Goal: Information Seeking & Learning: Learn about a topic

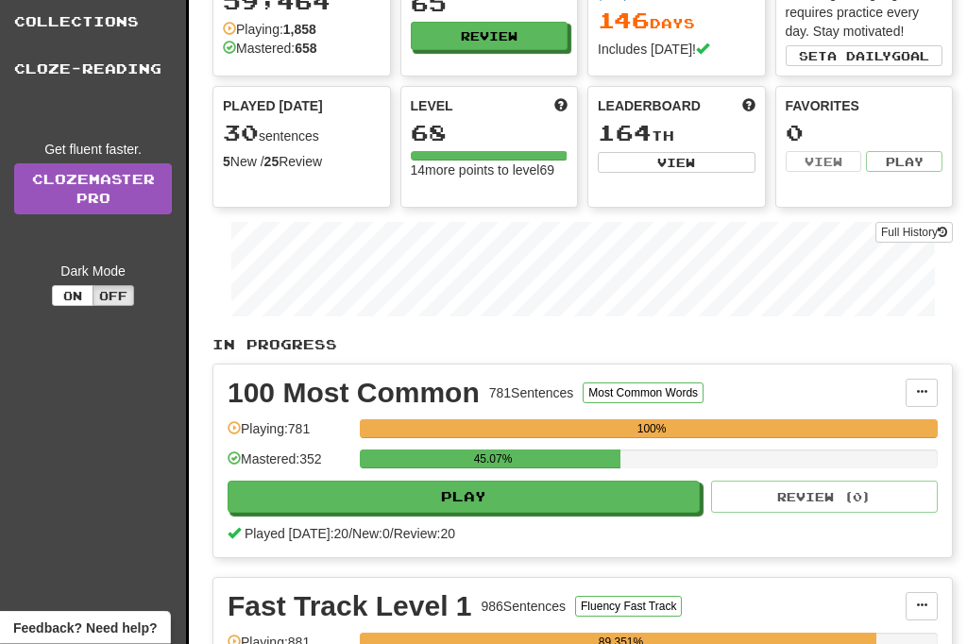
scroll to position [142, 0]
click at [504, 501] on button "Play" at bounding box center [464, 497] width 472 height 32
select select "**"
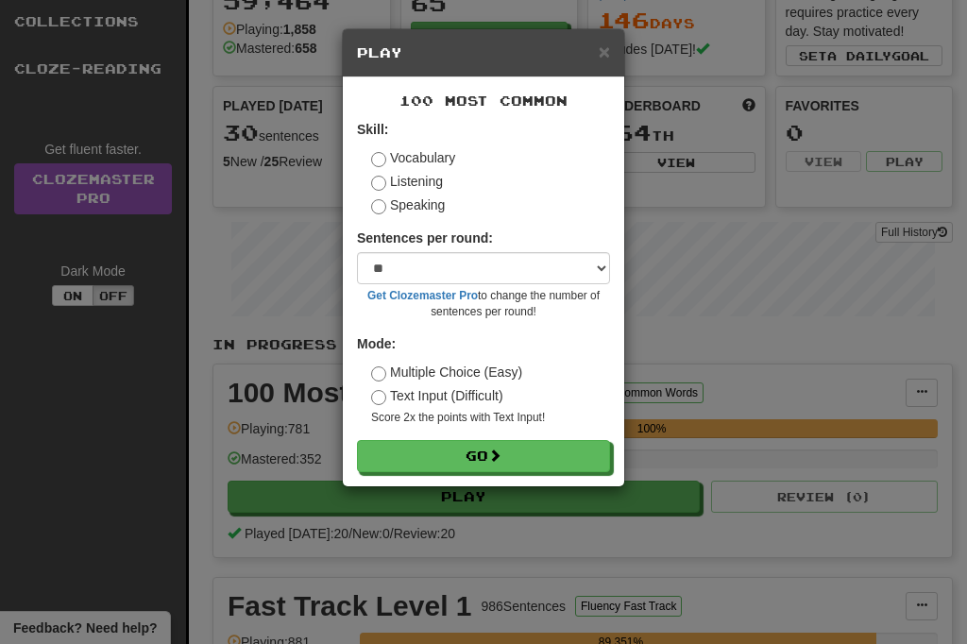
click at [448, 452] on button "Go" at bounding box center [483, 456] width 253 height 32
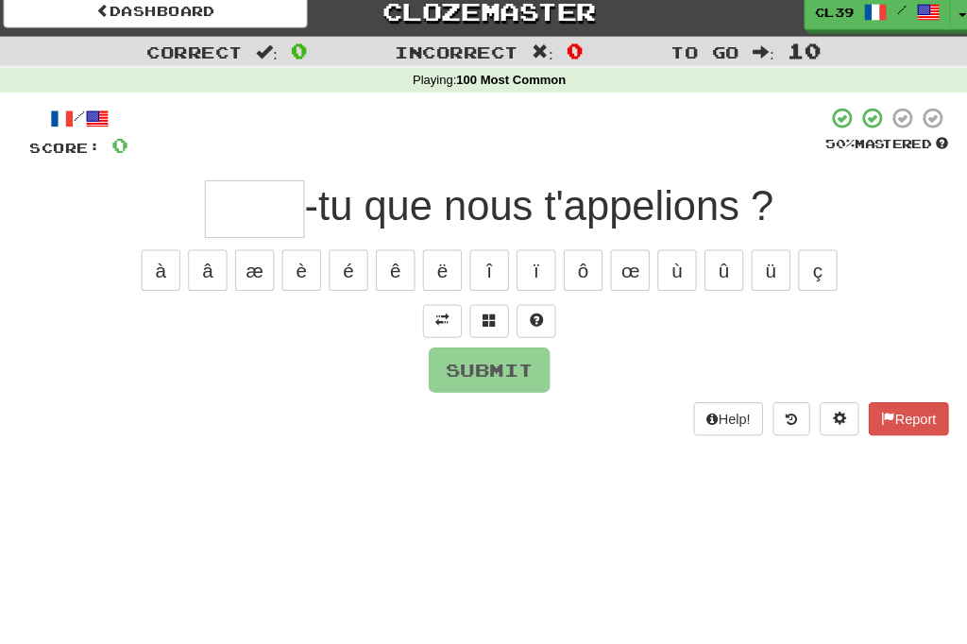
click at [219, 199] on input "text" at bounding box center [257, 215] width 96 height 56
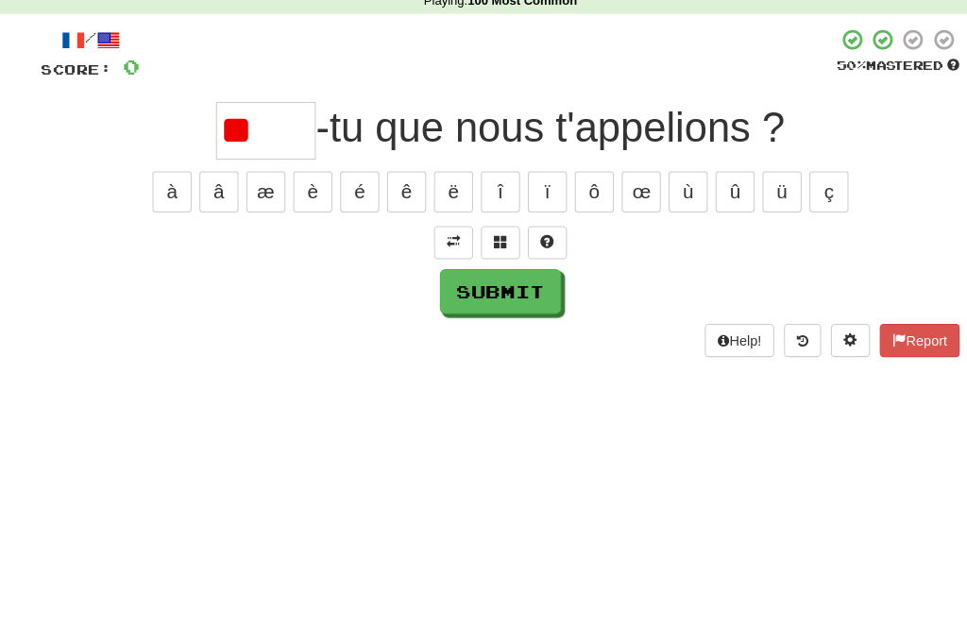
type input "*"
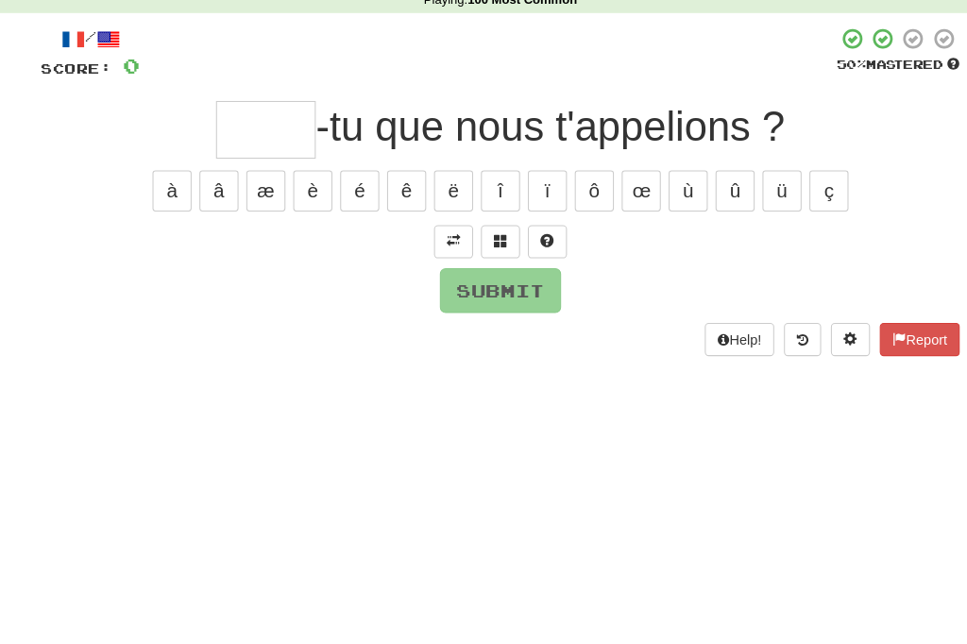
type input "*"
click at [434, 316] on span at bounding box center [438, 322] width 13 height 13
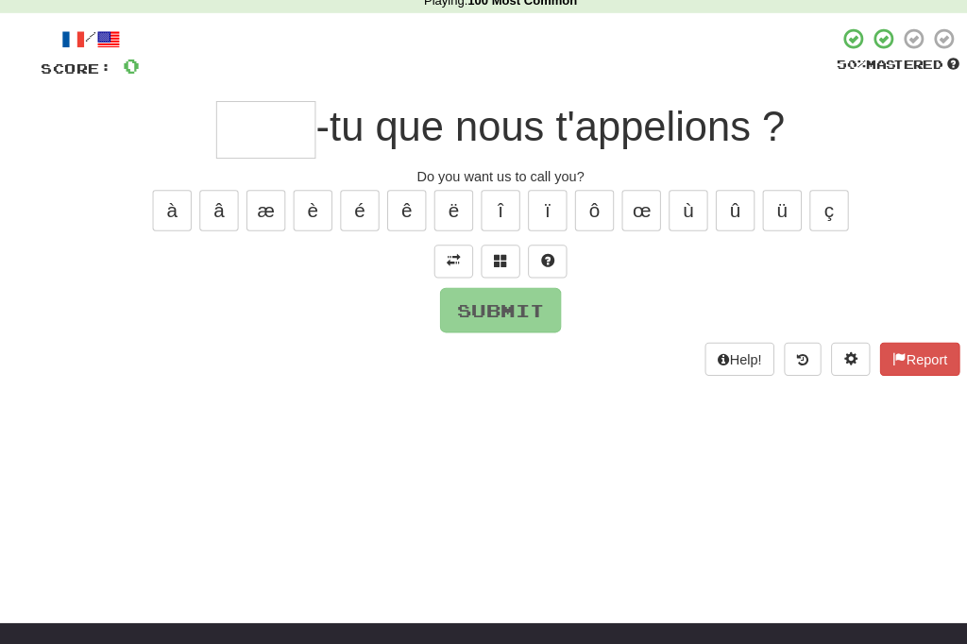
click at [233, 119] on input "text" at bounding box center [257, 125] width 96 height 56
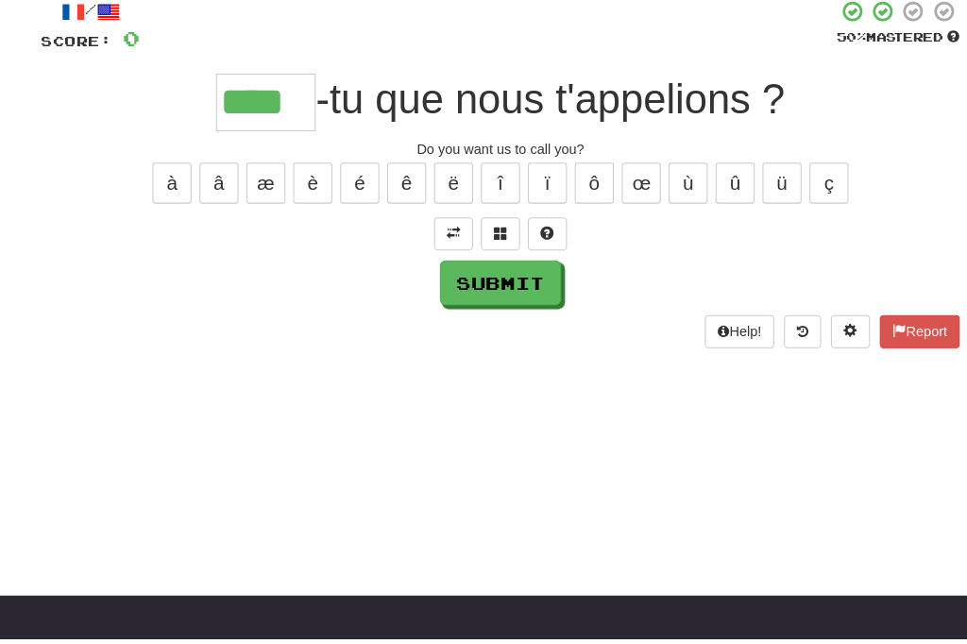
click at [484, 278] on button "Submit" at bounding box center [483, 299] width 117 height 43
type input "****"
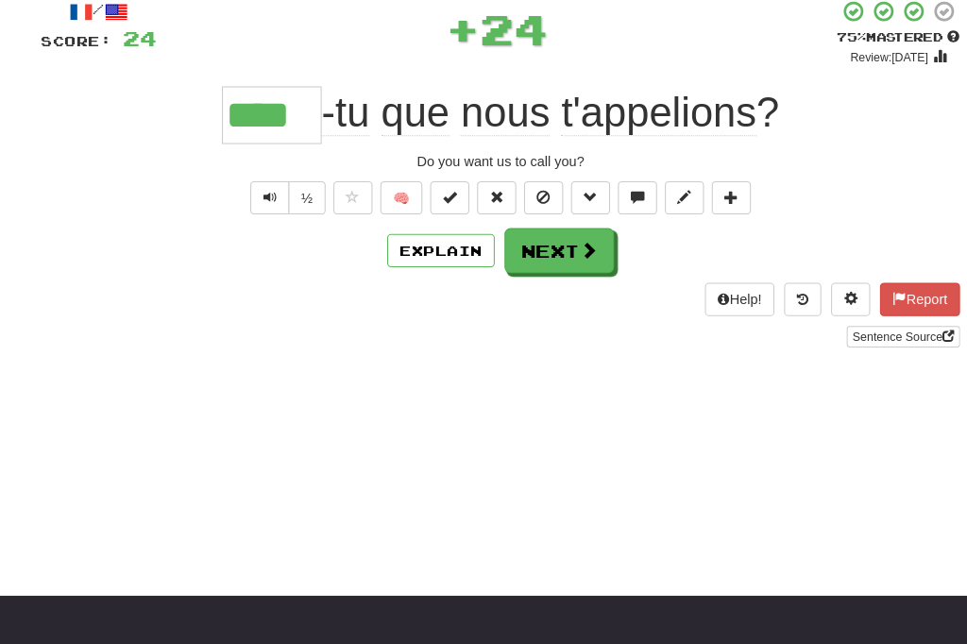
scroll to position [116, 0]
click at [534, 236] on button "Next" at bounding box center [541, 241] width 106 height 43
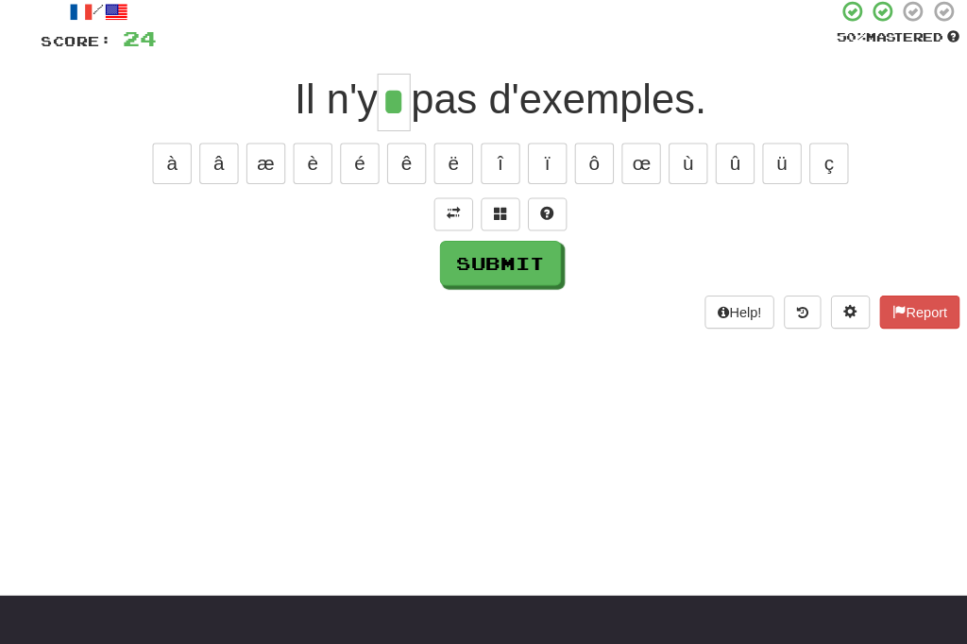
type input "*"
click at [502, 267] on button "Submit" at bounding box center [483, 253] width 117 height 43
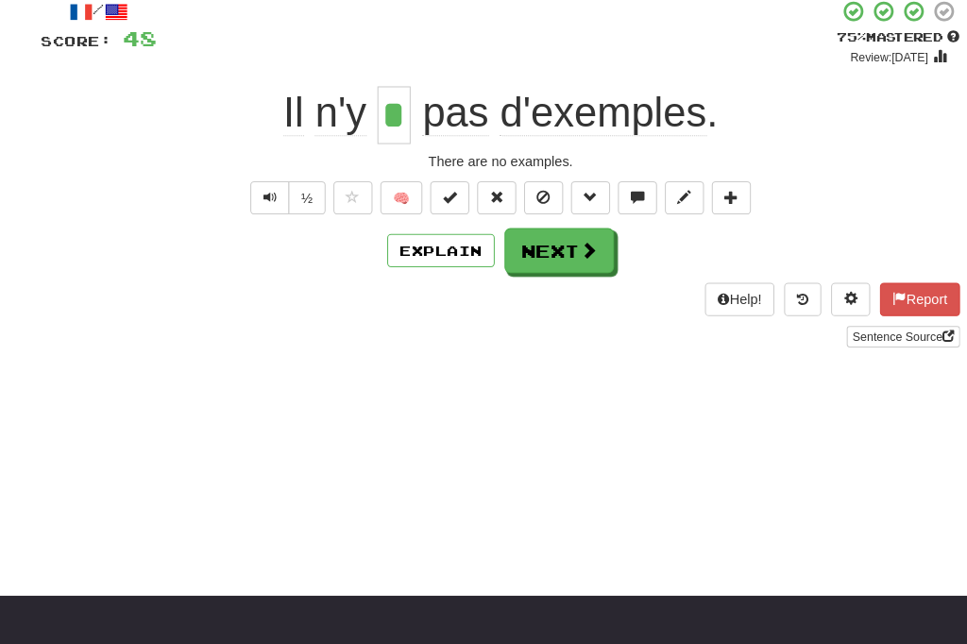
click at [540, 241] on button "Next" at bounding box center [541, 241] width 106 height 43
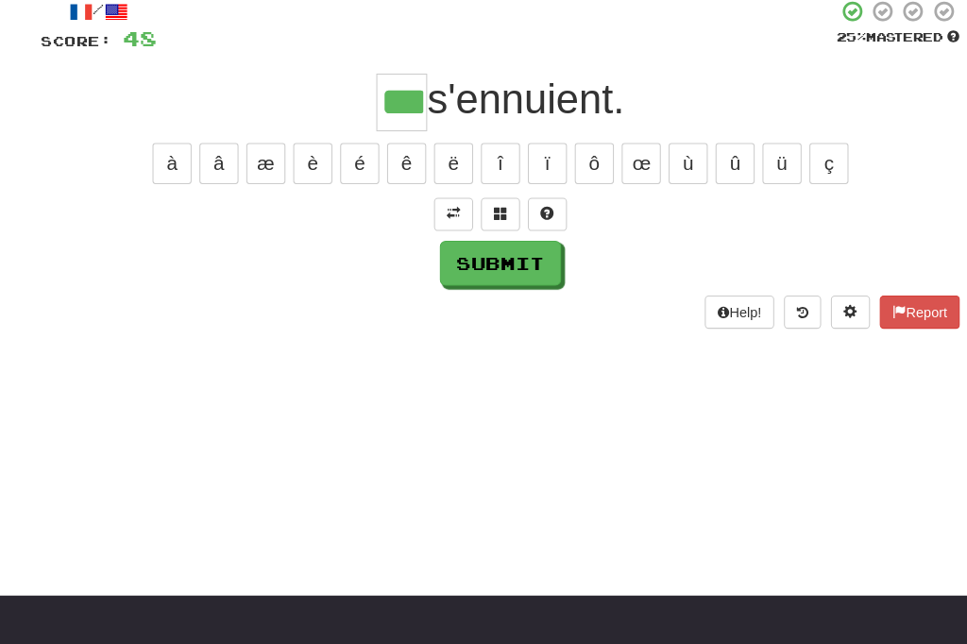
click at [484, 267] on button "Submit" at bounding box center [483, 253] width 117 height 43
type input "***"
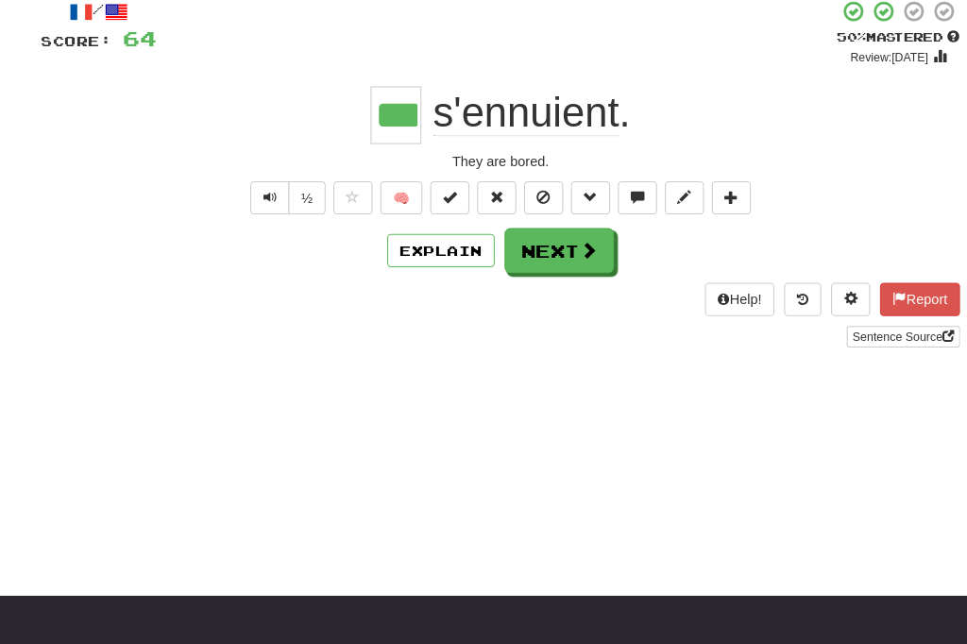
click at [537, 235] on button "Next" at bounding box center [541, 241] width 106 height 43
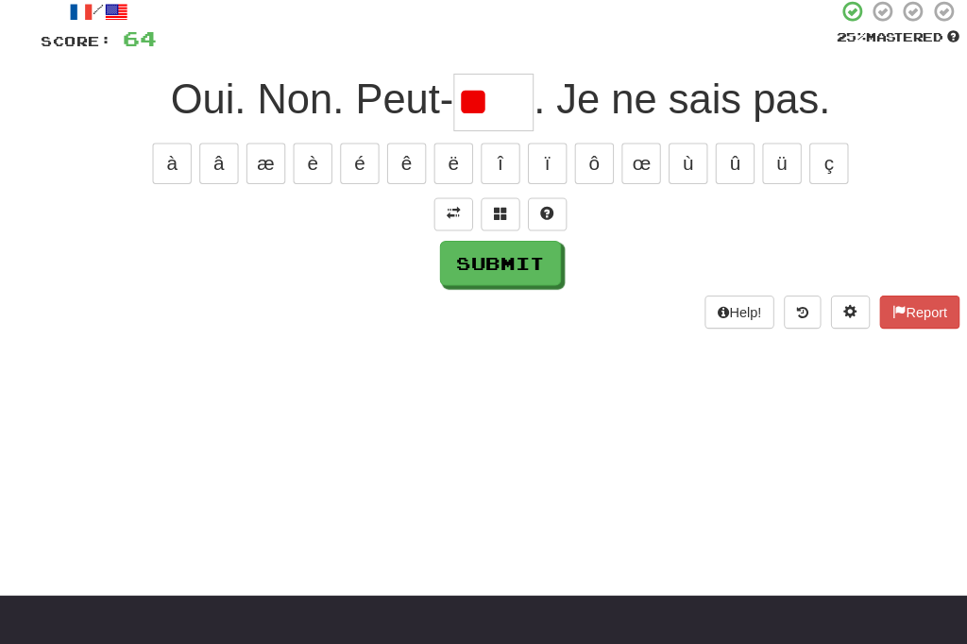
type input "*"
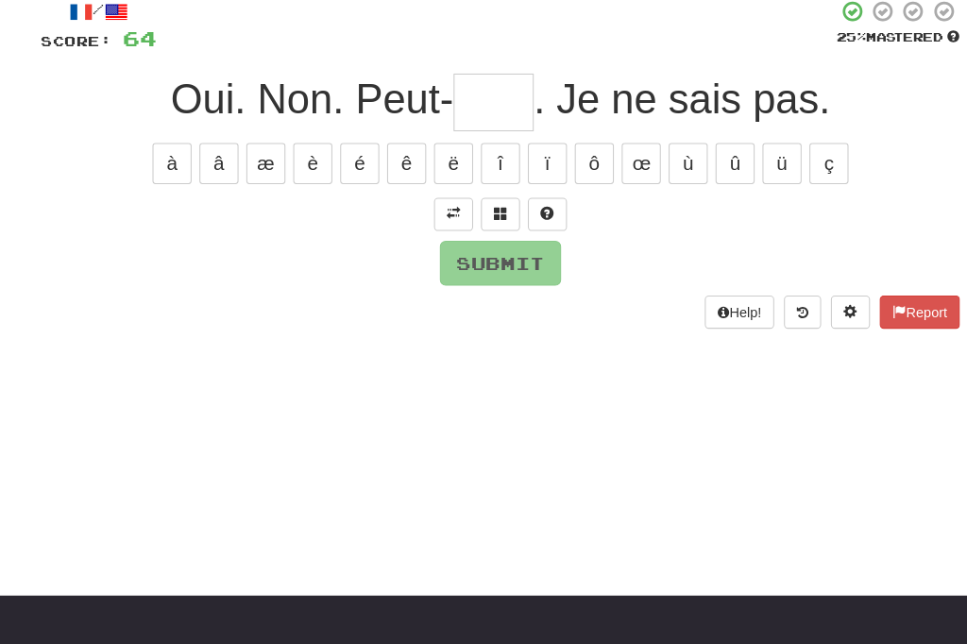
click at [299, 143] on button "è" at bounding box center [302, 158] width 38 height 40
type input "*"
click at [338, 147] on button "é" at bounding box center [348, 158] width 38 height 40
type input "*"
click at [349, 163] on button "é" at bounding box center [348, 158] width 38 height 40
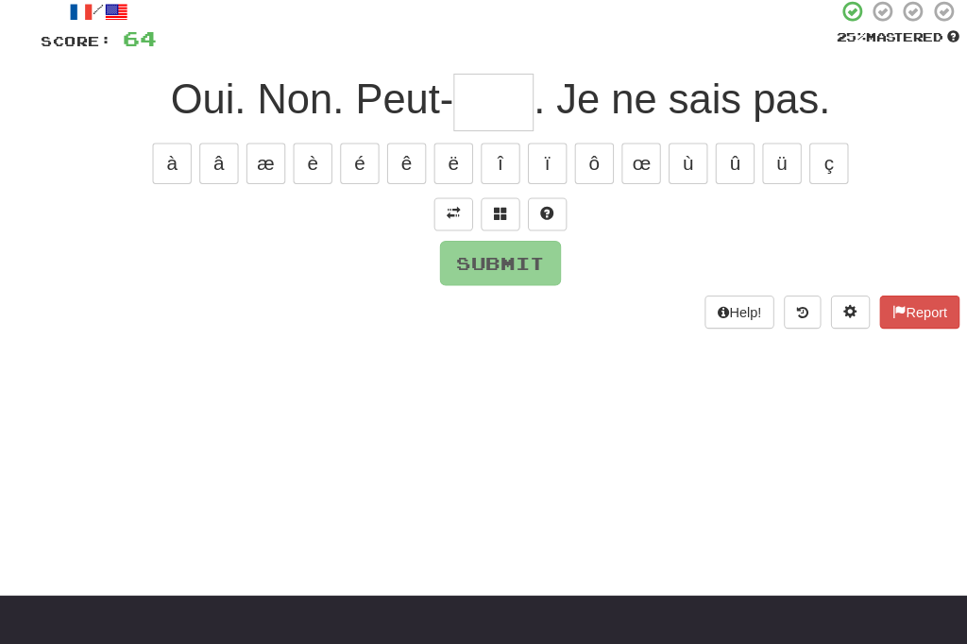
type input "*"
click at [386, 152] on button "ê" at bounding box center [393, 158] width 38 height 40
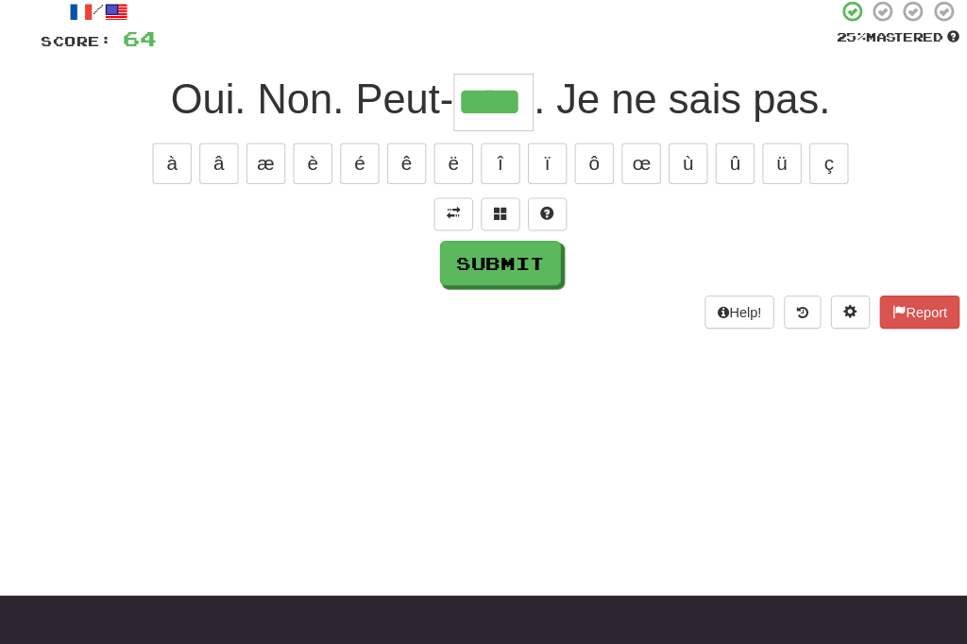
type input "****"
click at [498, 246] on button "Submit" at bounding box center [483, 253] width 117 height 43
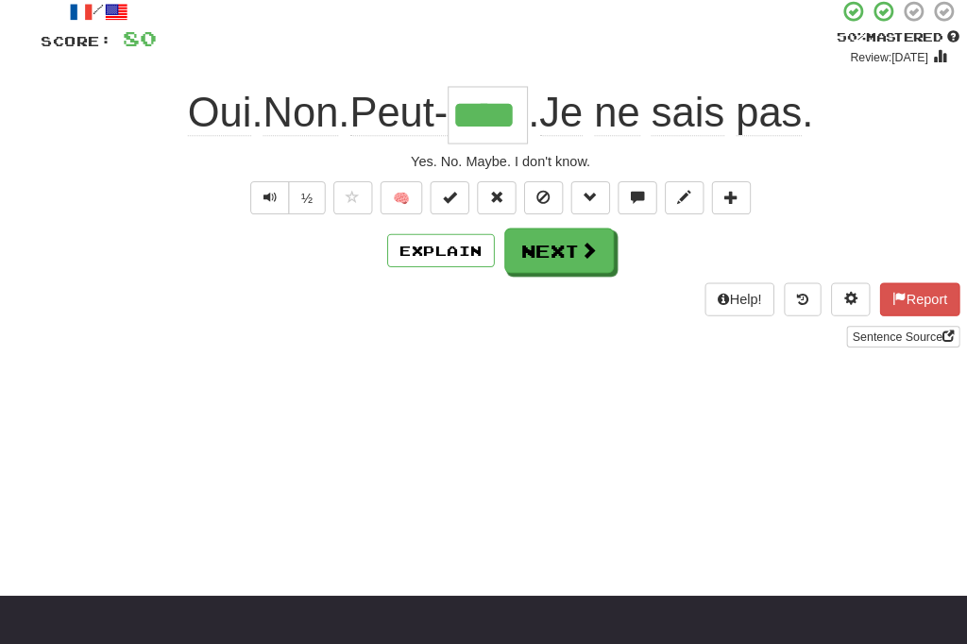
click at [555, 243] on button "Next" at bounding box center [541, 241] width 106 height 43
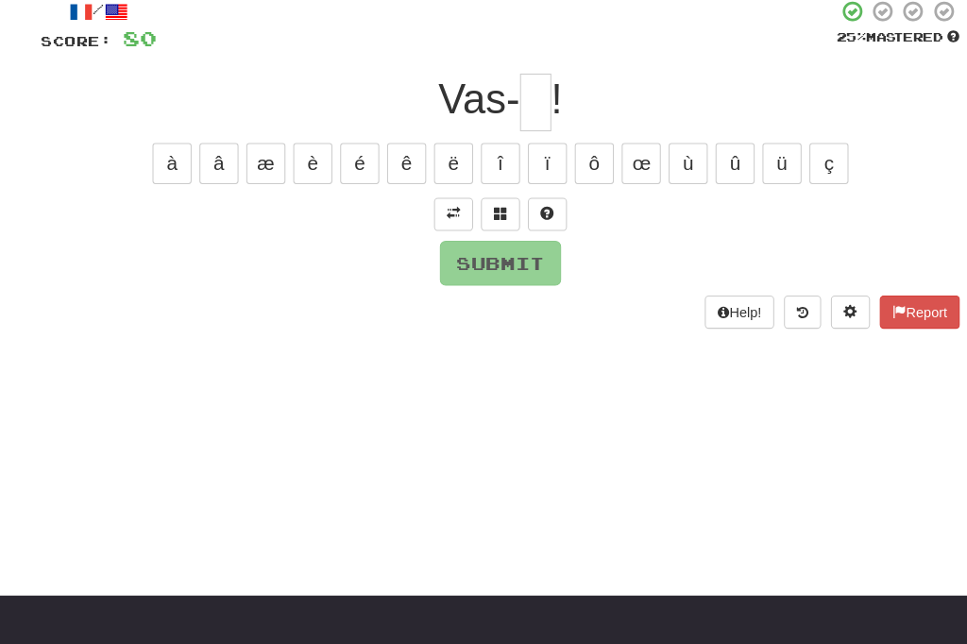
type input "*"
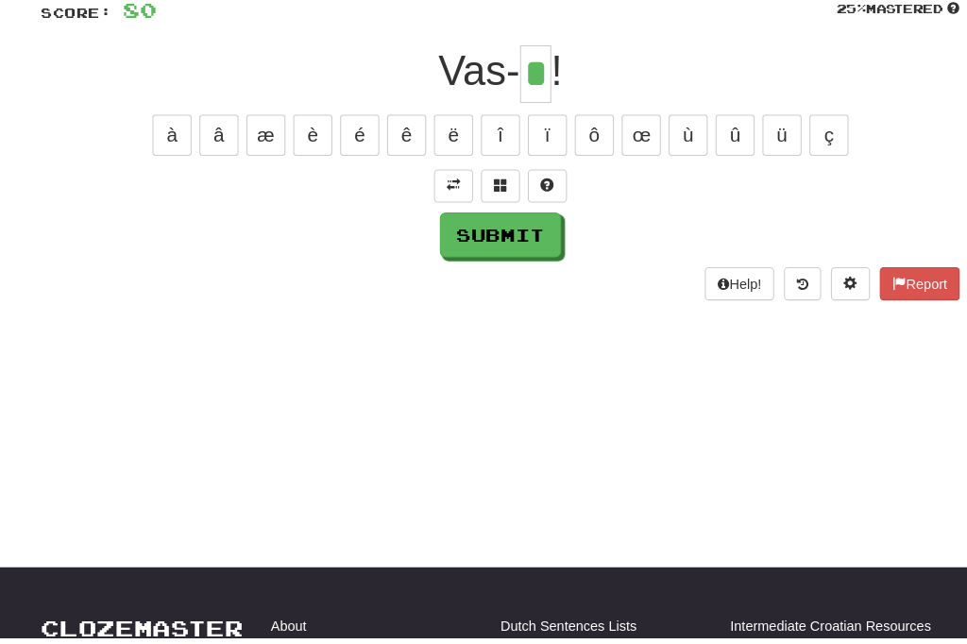
type input "*"
click at [471, 242] on button "Submit" at bounding box center [483, 253] width 117 height 43
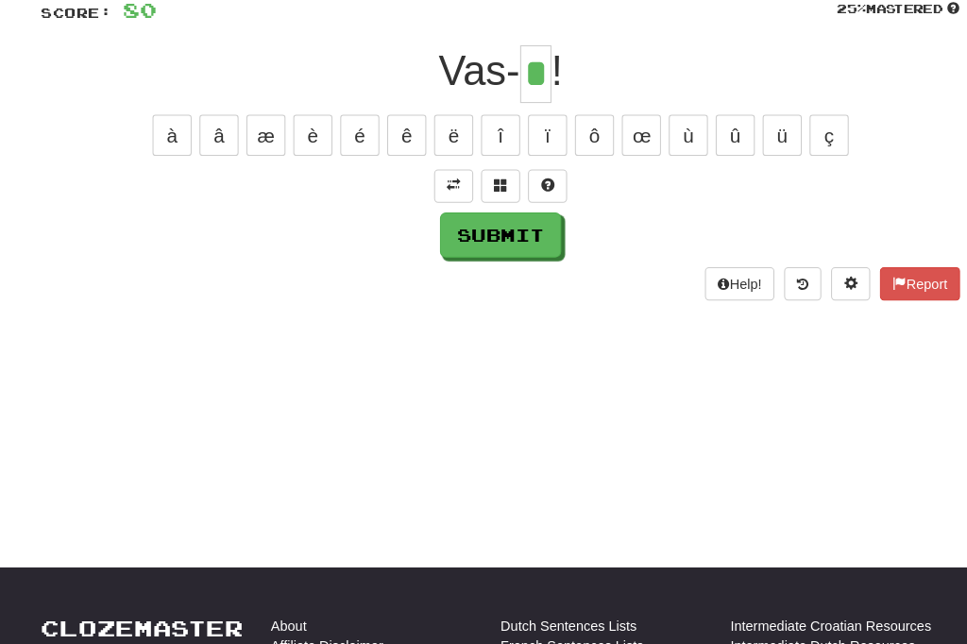
scroll to position [144, 0]
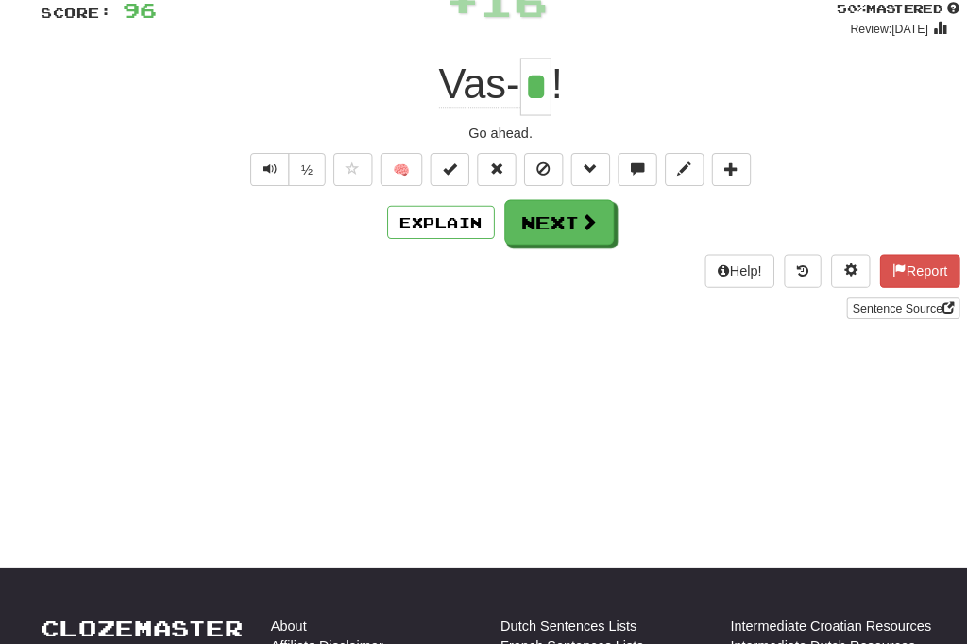
click at [547, 226] on button "Next" at bounding box center [541, 214] width 106 height 43
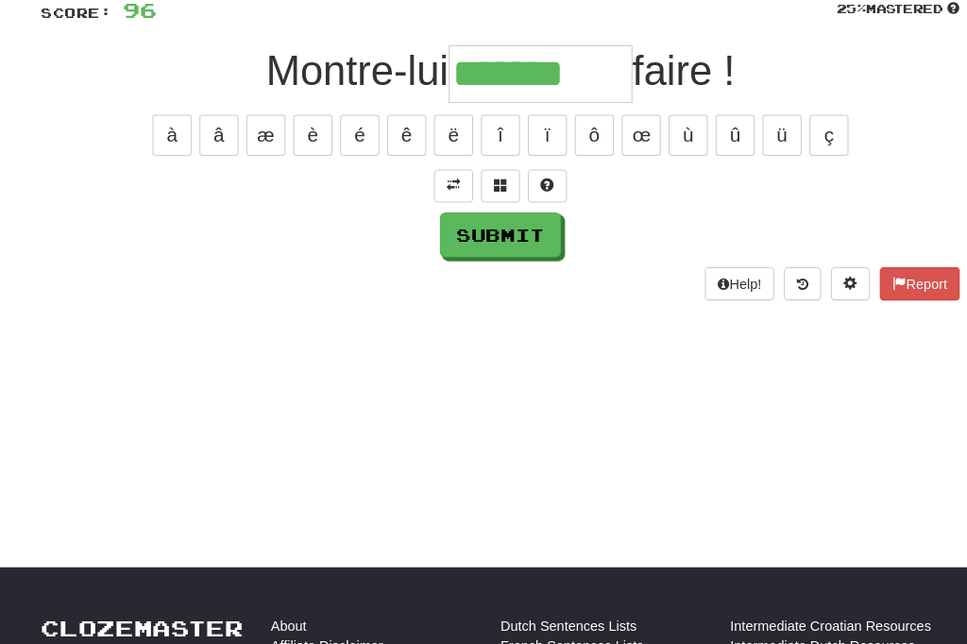
type input "*******"
click at [477, 229] on button "Submit" at bounding box center [483, 226] width 117 height 43
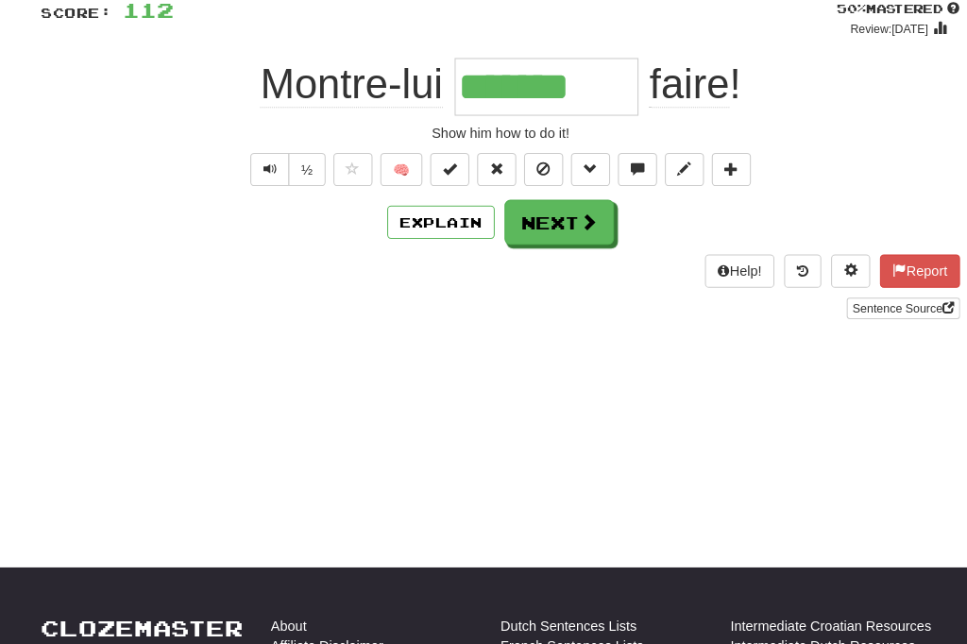
click at [554, 213] on button "Next" at bounding box center [541, 214] width 106 height 43
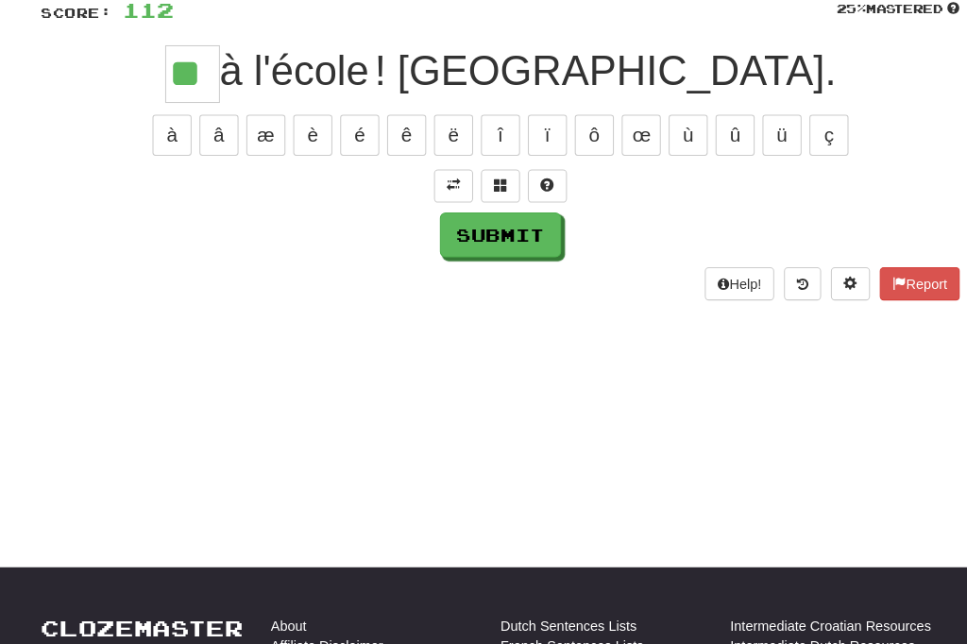
click at [487, 230] on button "Submit" at bounding box center [483, 226] width 117 height 43
type input "**"
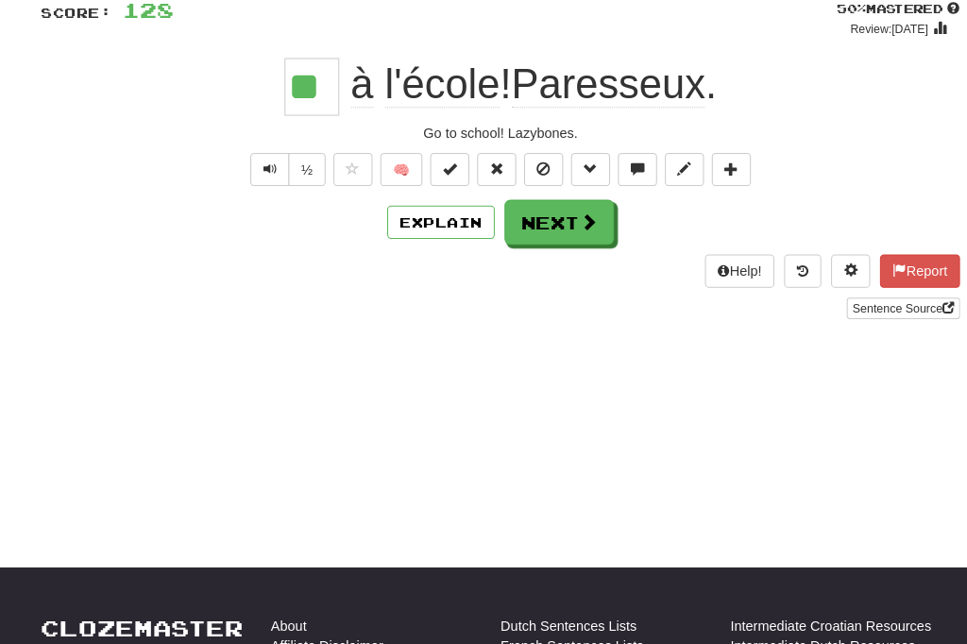
click at [556, 217] on button "Next" at bounding box center [541, 214] width 106 height 43
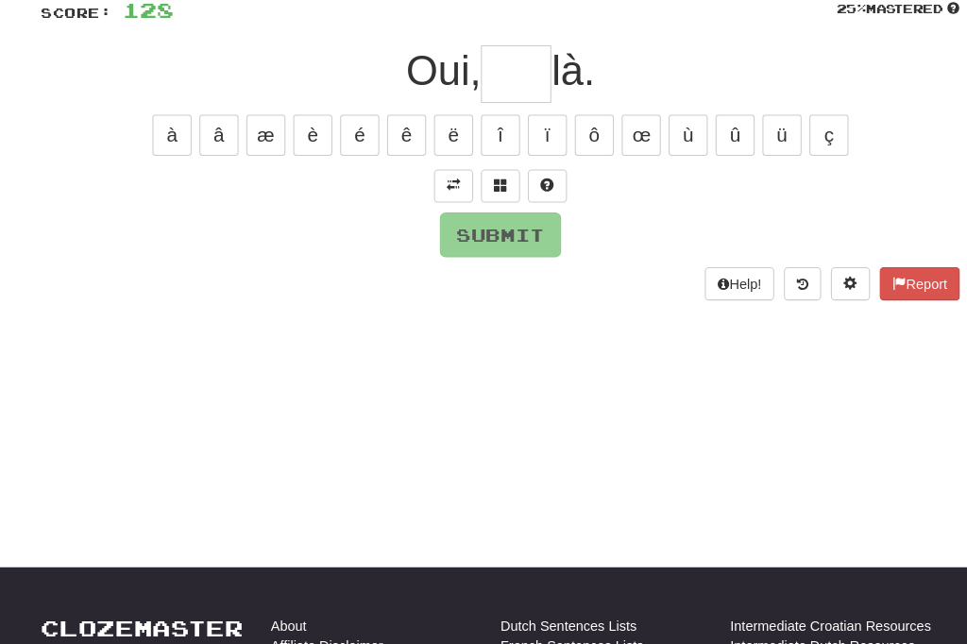
type input "*"
click at [437, 179] on span at bounding box center [438, 178] width 13 height 13
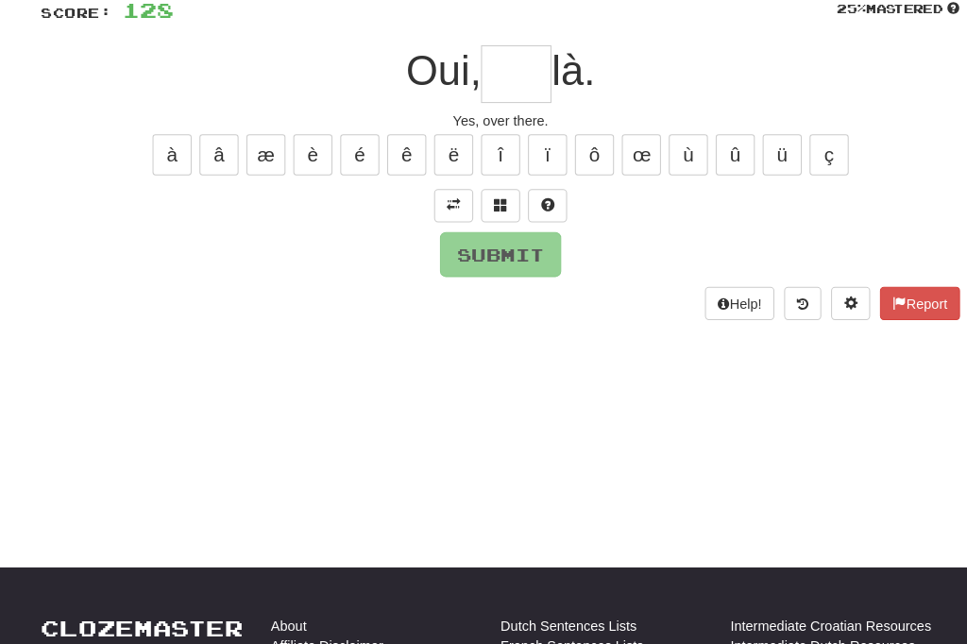
click at [489, 68] on input "text" at bounding box center [499, 71] width 68 height 56
type input "*"
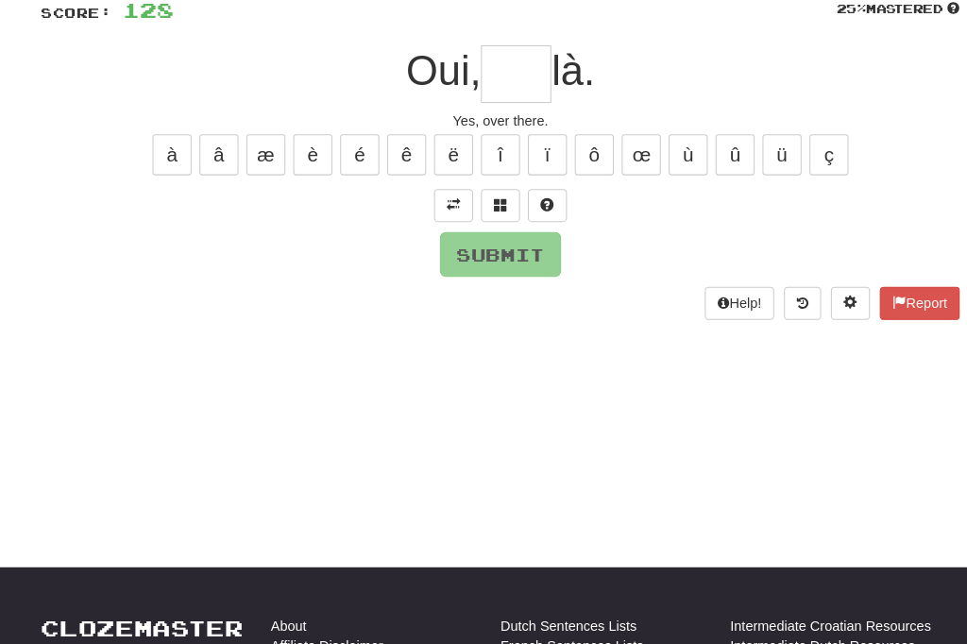
type input "*"
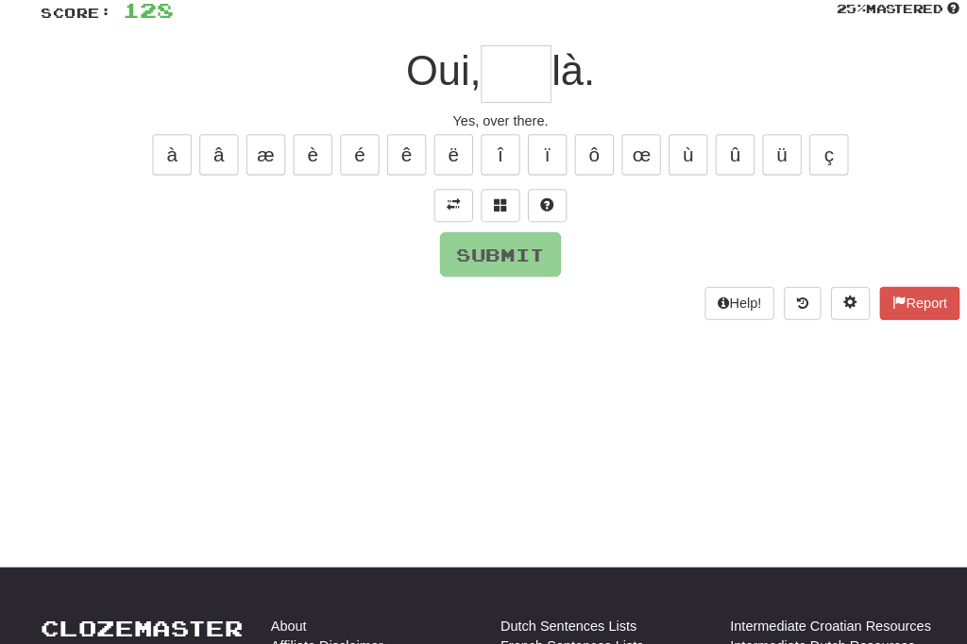
type input "*"
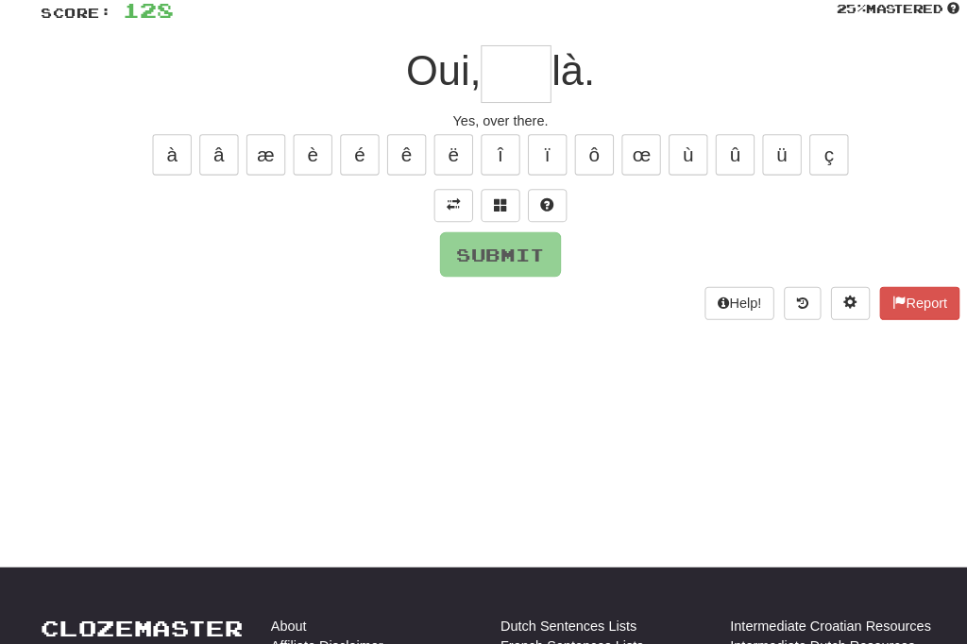
type input "*"
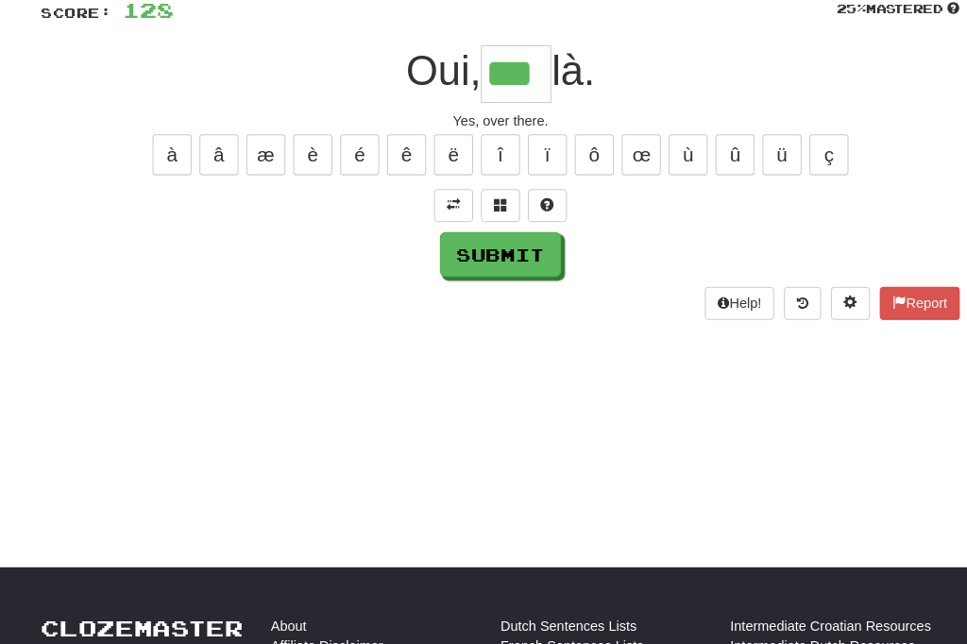
type input "***"
click at [473, 242] on button "Submit" at bounding box center [483, 245] width 117 height 43
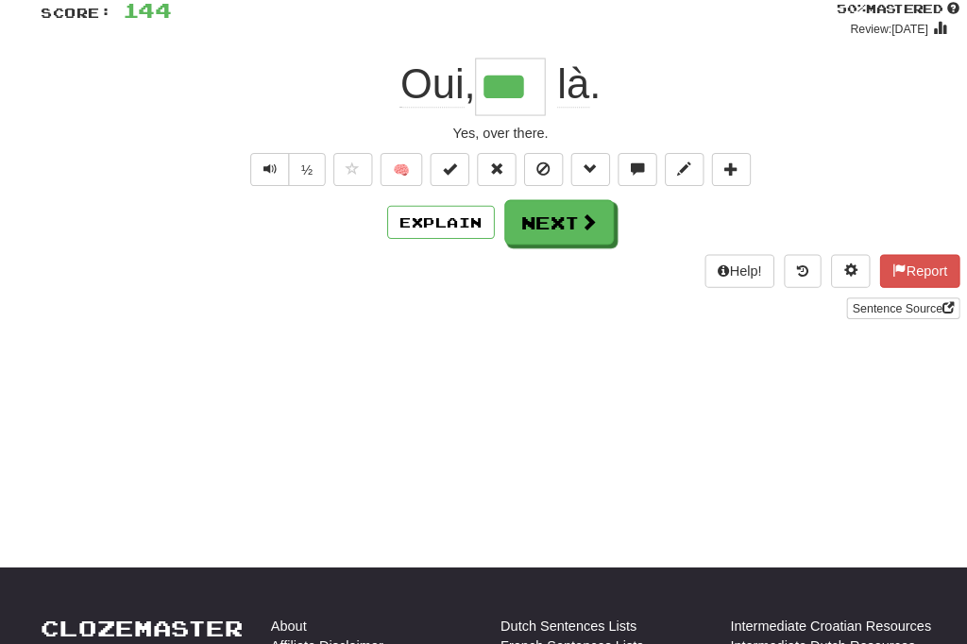
click at [263, 156] on span "Text-to-speech controls" at bounding box center [260, 162] width 13 height 13
click at [548, 214] on button "Next" at bounding box center [541, 214] width 106 height 43
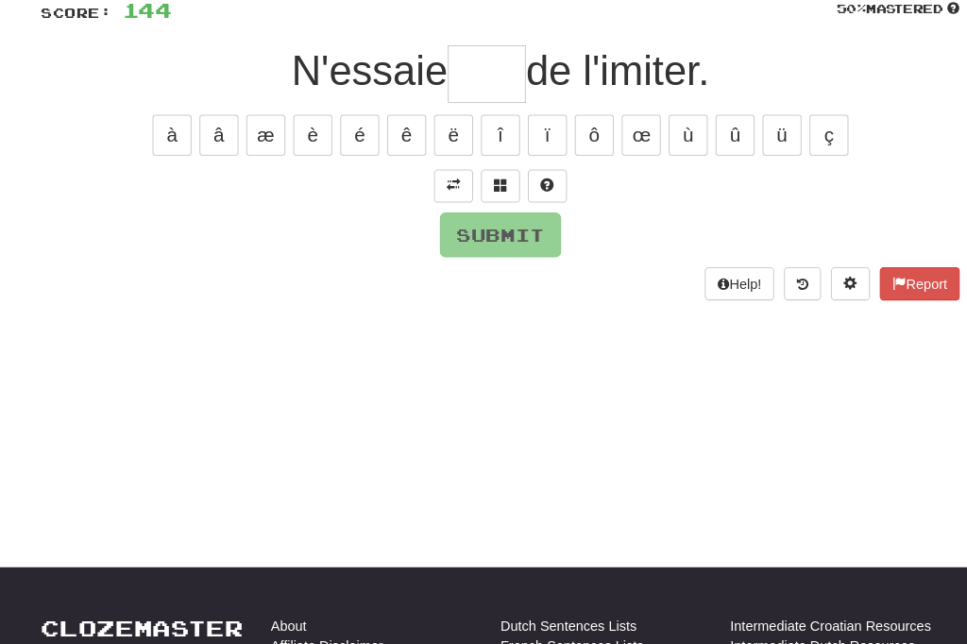
type input "*"
click at [430, 169] on button at bounding box center [438, 179] width 38 height 32
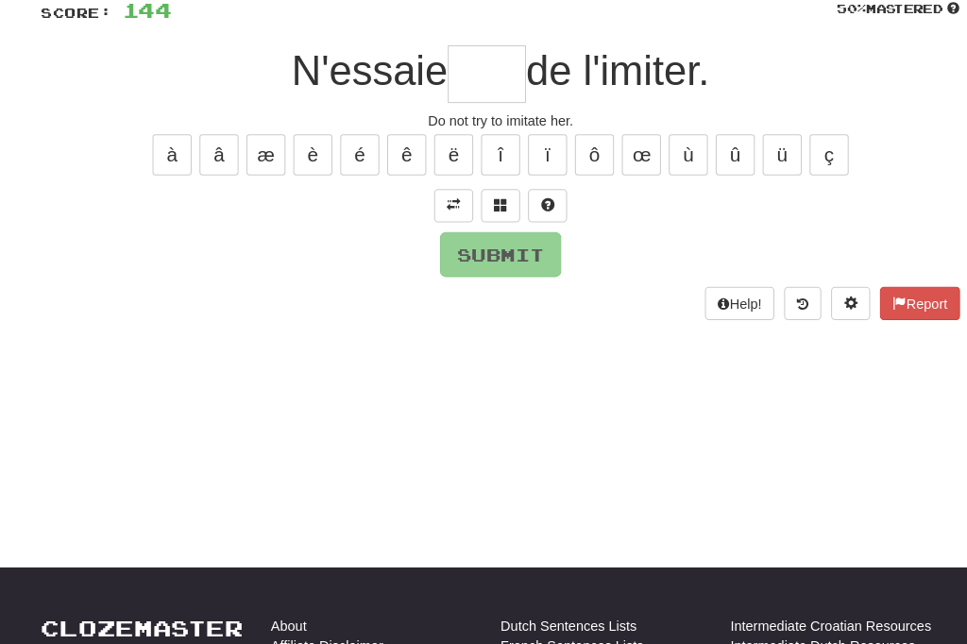
click at [454, 69] on input "text" at bounding box center [471, 71] width 76 height 56
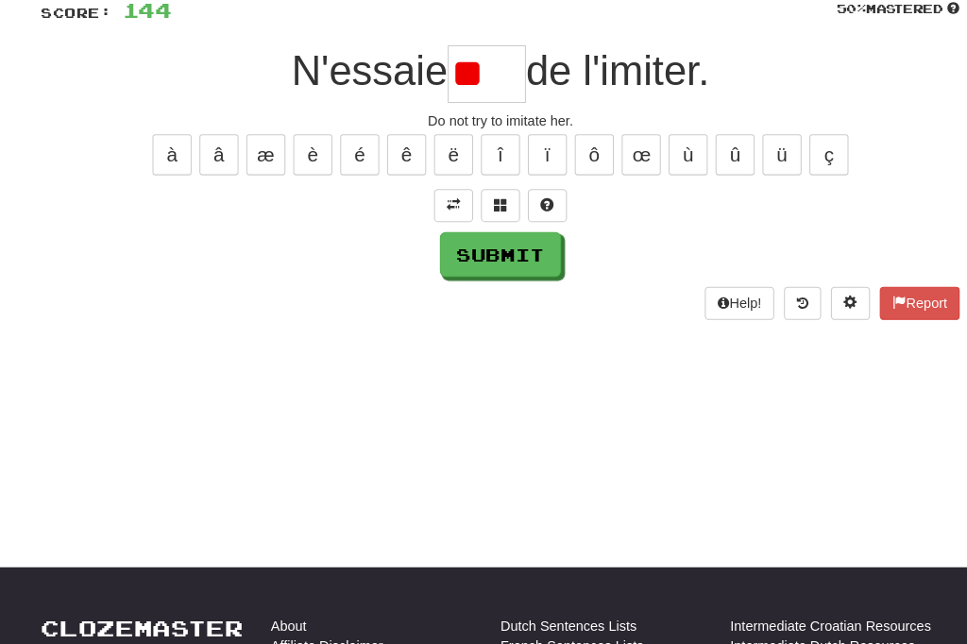
type input "*"
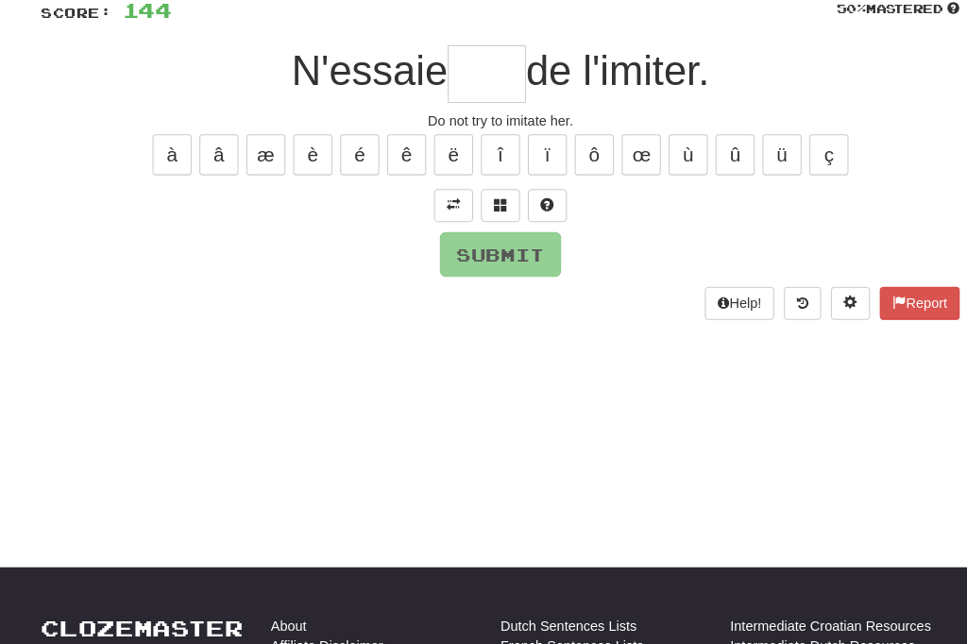
type input "*"
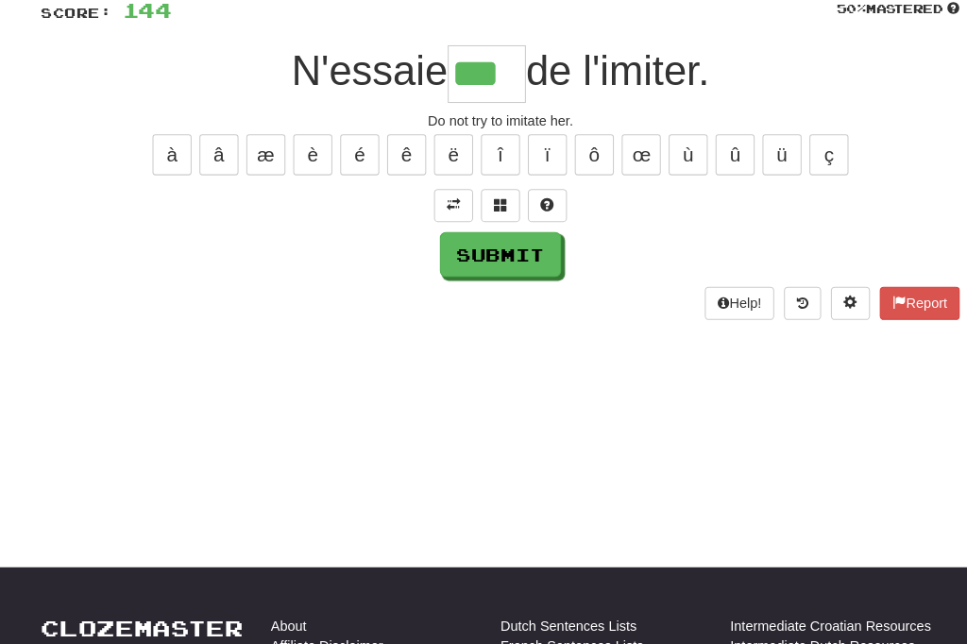
type input "***"
click at [470, 241] on button "Submit" at bounding box center [483, 245] width 117 height 43
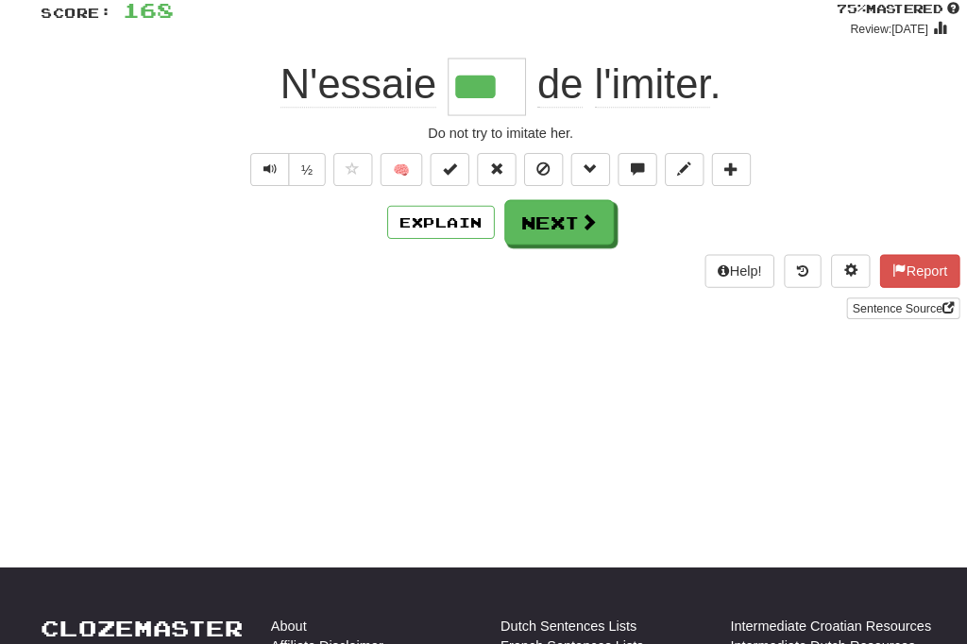
click at [545, 230] on button "Next" at bounding box center [541, 214] width 106 height 43
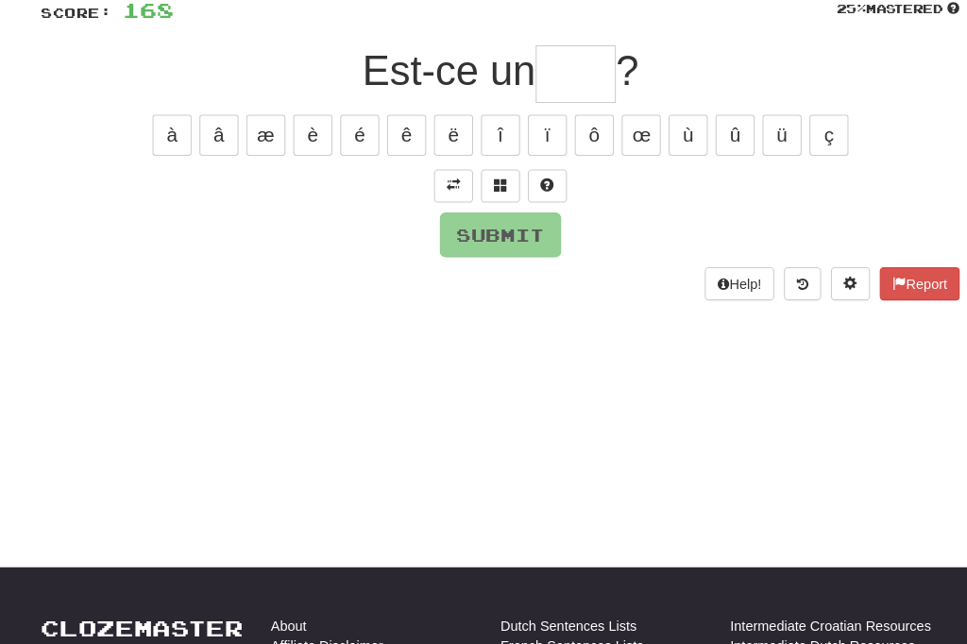
click at [438, 182] on span at bounding box center [438, 178] width 13 height 13
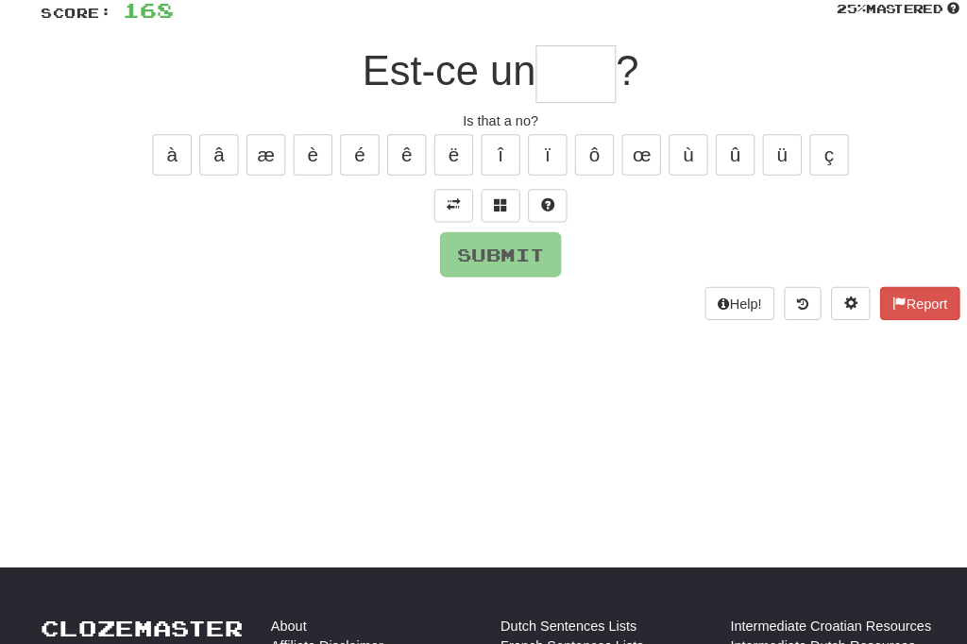
click at [558, 78] on input "text" at bounding box center [556, 71] width 77 height 56
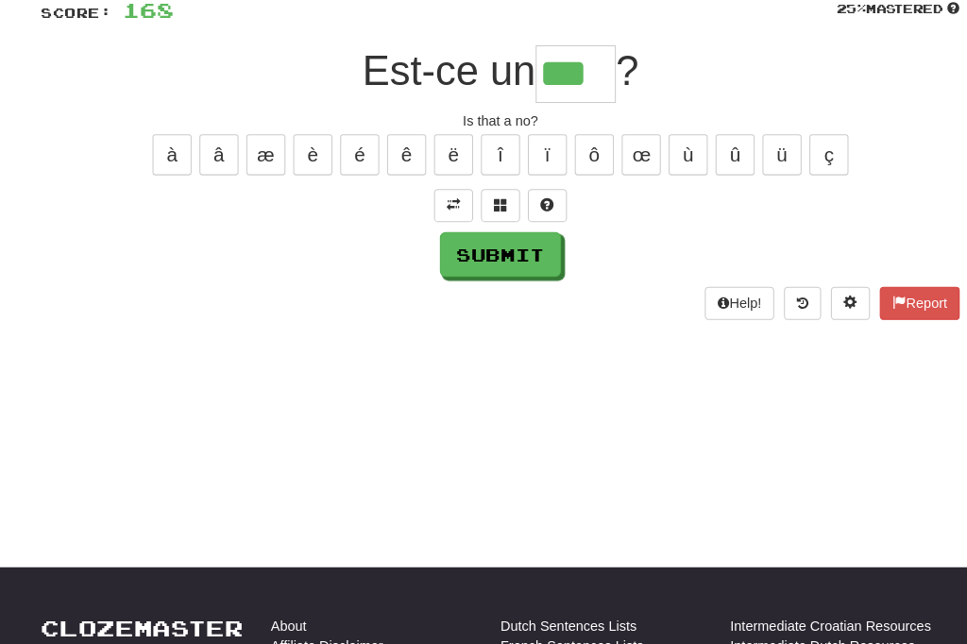
type input "***"
click at [487, 241] on button "Submit" at bounding box center [483, 245] width 117 height 43
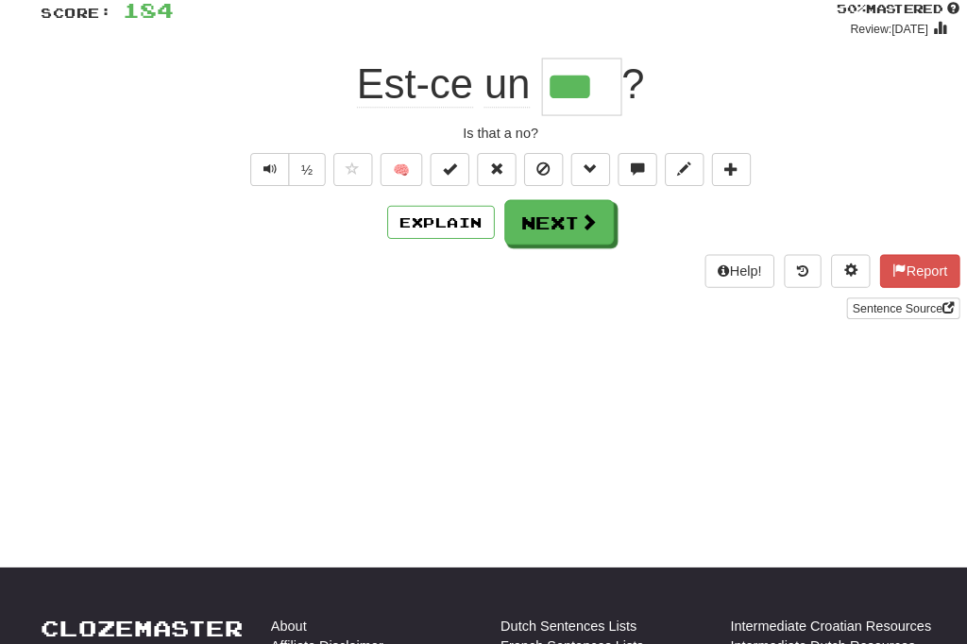
click at [252, 161] on button "Text-to-speech controls" at bounding box center [261, 163] width 38 height 32
click at [531, 217] on button "Next" at bounding box center [541, 214] width 106 height 43
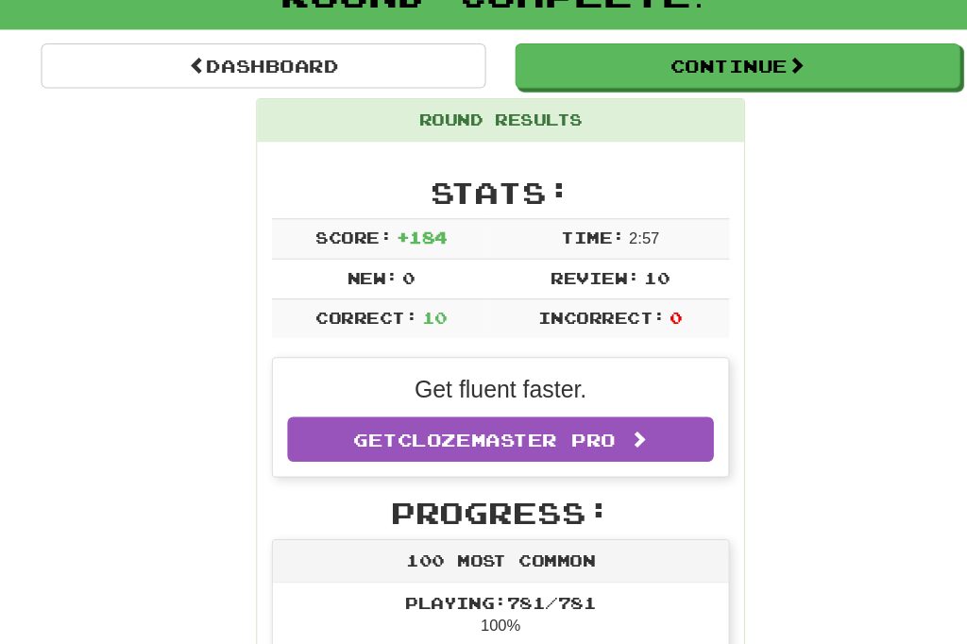
click at [230, 63] on link "Dashboard" at bounding box center [255, 63] width 430 height 43
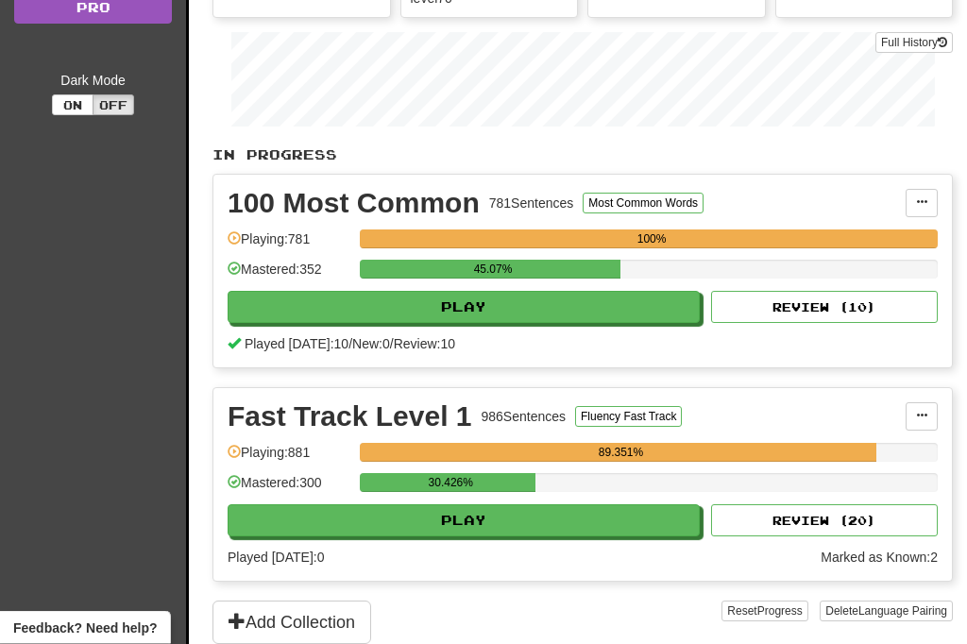
scroll to position [351, 0]
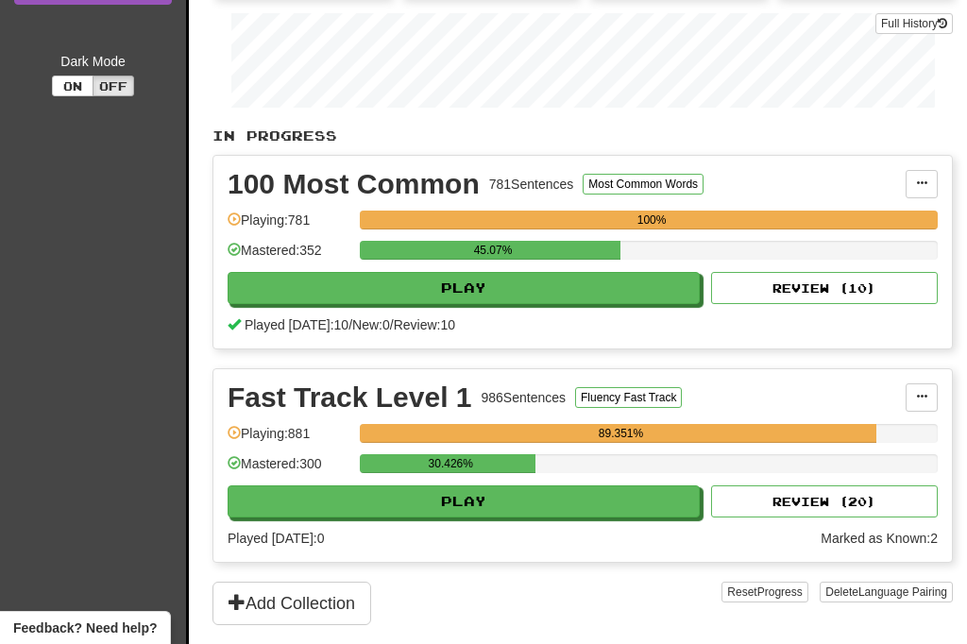
click at [412, 513] on button "Play" at bounding box center [464, 502] width 472 height 32
select select "**"
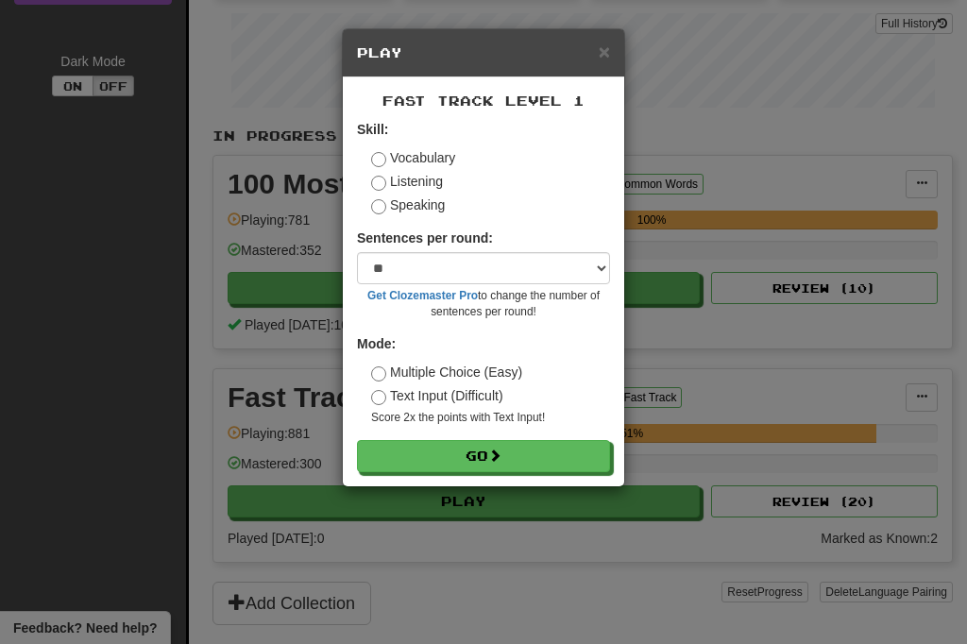
click at [451, 464] on button "Go" at bounding box center [483, 456] width 253 height 32
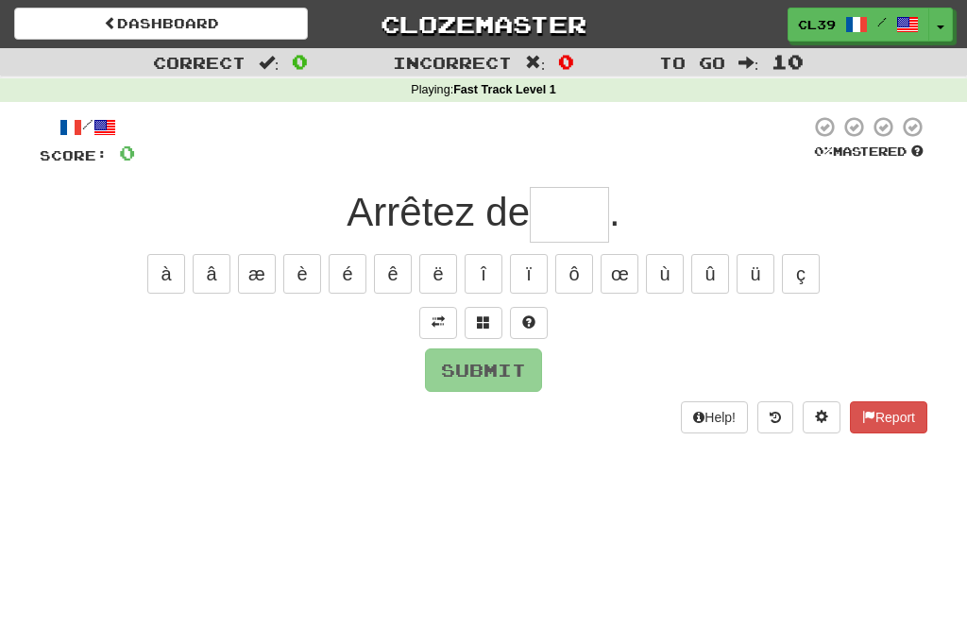
click at [433, 325] on span at bounding box center [438, 322] width 13 height 13
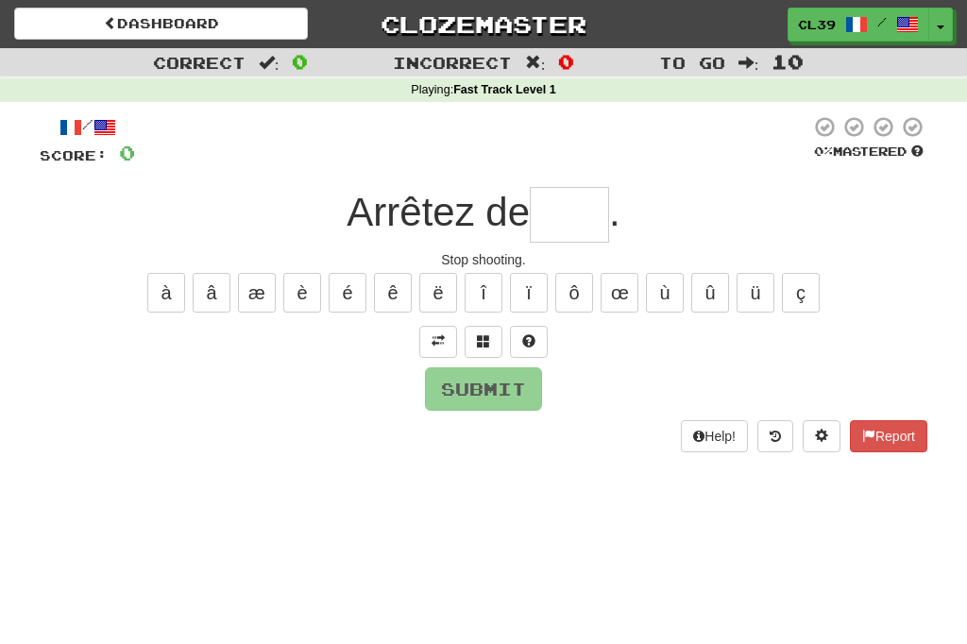
click at [558, 210] on input "text" at bounding box center [569, 215] width 79 height 56
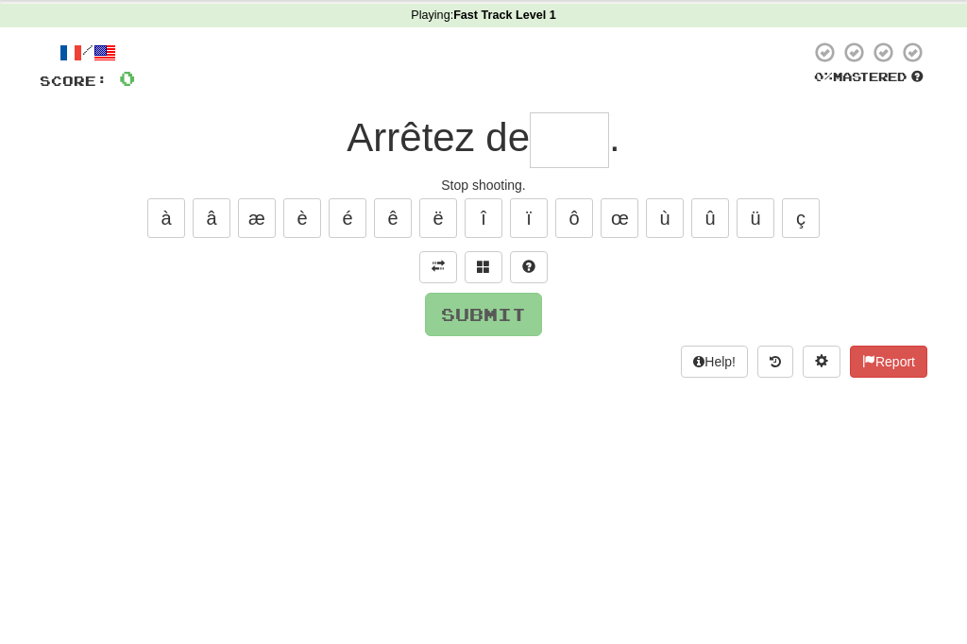
type input "*"
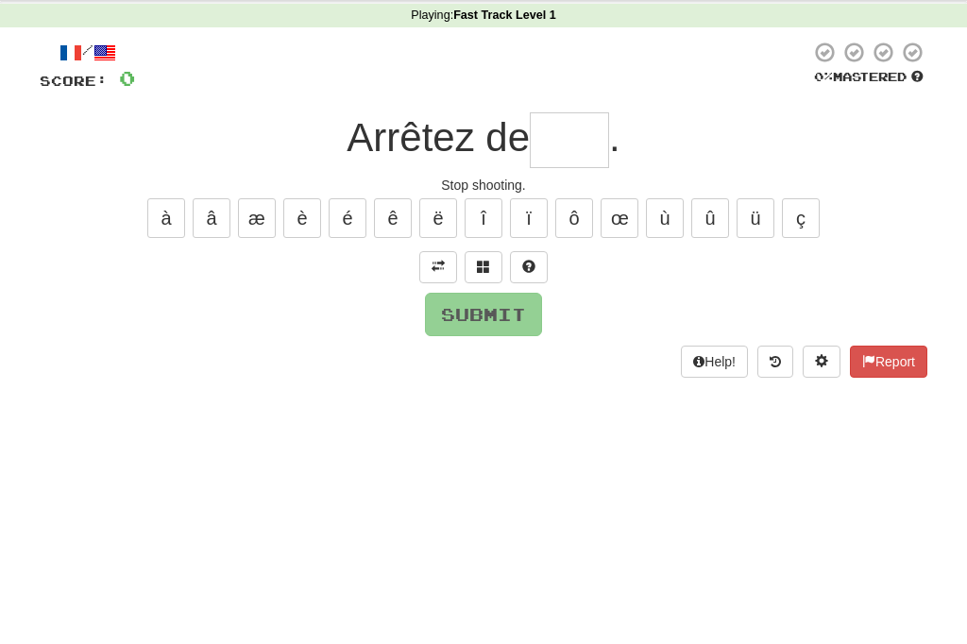
type input "*"
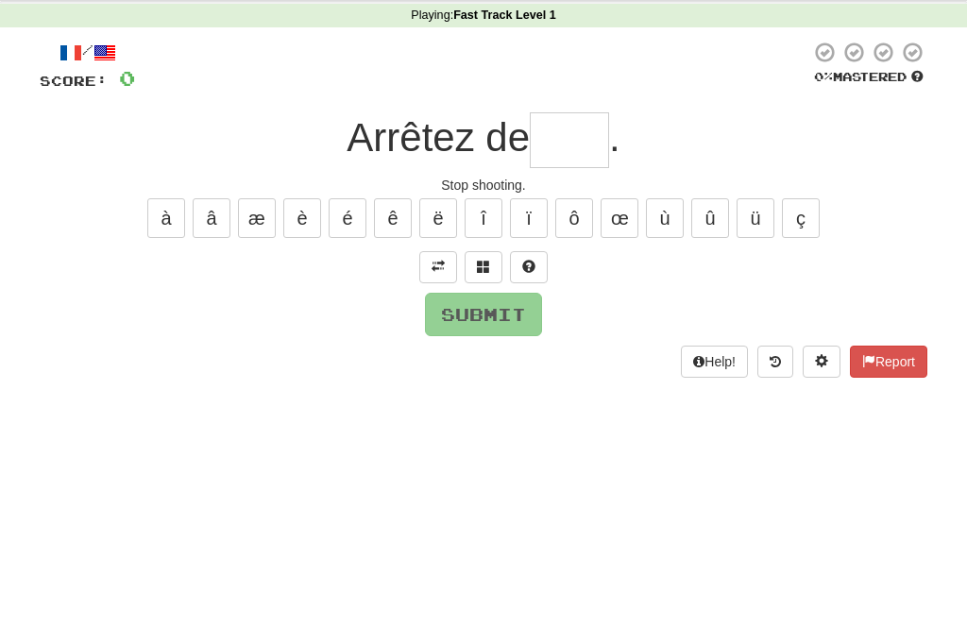
type input "*"
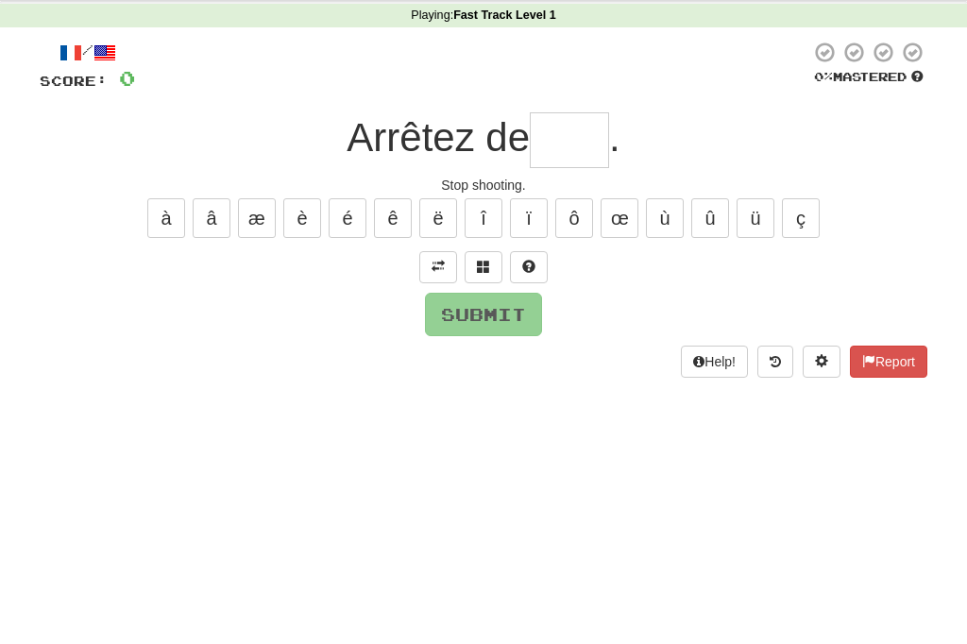
type input "*"
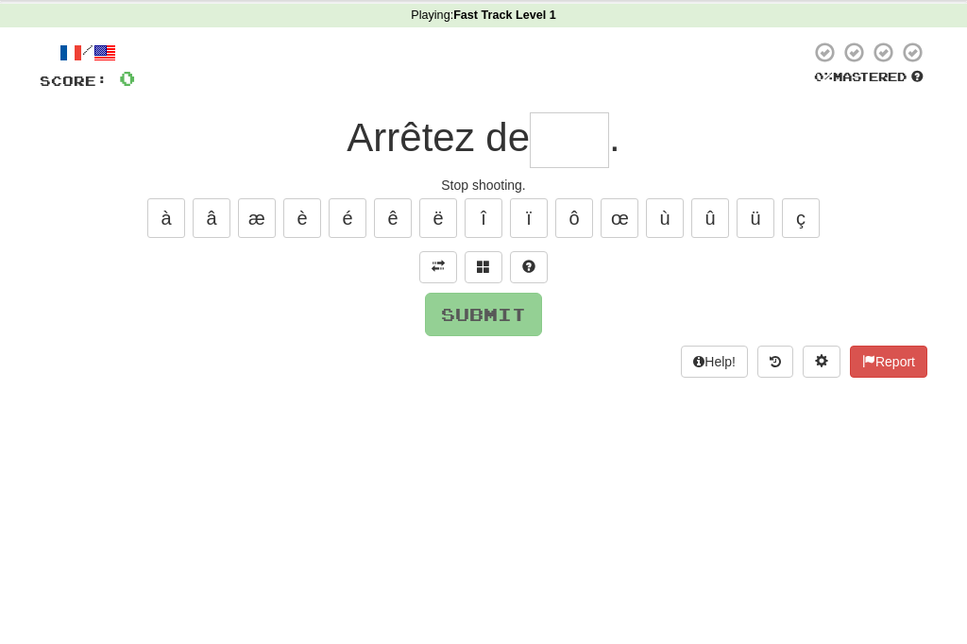
type input "*"
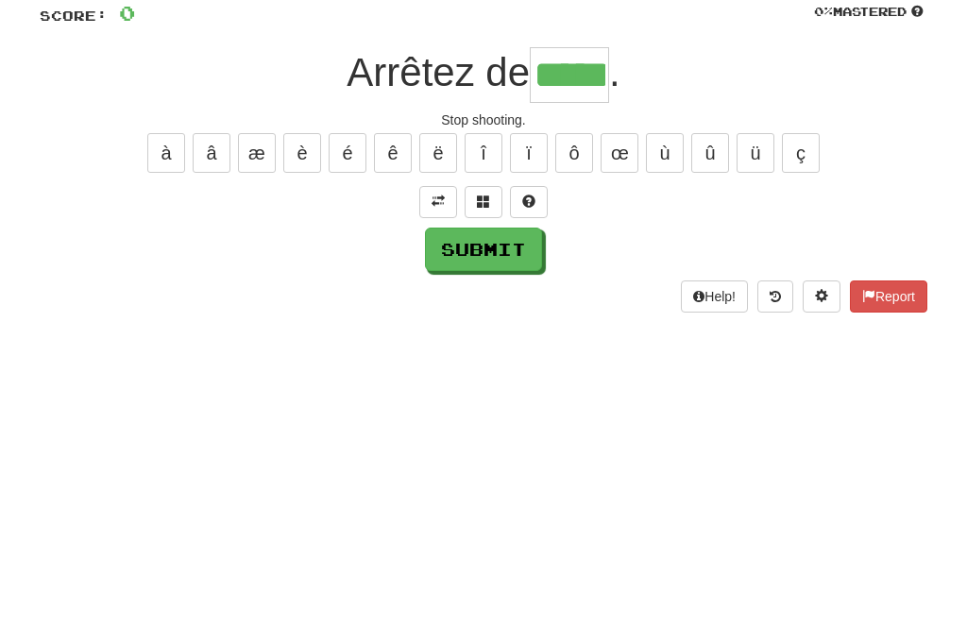
type input "*****"
click at [463, 368] on button "Submit" at bounding box center [483, 389] width 117 height 43
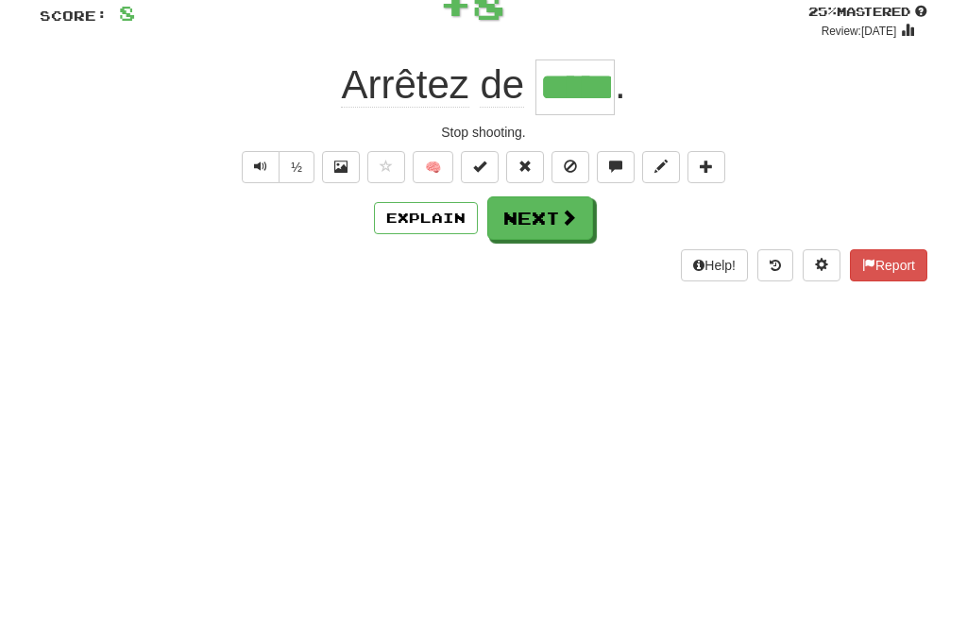
scroll to position [140, 0]
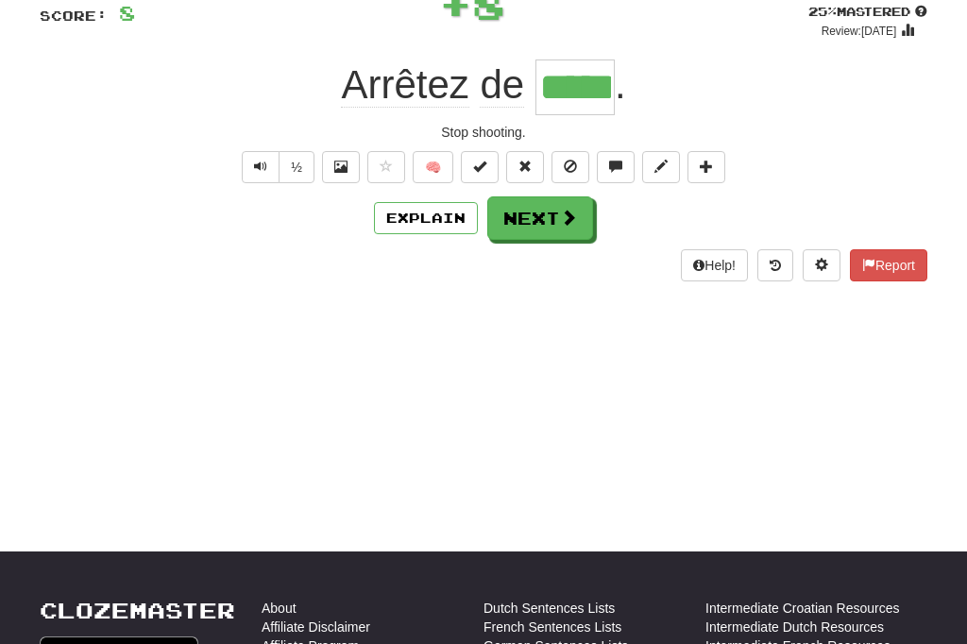
click at [422, 228] on button "Explain" at bounding box center [426, 218] width 104 height 32
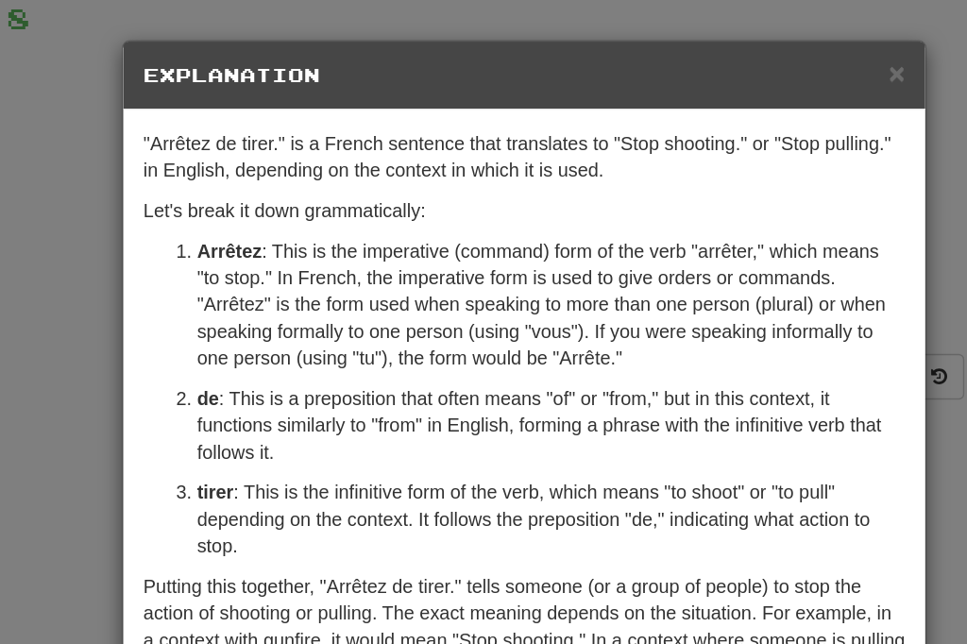
click at [741, 43] on span "×" at bounding box center [746, 52] width 11 height 22
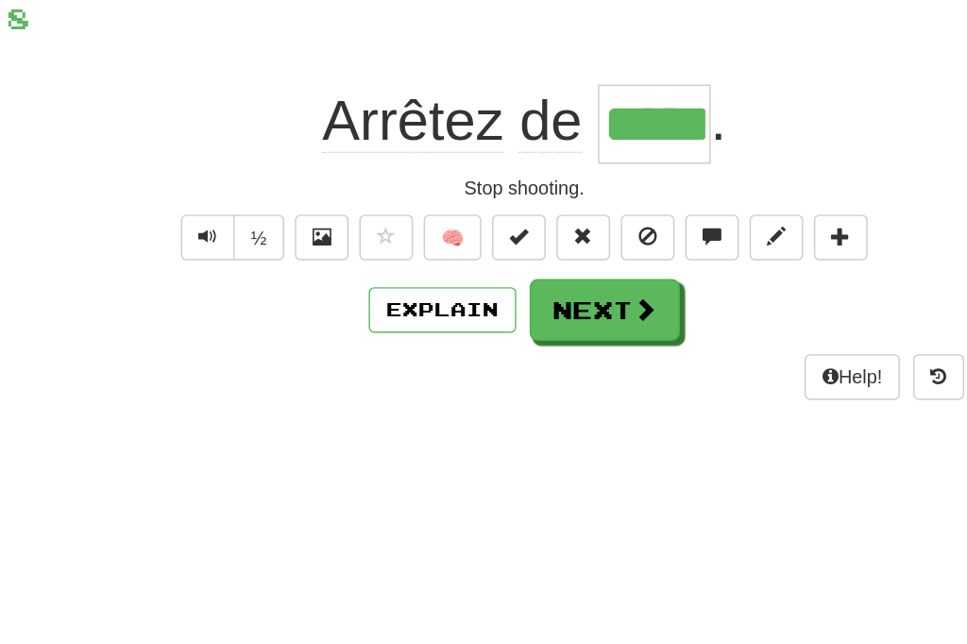
click at [488, 220] on button "Next" at bounding box center [541, 218] width 106 height 43
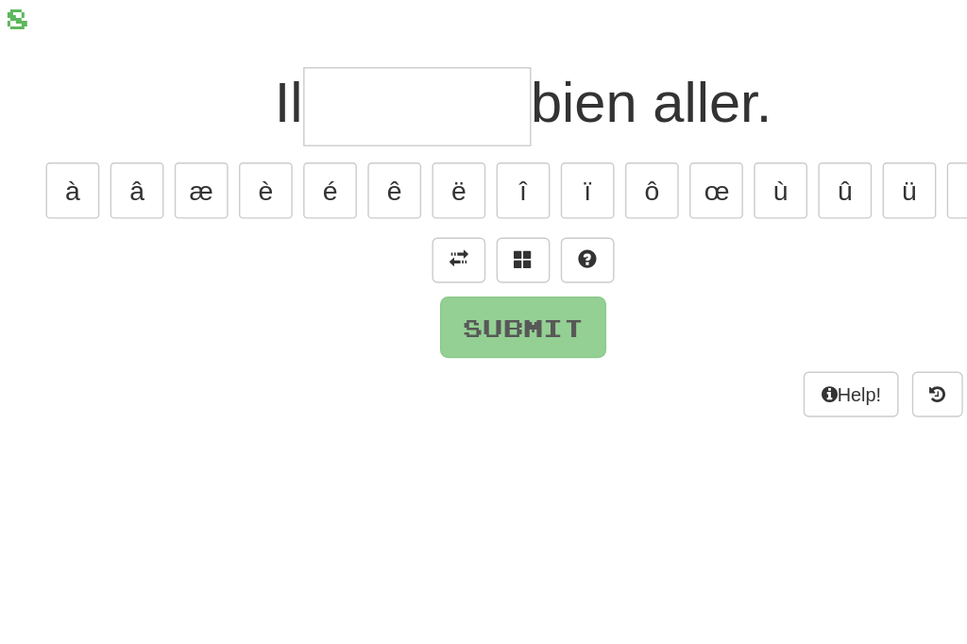
scroll to position [112, 0]
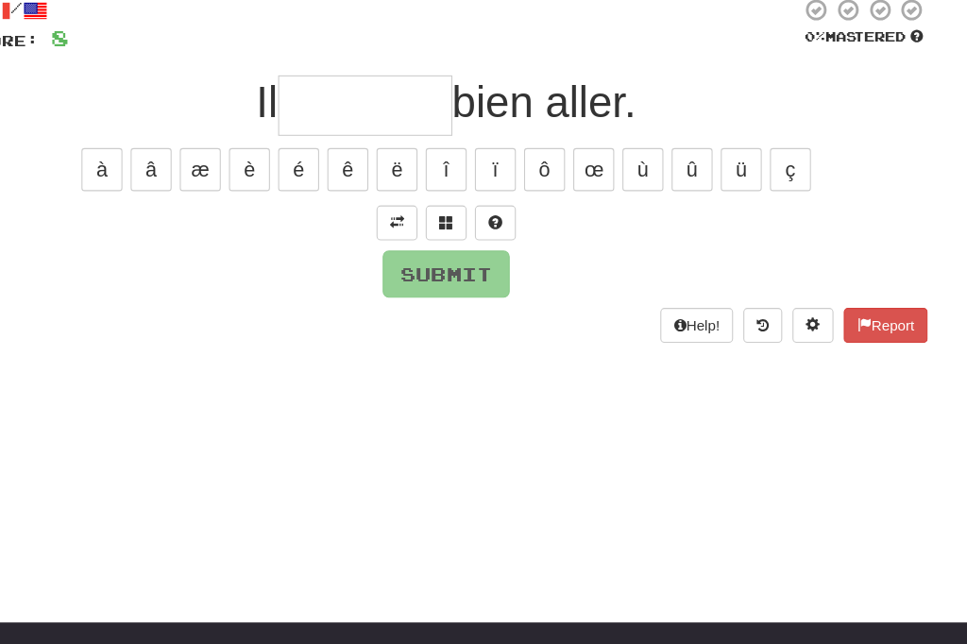
click at [432, 205] on span at bounding box center [438, 209] width 13 height 13
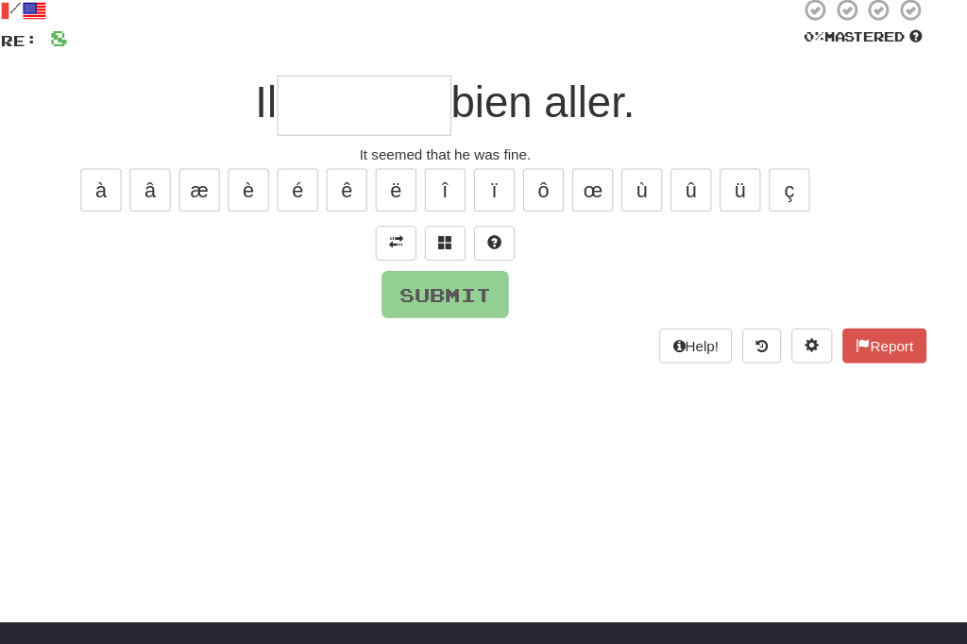
click at [329, 102] on input "text" at bounding box center [409, 103] width 161 height 56
type input "*"
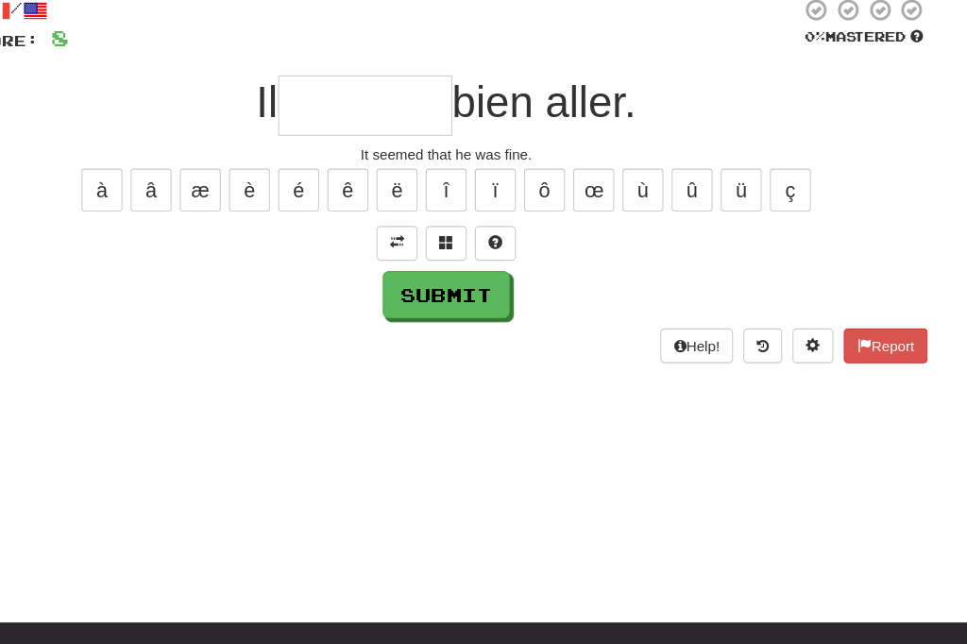
type input "*"
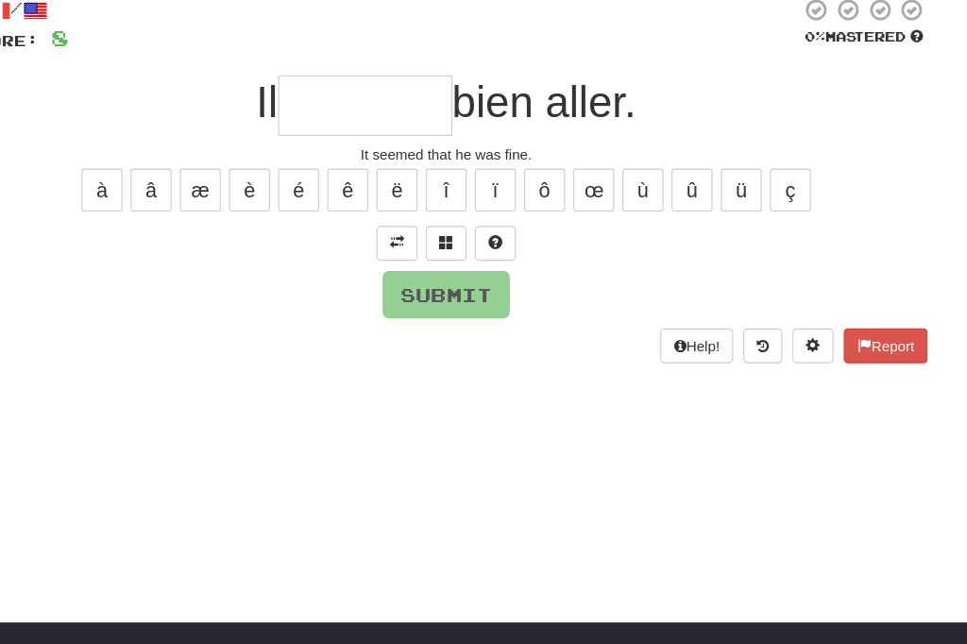
type input "*"
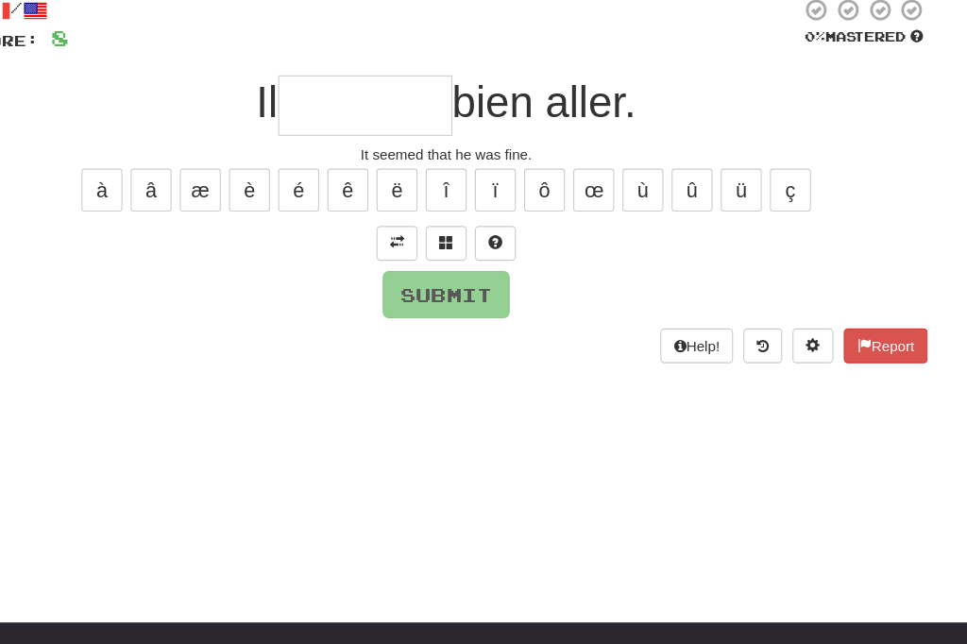
type input "*"
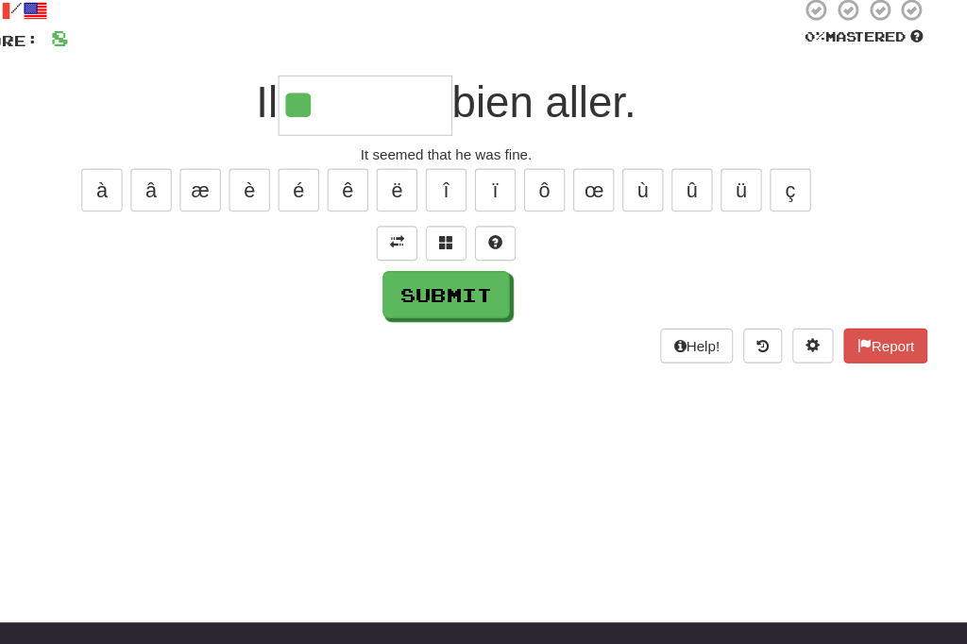
click at [510, 230] on button at bounding box center [529, 230] width 38 height 32
click at [283, 168] on button "è" at bounding box center [302, 181] width 38 height 40
click at [329, 171] on button "é" at bounding box center [348, 181] width 38 height 40
click at [374, 169] on button "ê" at bounding box center [393, 181] width 38 height 40
click at [419, 175] on button "ë" at bounding box center [438, 181] width 38 height 40
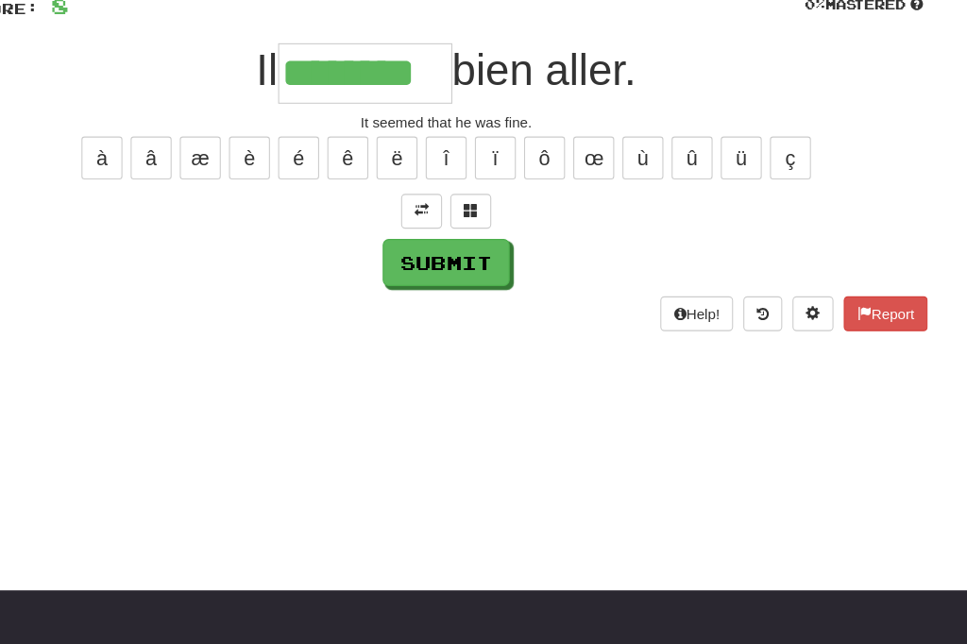
type input "********"
click at [425, 255] on button "Submit" at bounding box center [483, 276] width 117 height 43
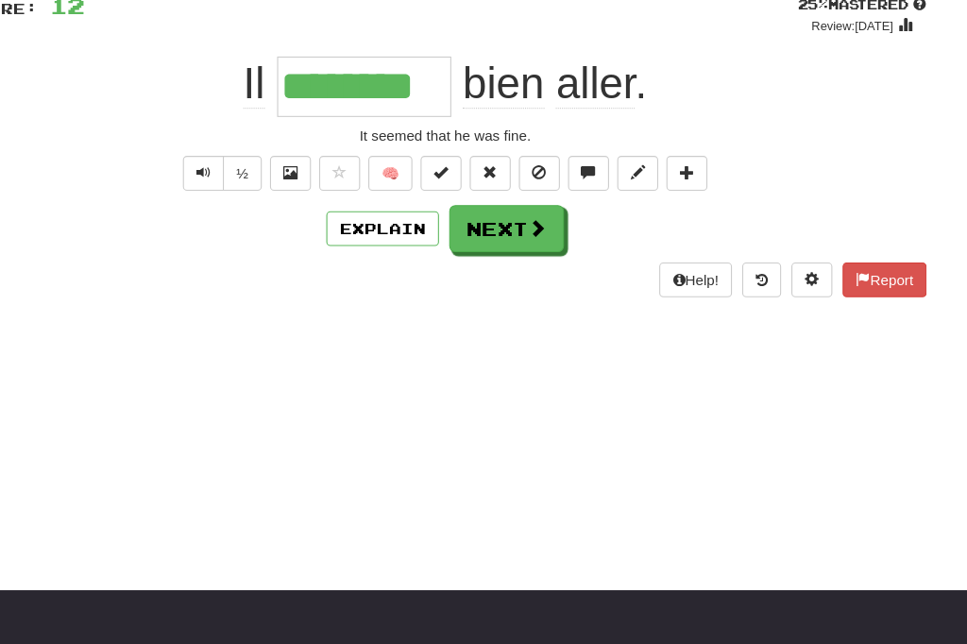
click at [374, 212] on button "Explain" at bounding box center [426, 226] width 104 height 32
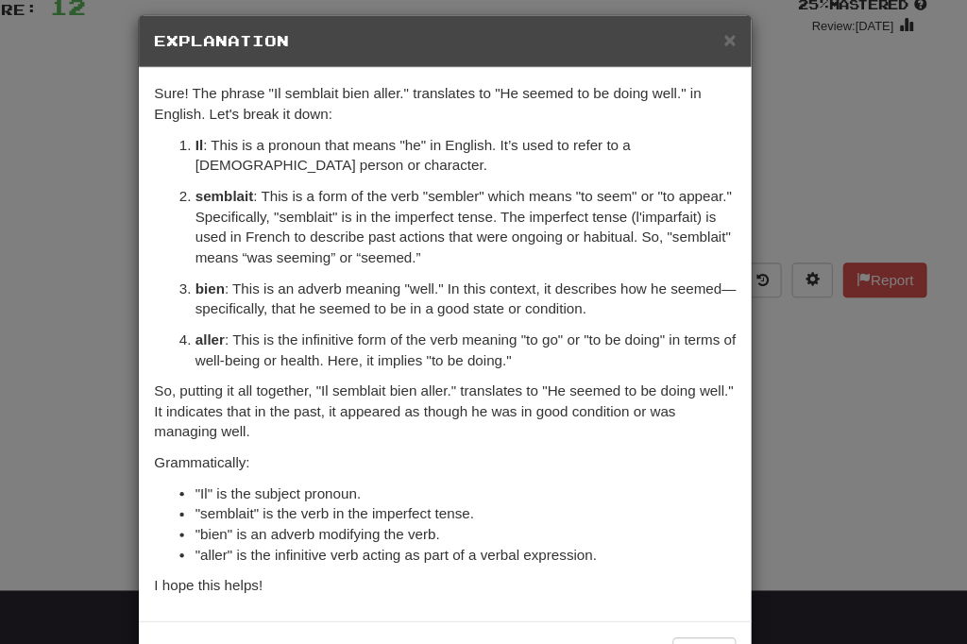
click at [693, 605] on button "Close" at bounding box center [722, 619] width 59 height 32
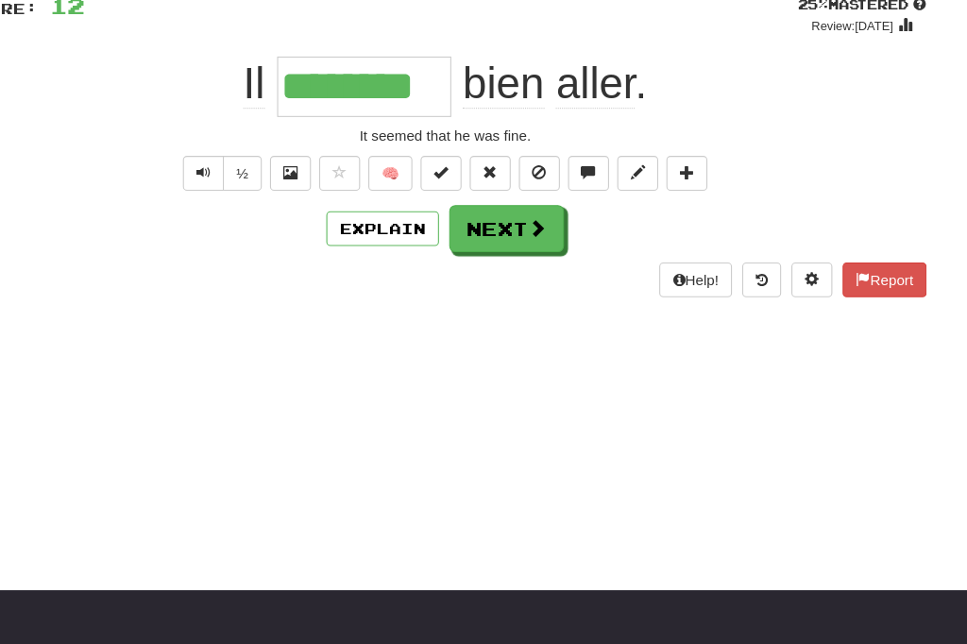
click at [242, 159] on button "Text-to-speech controls" at bounding box center [261, 175] width 38 height 32
click at [488, 214] on button "Next" at bounding box center [541, 225] width 106 height 43
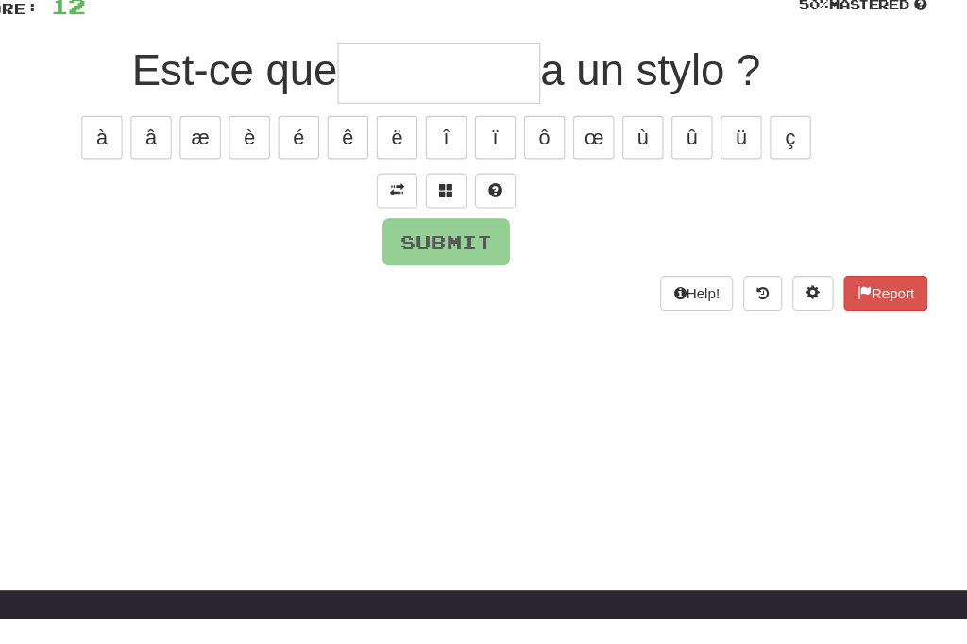
scroll to position [73, 0]
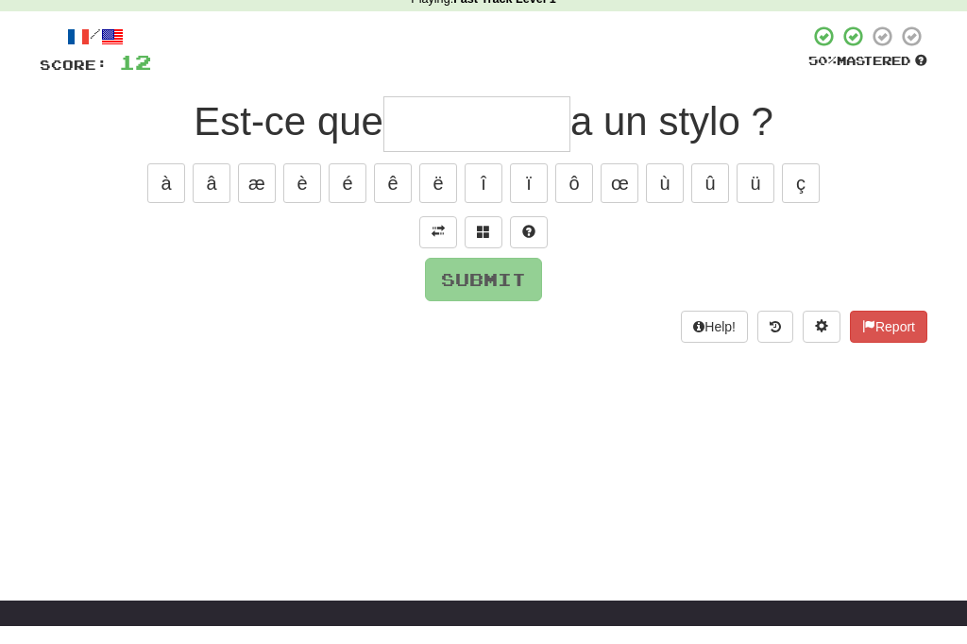
type input "*"
click at [436, 243] on span at bounding box center [438, 249] width 13 height 13
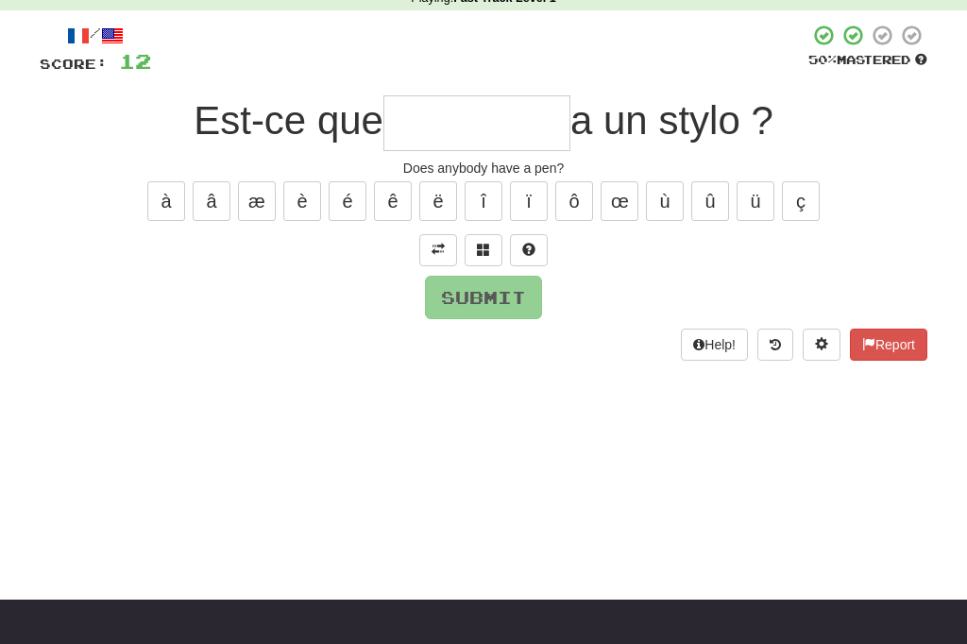
click at [417, 115] on input "text" at bounding box center [477, 123] width 187 height 56
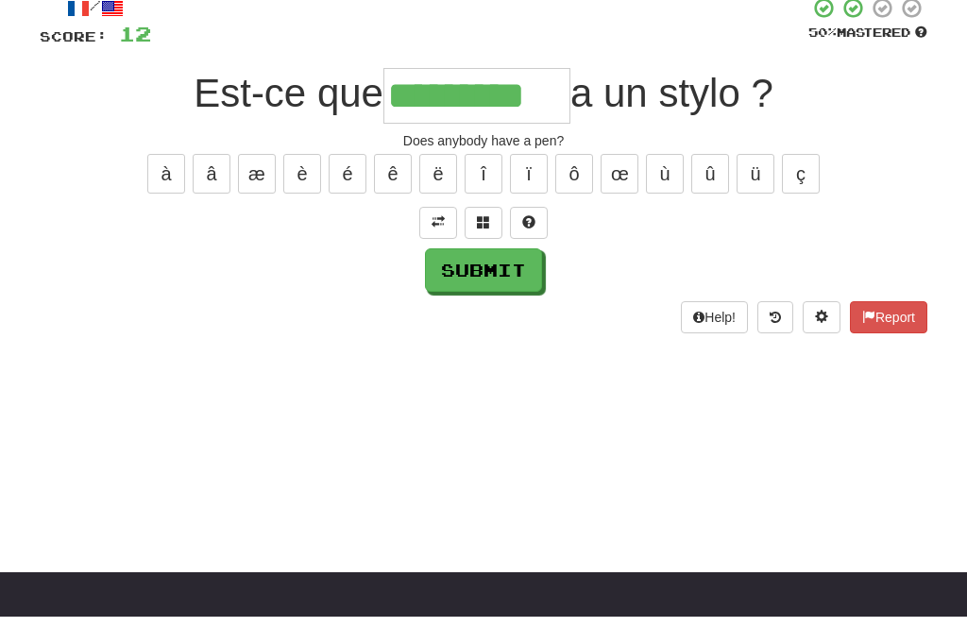
type input "*********"
click at [493, 281] on button "Submit" at bounding box center [483, 297] width 117 height 43
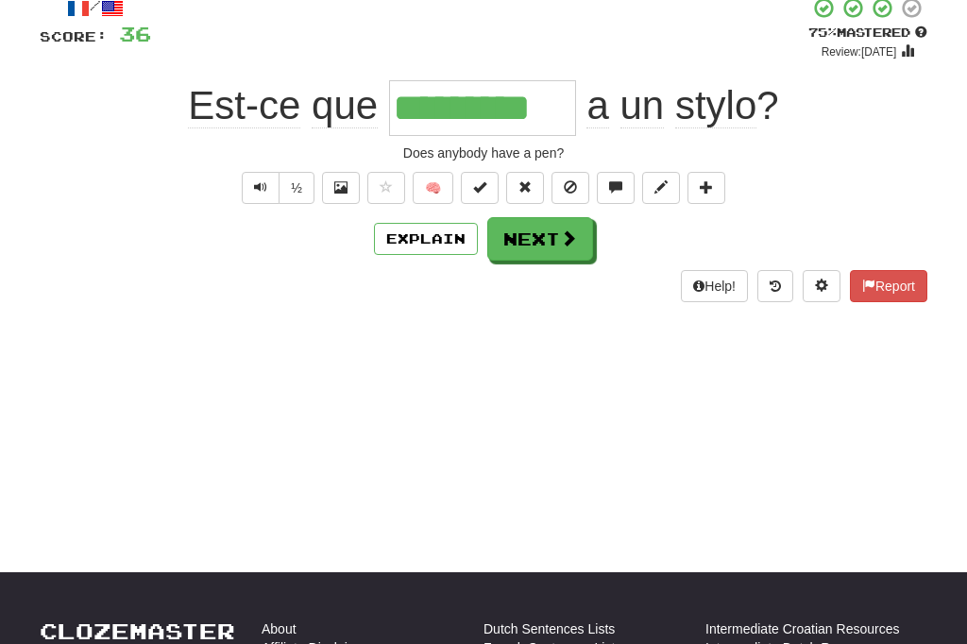
click at [544, 245] on button "Next" at bounding box center [541, 238] width 106 height 43
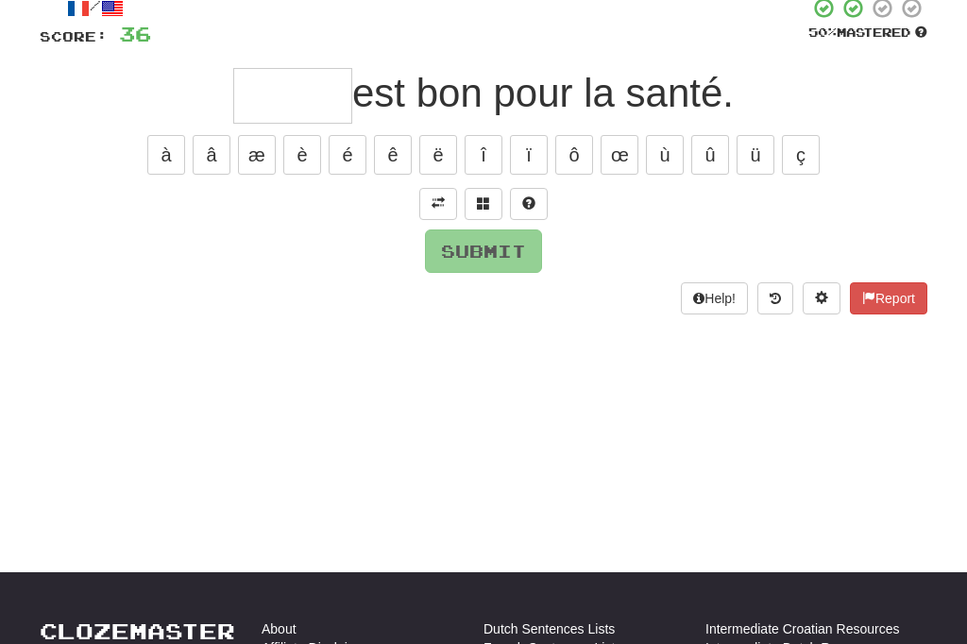
type input "*"
click at [436, 207] on span at bounding box center [438, 203] width 13 height 13
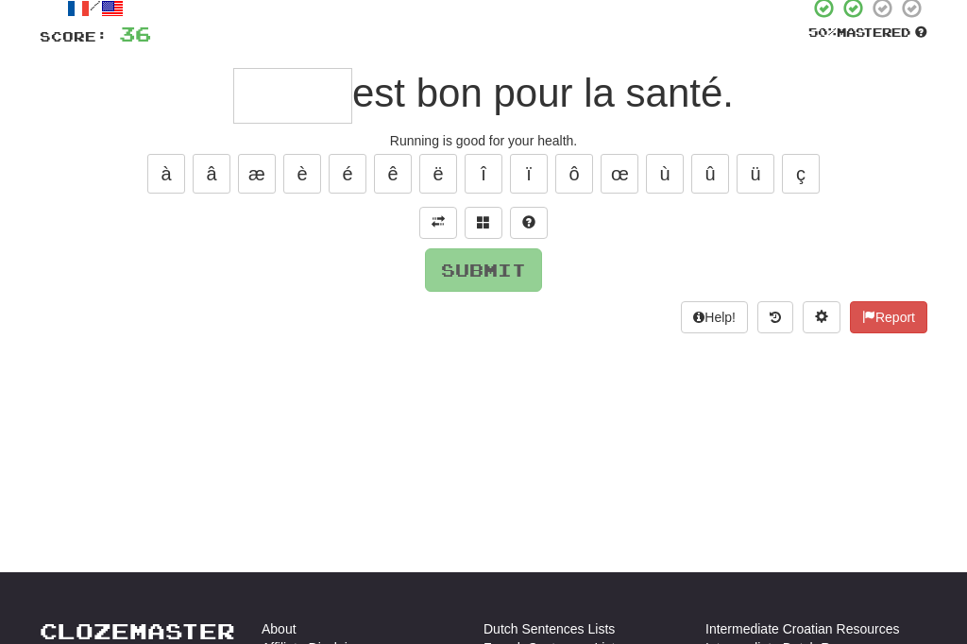
click at [251, 92] on input "text" at bounding box center [292, 96] width 119 height 56
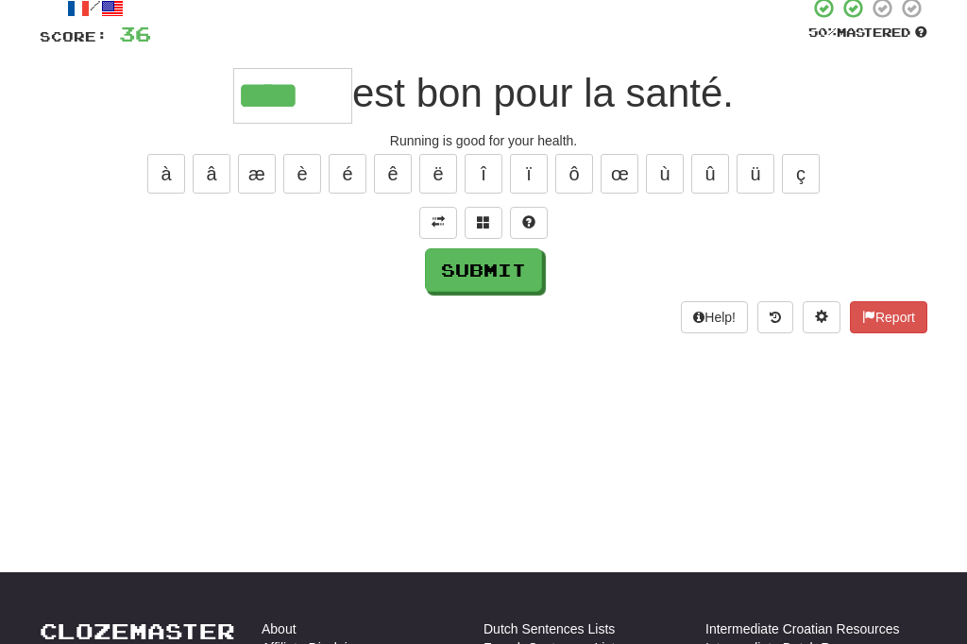
click at [306, 178] on button "è" at bounding box center [302, 174] width 38 height 40
click at [339, 174] on button "é" at bounding box center [348, 174] width 38 height 40
click at [387, 170] on button "ê" at bounding box center [393, 174] width 38 height 40
click at [439, 169] on button "ë" at bounding box center [438, 174] width 38 height 40
click at [163, 166] on button "à" at bounding box center [166, 174] width 38 height 40
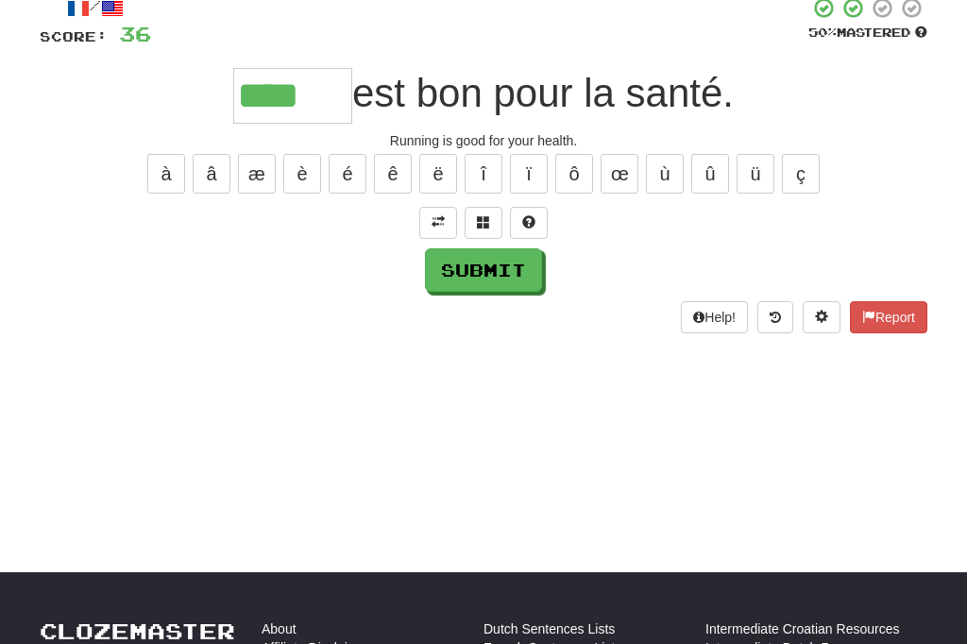
click at [214, 169] on button "â" at bounding box center [212, 174] width 38 height 40
click at [298, 166] on button "è" at bounding box center [302, 174] width 38 height 40
click at [339, 174] on button "é" at bounding box center [348, 174] width 38 height 40
click at [398, 174] on button "ê" at bounding box center [393, 174] width 38 height 40
click at [154, 167] on button "à" at bounding box center [166, 174] width 38 height 40
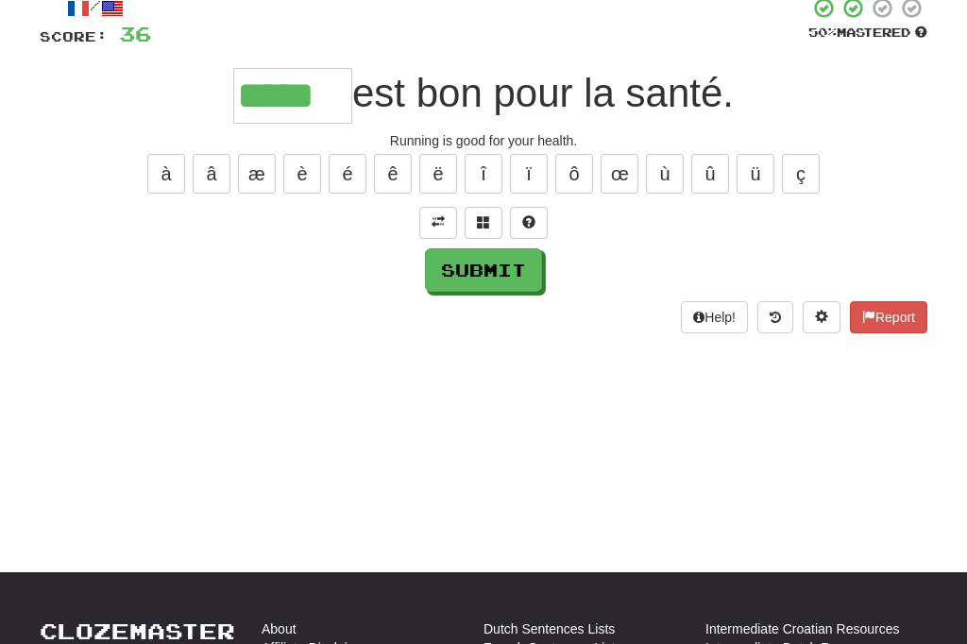
click at [203, 175] on button "â" at bounding box center [212, 174] width 38 height 40
click at [295, 170] on button "è" at bounding box center [302, 174] width 38 height 40
click at [339, 177] on button "é" at bounding box center [348, 174] width 38 height 40
click at [389, 172] on button "ê" at bounding box center [393, 174] width 38 height 40
click at [426, 173] on button "ë" at bounding box center [438, 174] width 38 height 40
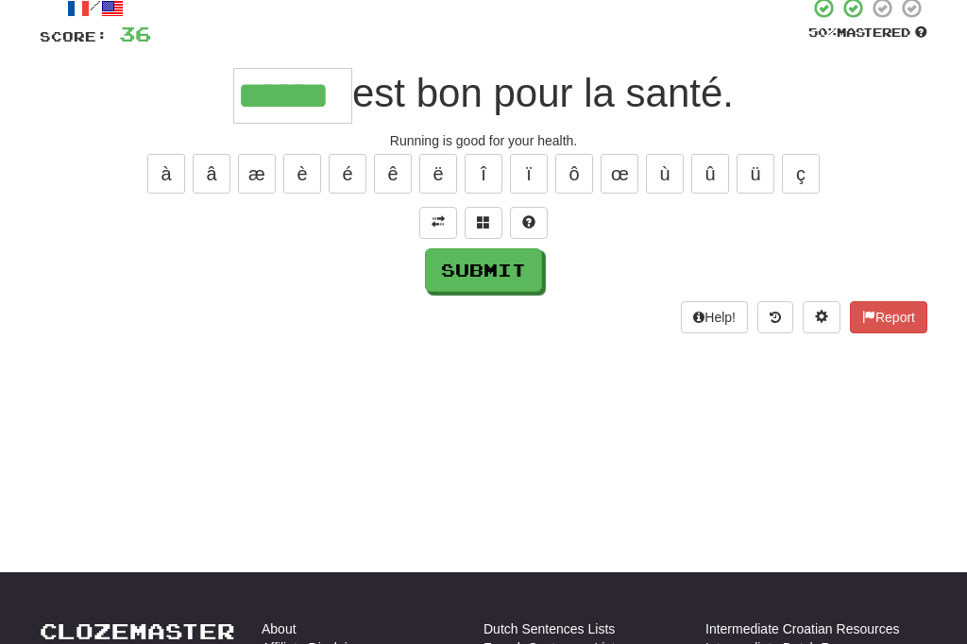
click at [465, 265] on button "Submit" at bounding box center [483, 269] width 117 height 43
type input "******"
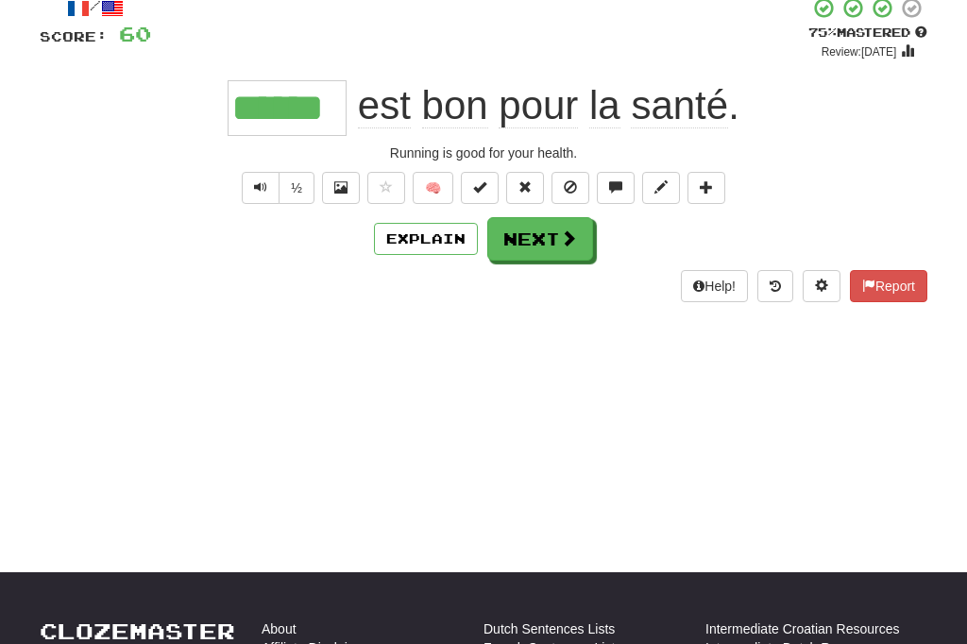
click at [531, 231] on button "Next" at bounding box center [541, 238] width 106 height 43
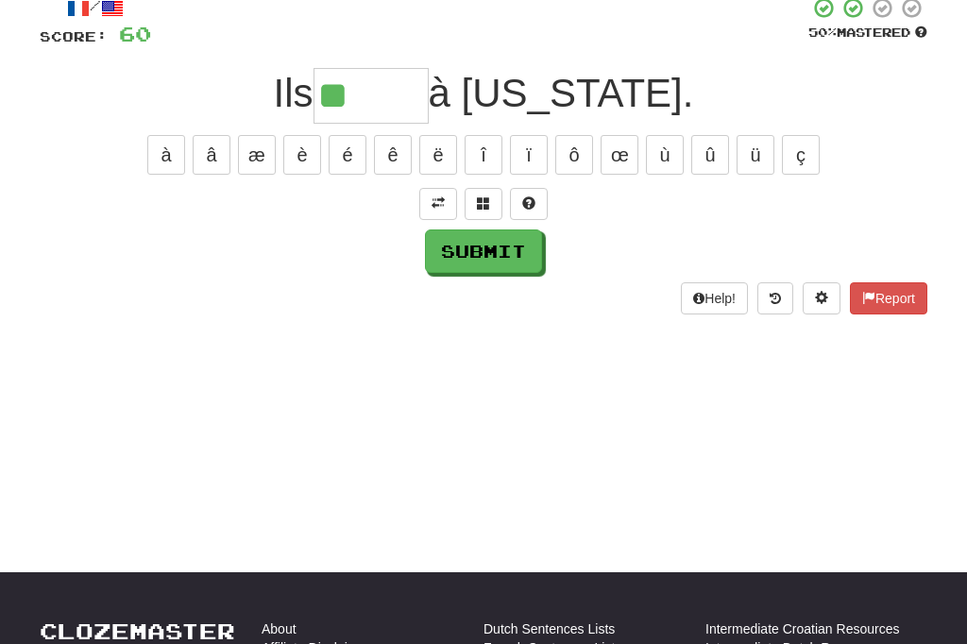
click at [435, 205] on span at bounding box center [438, 203] width 13 height 13
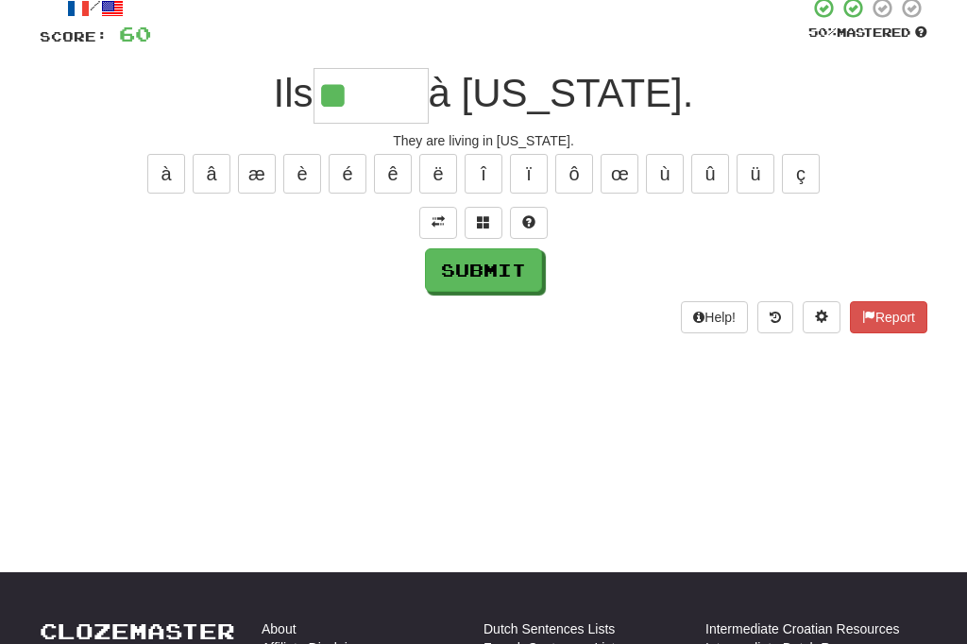
click at [383, 102] on input "**" at bounding box center [371, 96] width 115 height 56
type input "*"
type input "******"
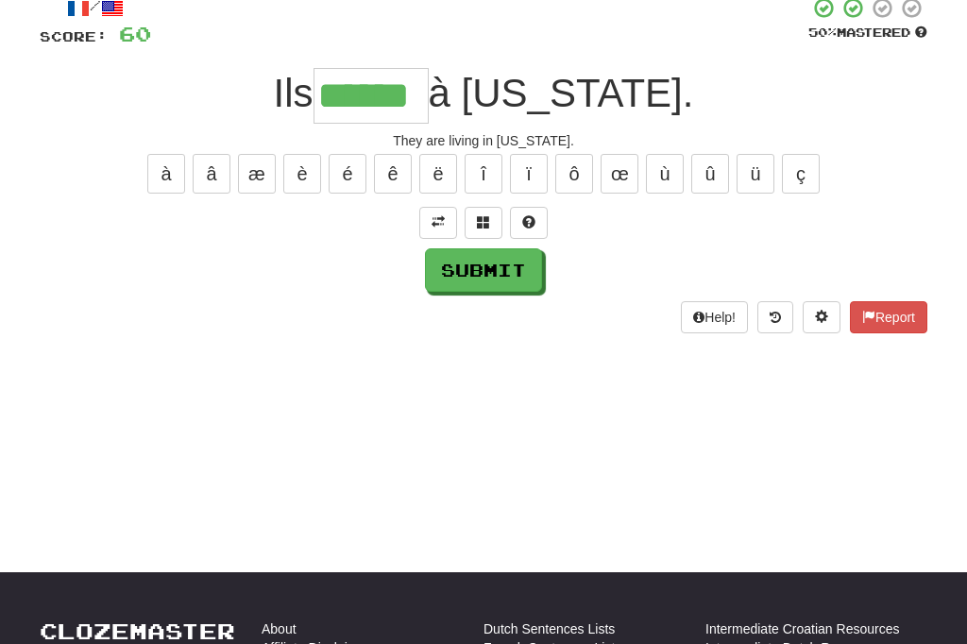
click at [474, 271] on button "Submit" at bounding box center [483, 269] width 117 height 43
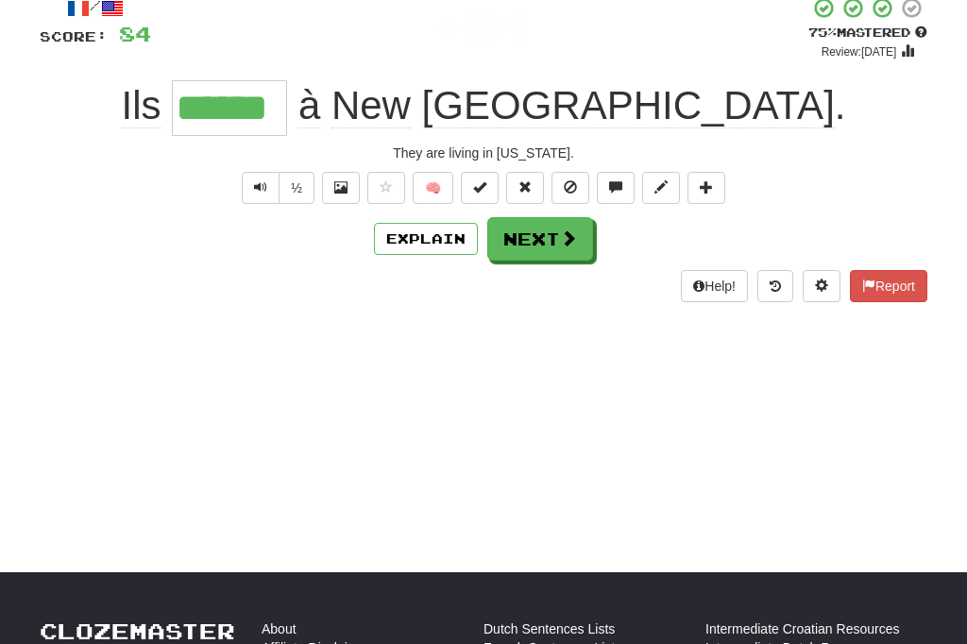
click at [546, 255] on button "Next" at bounding box center [541, 238] width 106 height 43
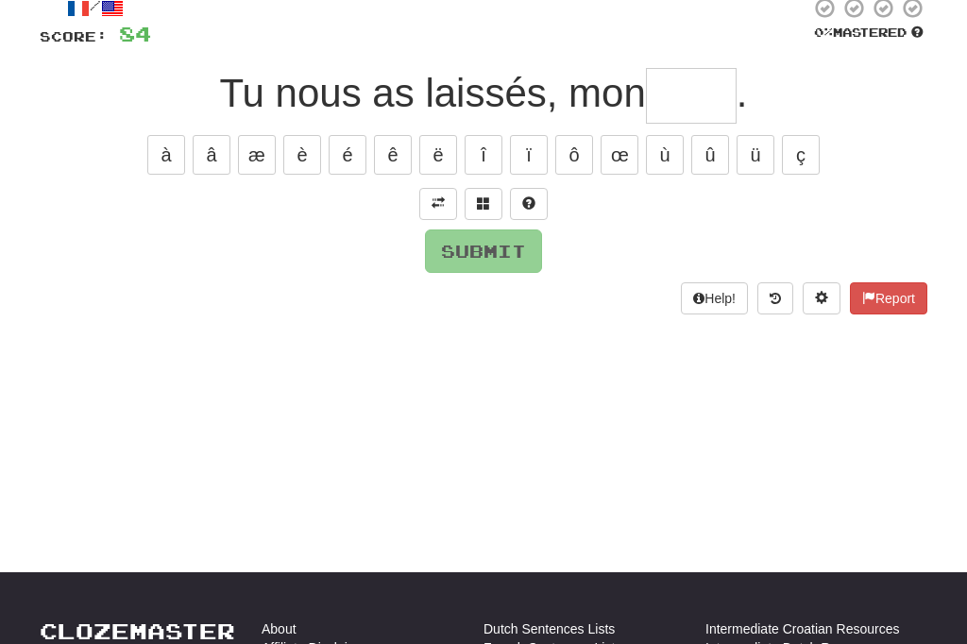
click at [439, 200] on span at bounding box center [438, 203] width 13 height 13
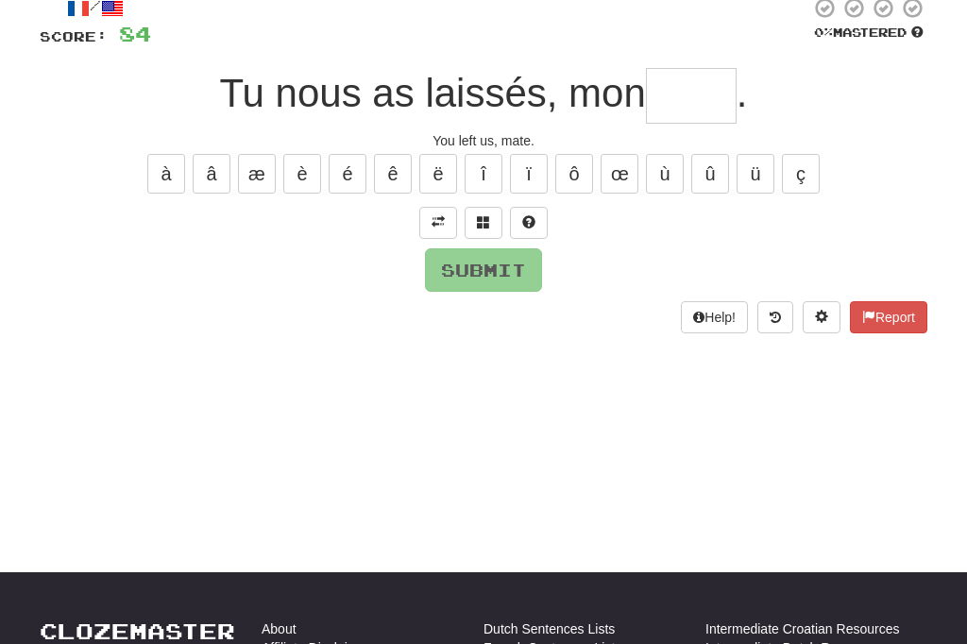
click at [679, 107] on input "text" at bounding box center [691, 96] width 91 height 56
type input "*"
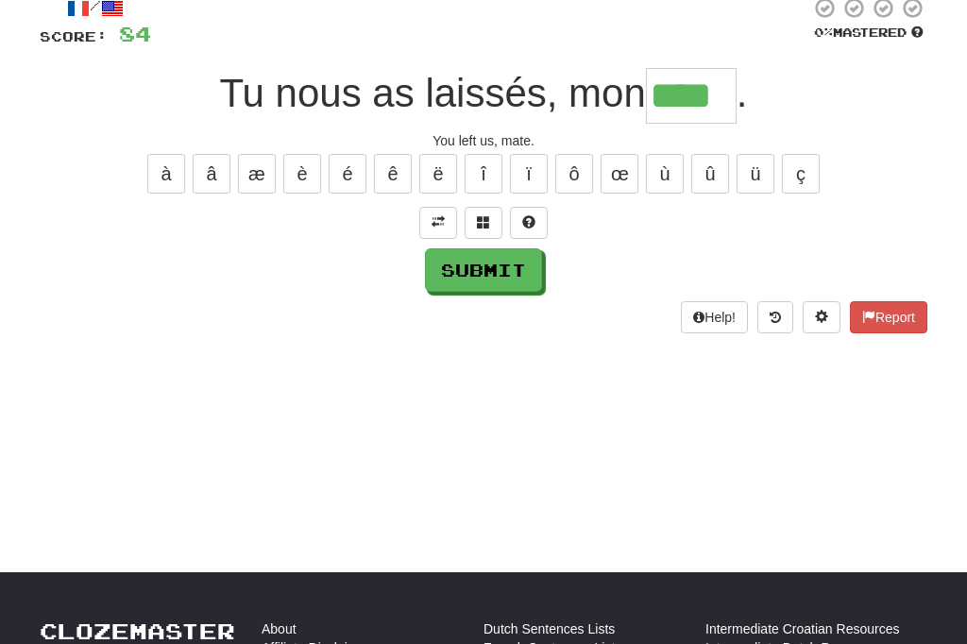
type input "****"
click at [492, 265] on button "Submit" at bounding box center [483, 269] width 117 height 43
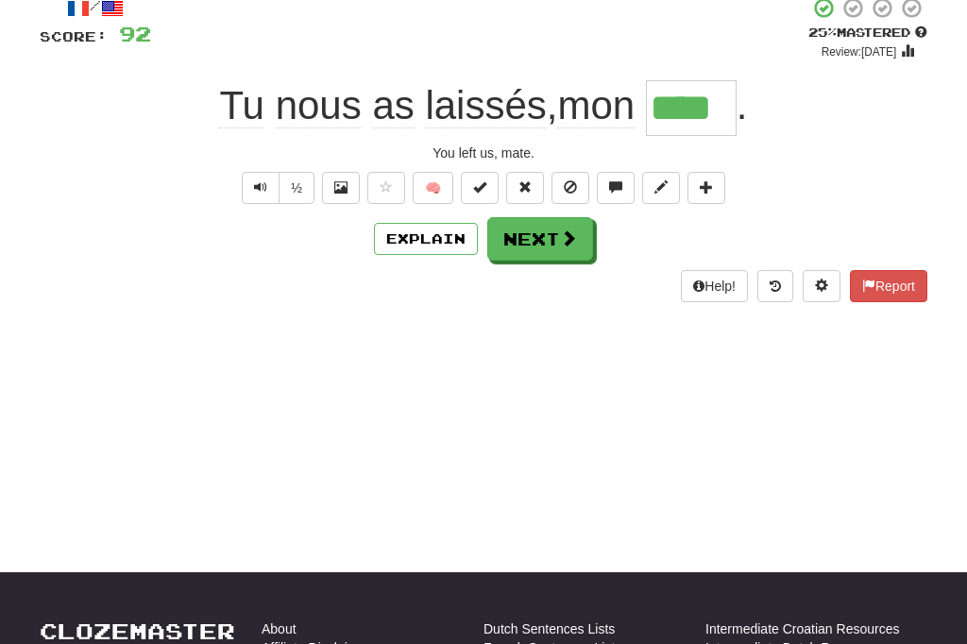
click at [556, 248] on button "Next" at bounding box center [541, 238] width 106 height 43
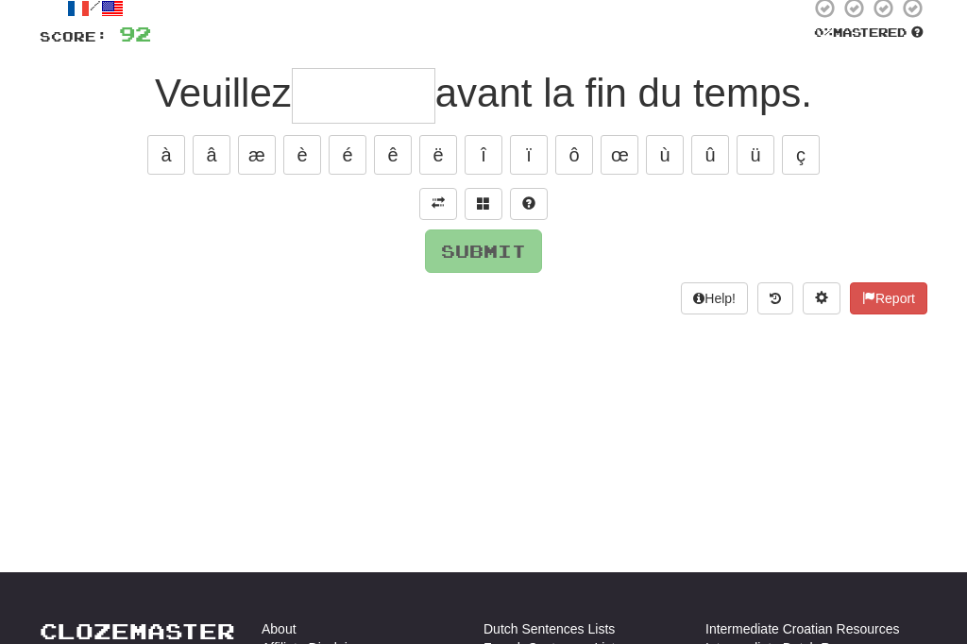
click at [440, 206] on span at bounding box center [438, 203] width 13 height 13
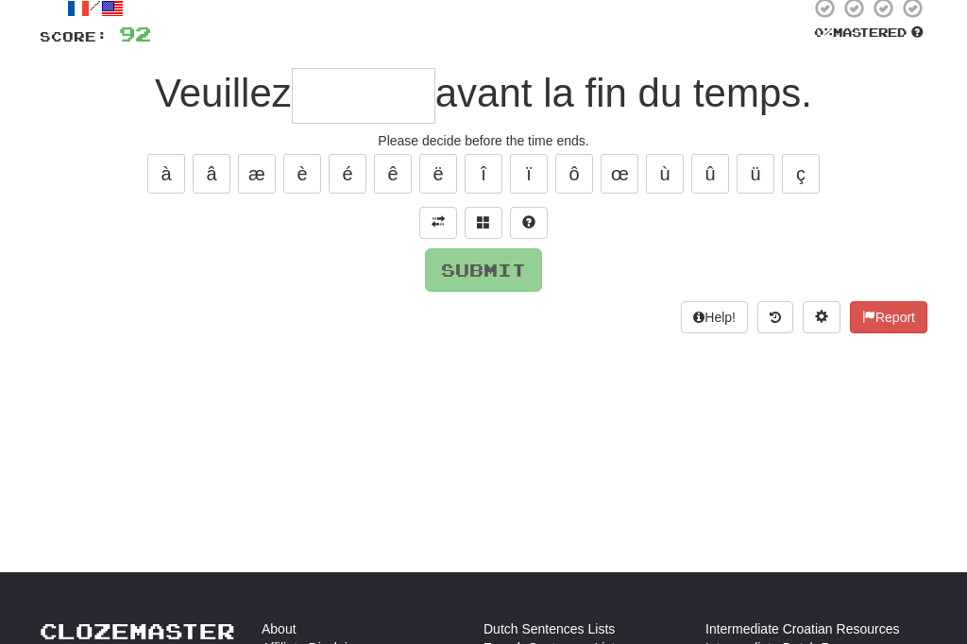
click at [347, 86] on input "text" at bounding box center [364, 96] width 144 height 56
click at [298, 172] on button "è" at bounding box center [302, 174] width 38 height 40
click at [346, 174] on button "é" at bounding box center [348, 174] width 38 height 40
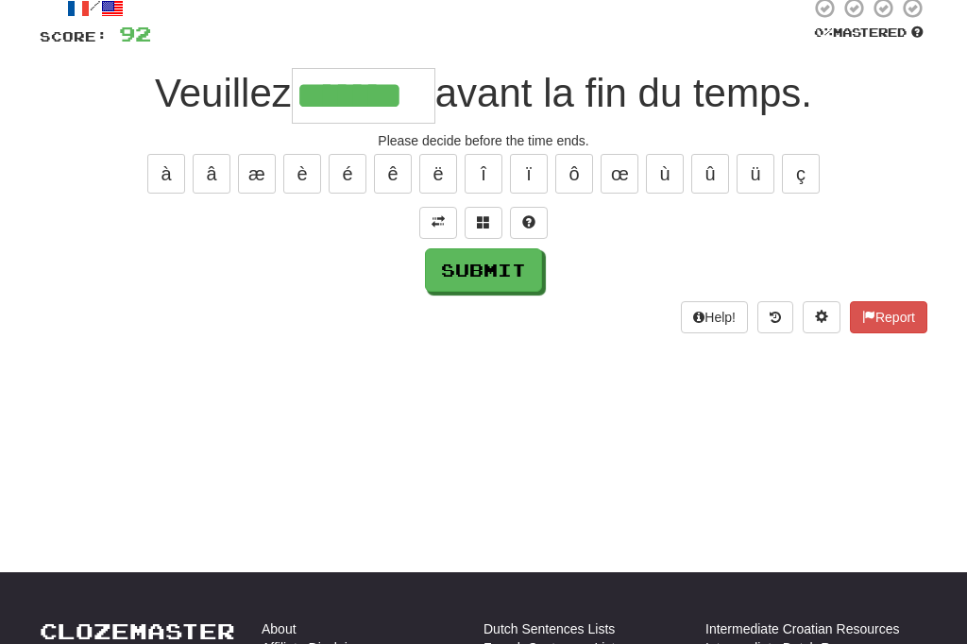
type input "*******"
click at [471, 261] on button "Submit" at bounding box center [483, 269] width 117 height 43
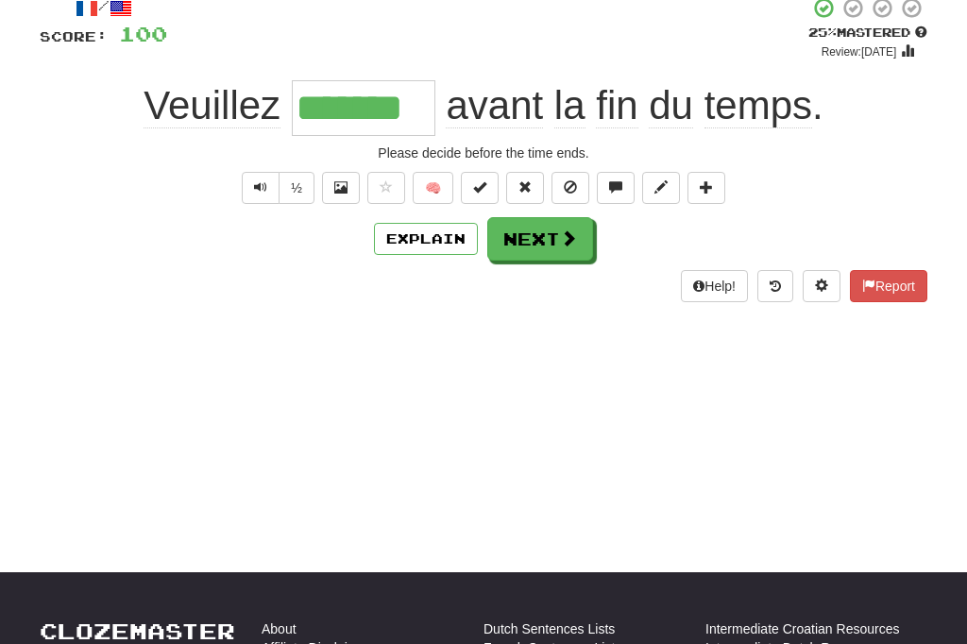
click at [564, 240] on span at bounding box center [568, 238] width 17 height 17
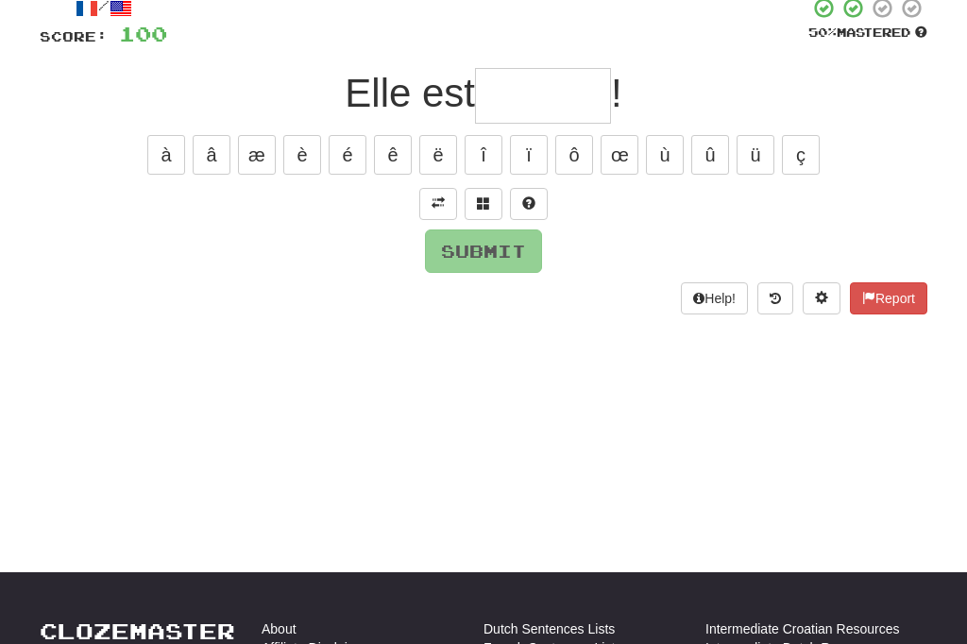
click at [441, 199] on span at bounding box center [438, 203] width 13 height 13
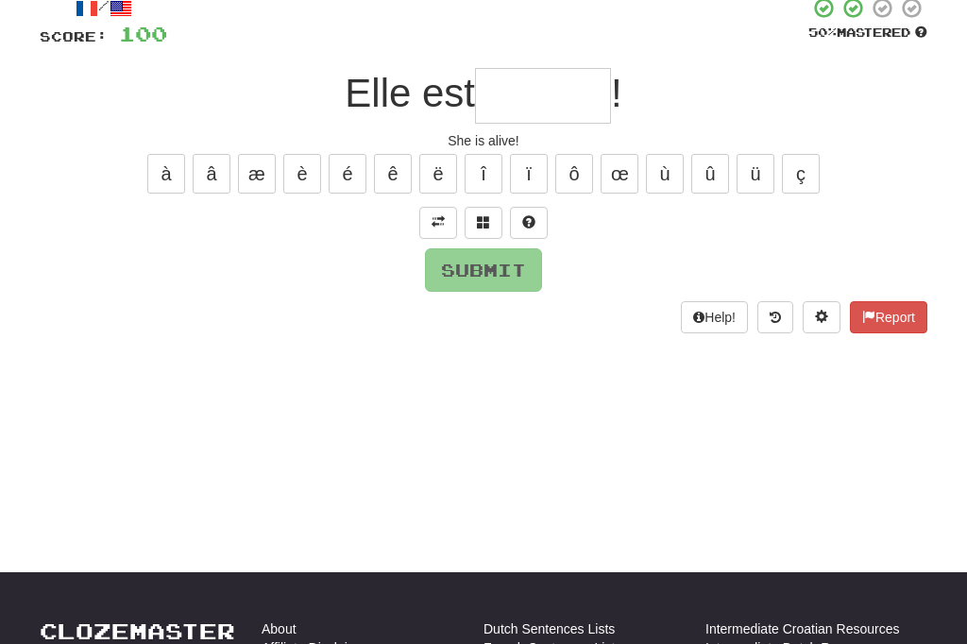
click at [528, 105] on input "text" at bounding box center [543, 96] width 136 height 56
click at [149, 175] on button "à" at bounding box center [166, 174] width 38 height 40
type input "*"
click at [207, 172] on button "â" at bounding box center [212, 174] width 38 height 40
type input "*"
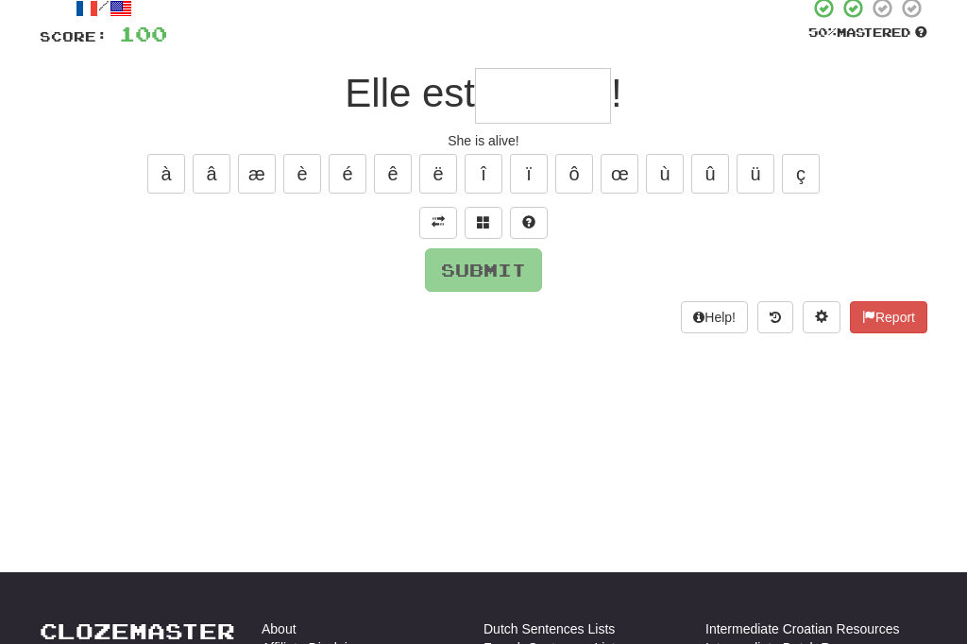
click at [301, 166] on button "è" at bounding box center [302, 174] width 38 height 40
type input "*"
click at [340, 169] on button "é" at bounding box center [348, 174] width 38 height 40
type input "*"
click at [389, 170] on button "ê" at bounding box center [393, 174] width 38 height 40
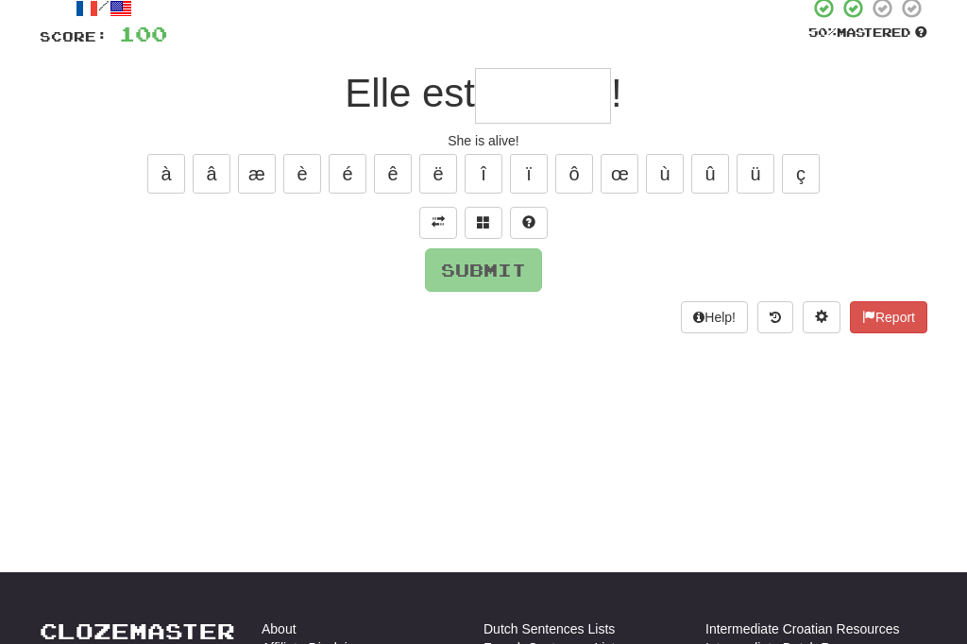
type input "*"
click at [433, 191] on button "ë" at bounding box center [438, 174] width 38 height 40
type input "*"
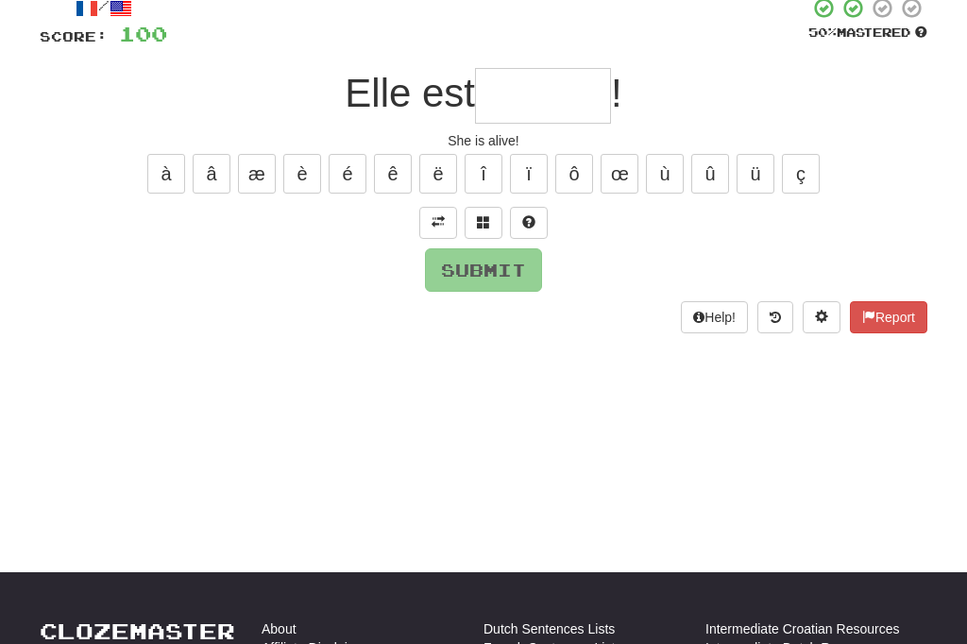
type input "*"
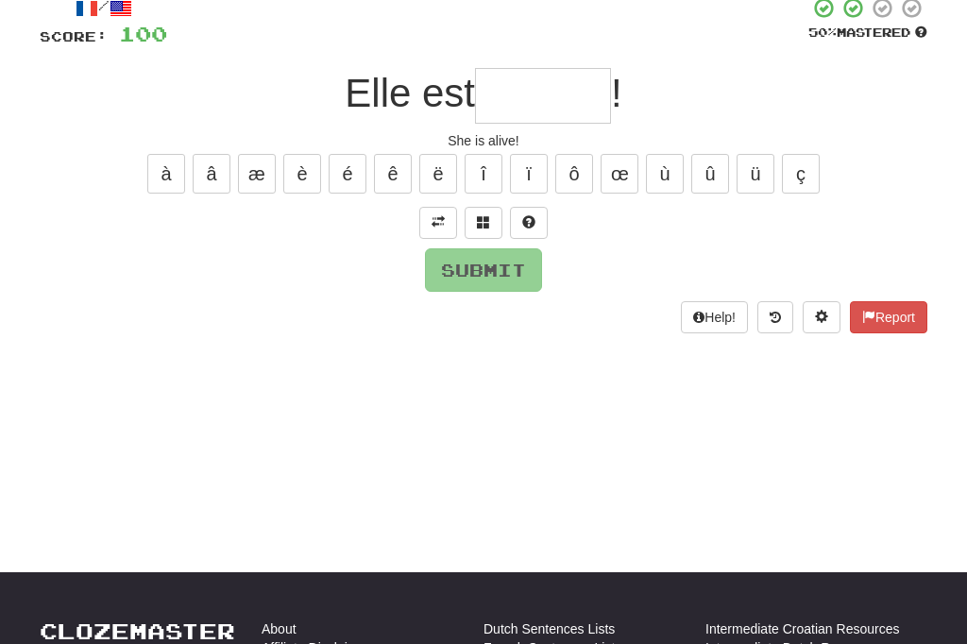
type input "*"
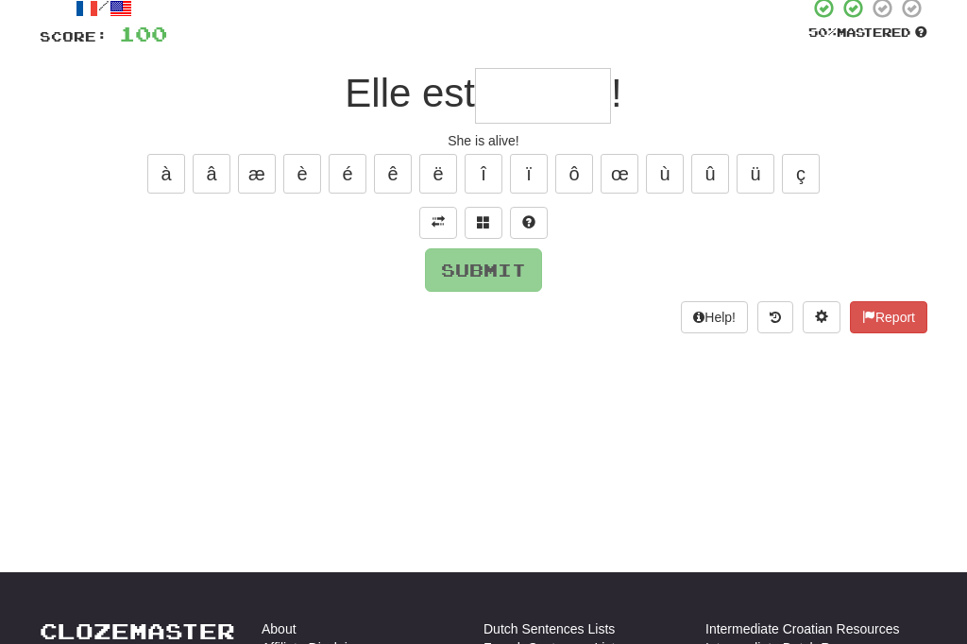
type input "*"
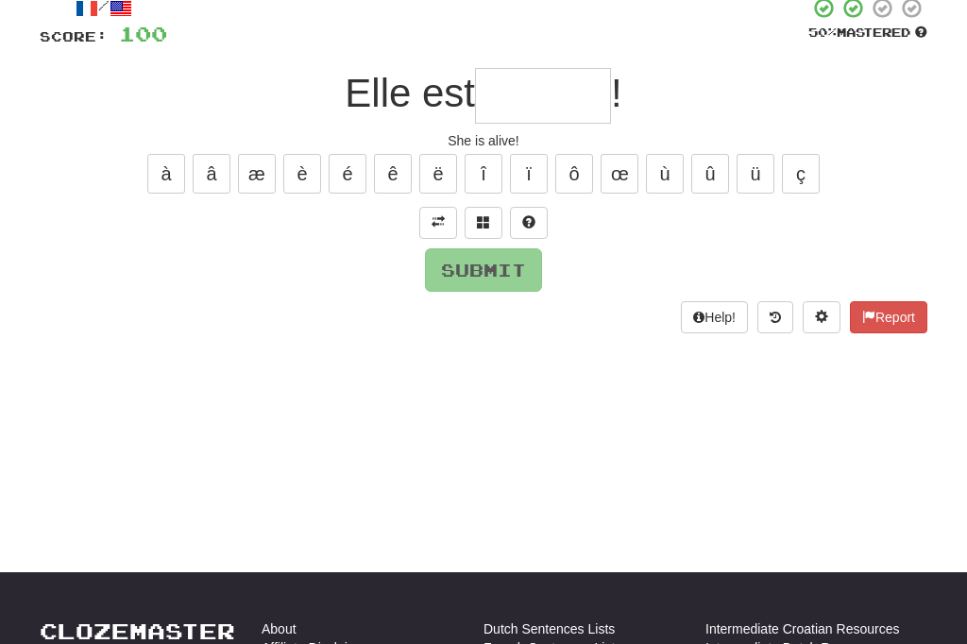
type input "*"
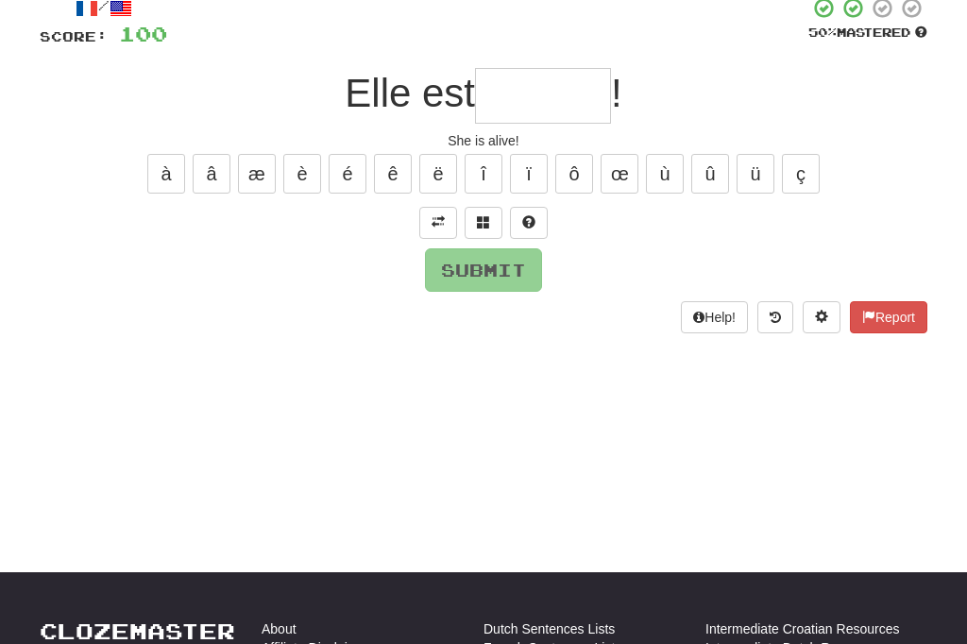
type input "*"
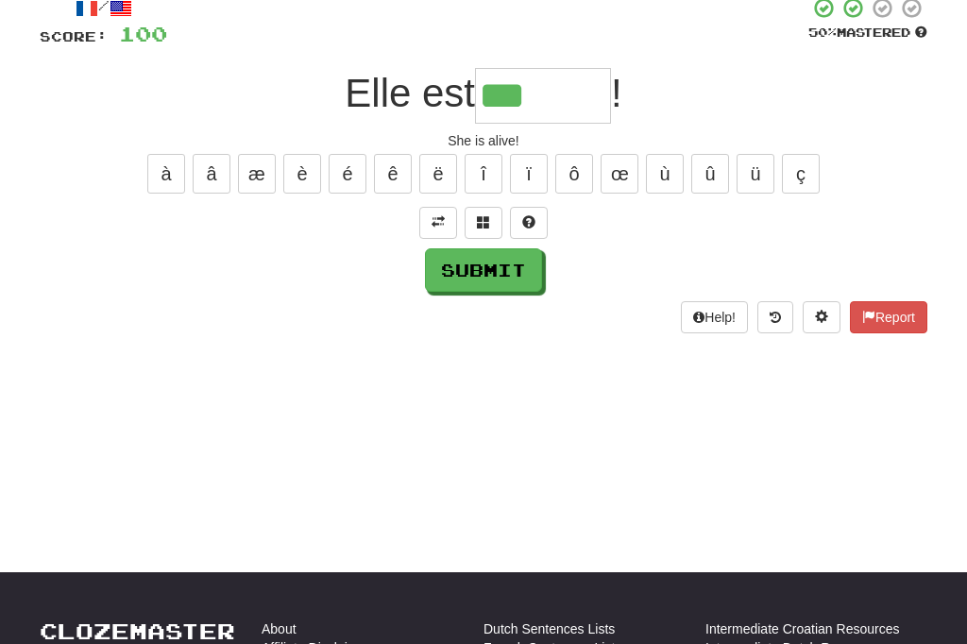
click at [292, 165] on button "è" at bounding box center [302, 174] width 38 height 40
click at [341, 164] on button "é" at bounding box center [348, 174] width 38 height 40
click at [390, 166] on button "ê" at bounding box center [393, 174] width 38 height 40
click at [155, 164] on button "à" at bounding box center [166, 174] width 38 height 40
click at [394, 176] on button "ê" at bounding box center [393, 174] width 38 height 40
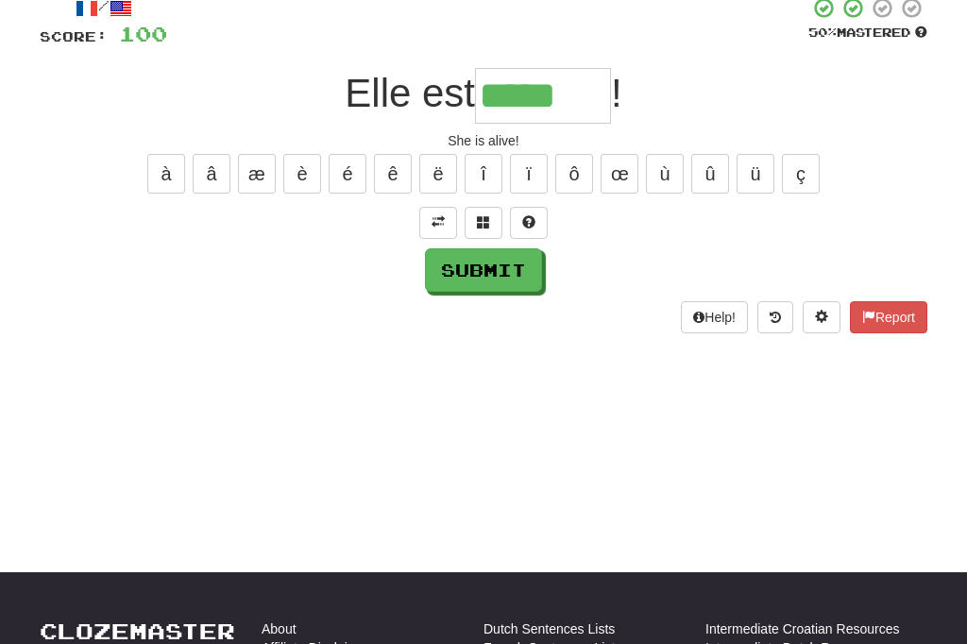
click at [430, 167] on button "ë" at bounding box center [438, 174] width 38 height 40
click at [339, 164] on button "é" at bounding box center [348, 174] width 38 height 40
click at [302, 166] on button "è" at bounding box center [302, 174] width 38 height 40
click at [337, 164] on button "é" at bounding box center [348, 174] width 38 height 40
type input "*******"
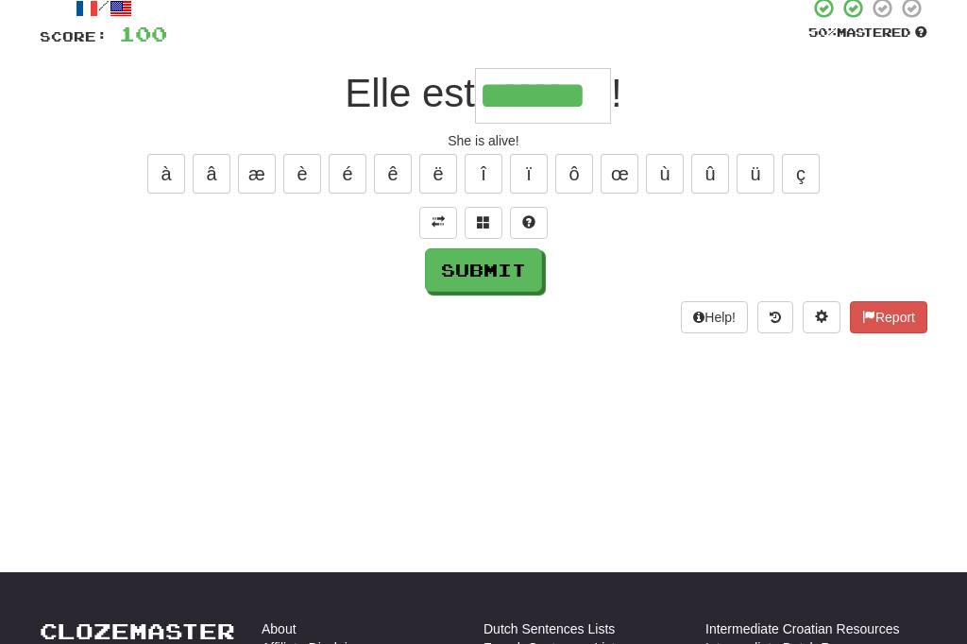
click at [468, 261] on button "Submit" at bounding box center [483, 269] width 117 height 43
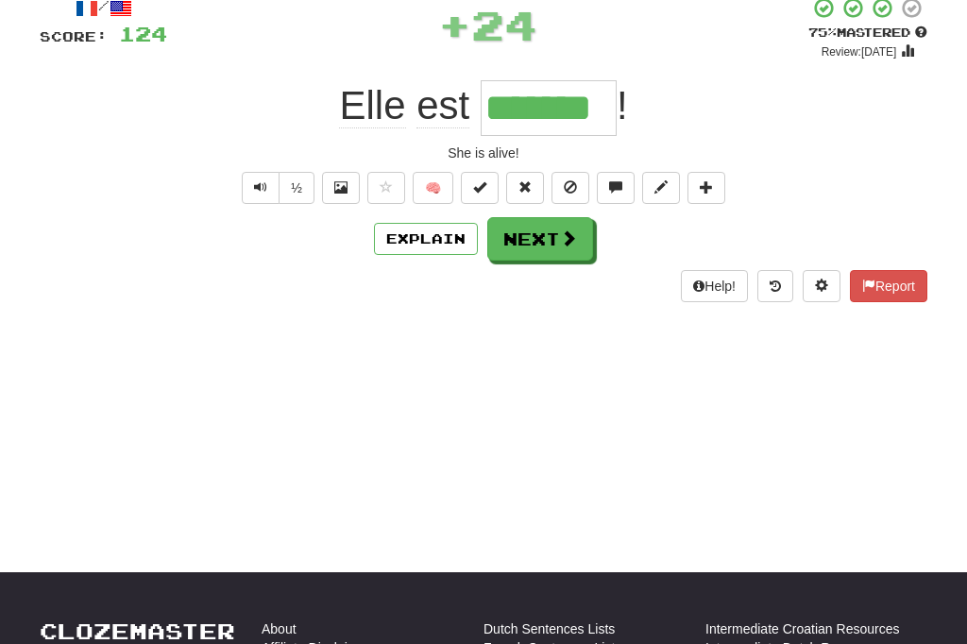
click at [545, 247] on button "Next" at bounding box center [541, 238] width 106 height 43
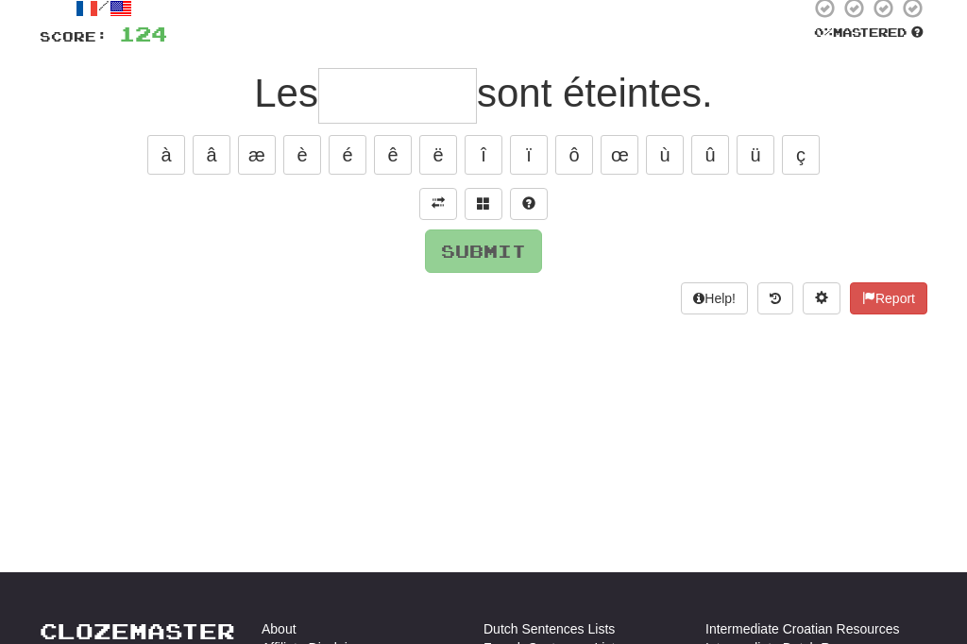
click at [437, 211] on button at bounding box center [438, 204] width 38 height 32
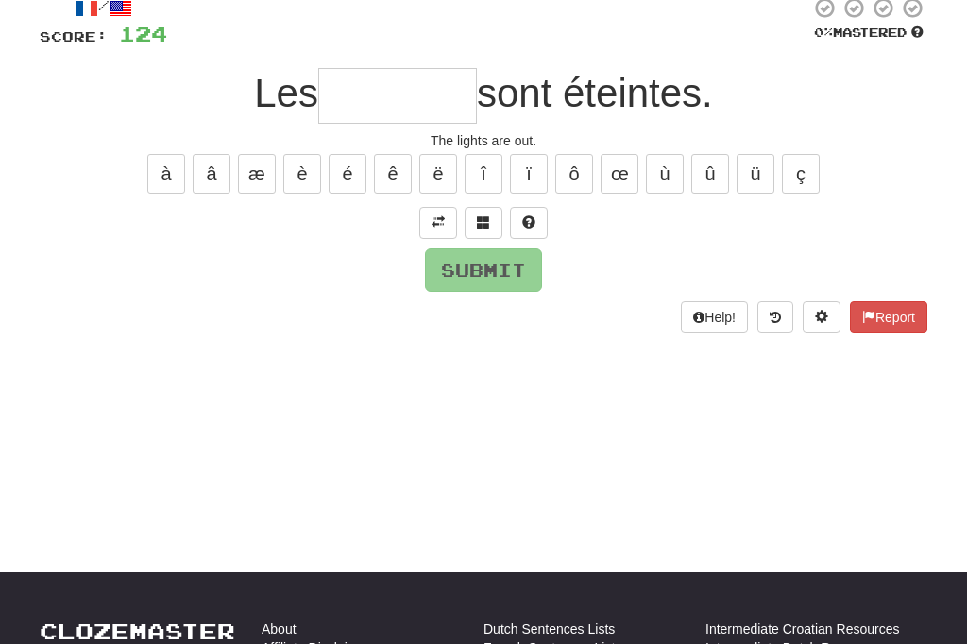
click at [383, 89] on input "text" at bounding box center [397, 96] width 159 height 56
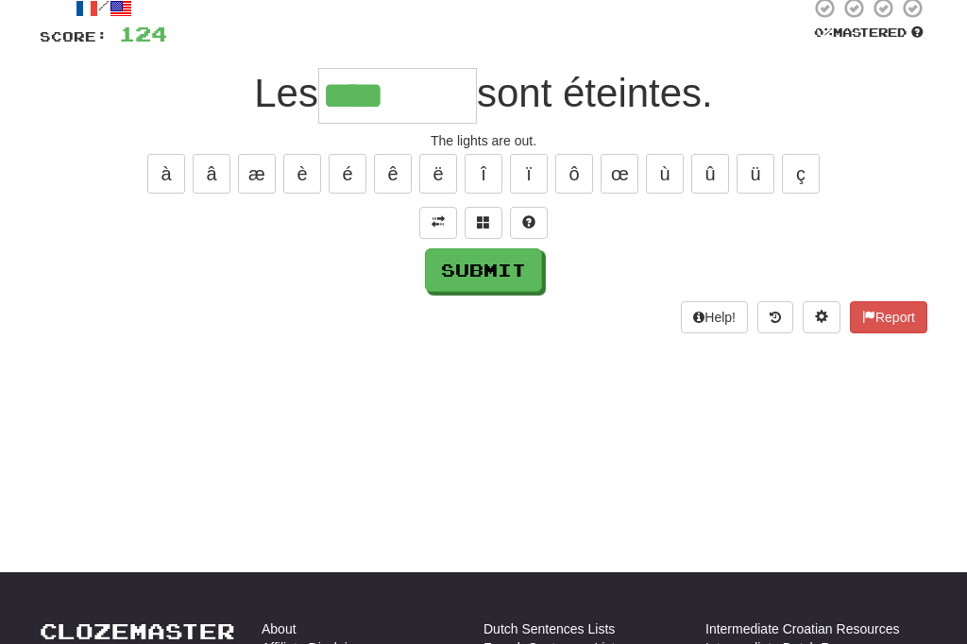
click at [154, 168] on button "à" at bounding box center [166, 174] width 38 height 40
click at [285, 168] on button "è" at bounding box center [302, 174] width 38 height 40
type input "********"
click at [470, 261] on button "Submit" at bounding box center [483, 269] width 117 height 43
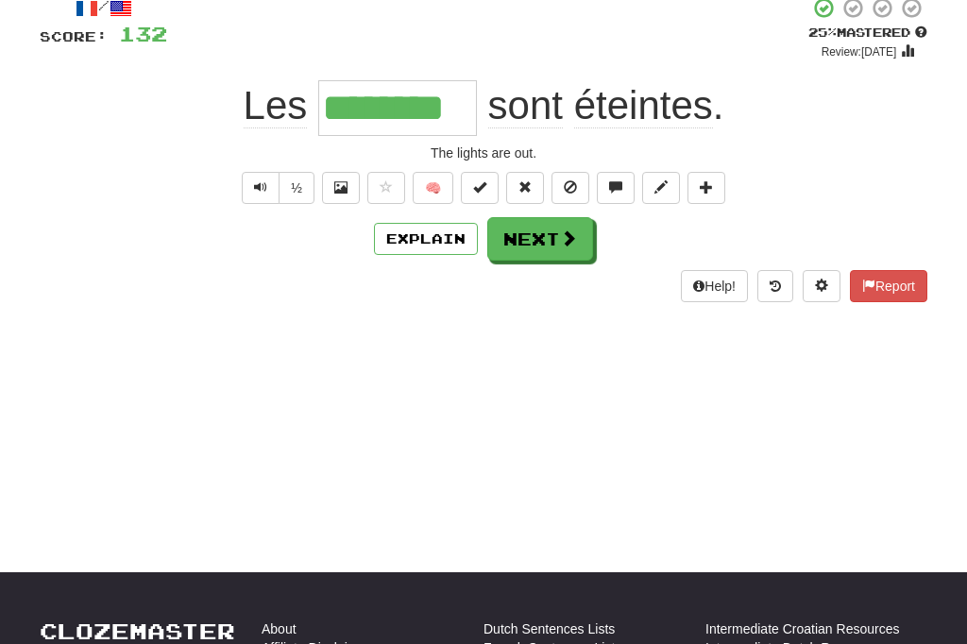
click at [251, 180] on button "Text-to-speech controls" at bounding box center [261, 188] width 38 height 32
click at [542, 242] on button "Next" at bounding box center [541, 238] width 106 height 43
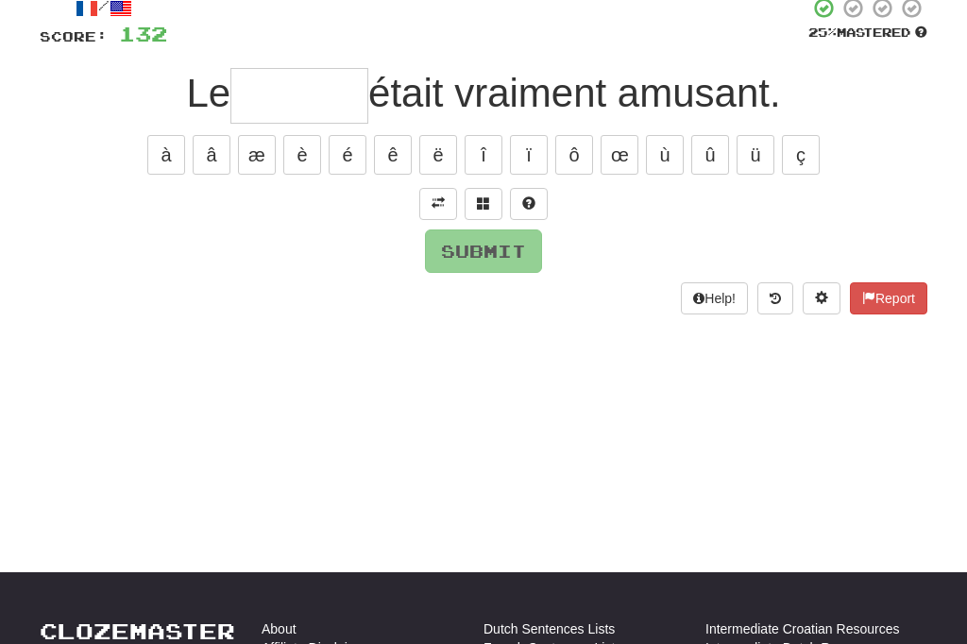
click at [433, 197] on span at bounding box center [438, 203] width 13 height 13
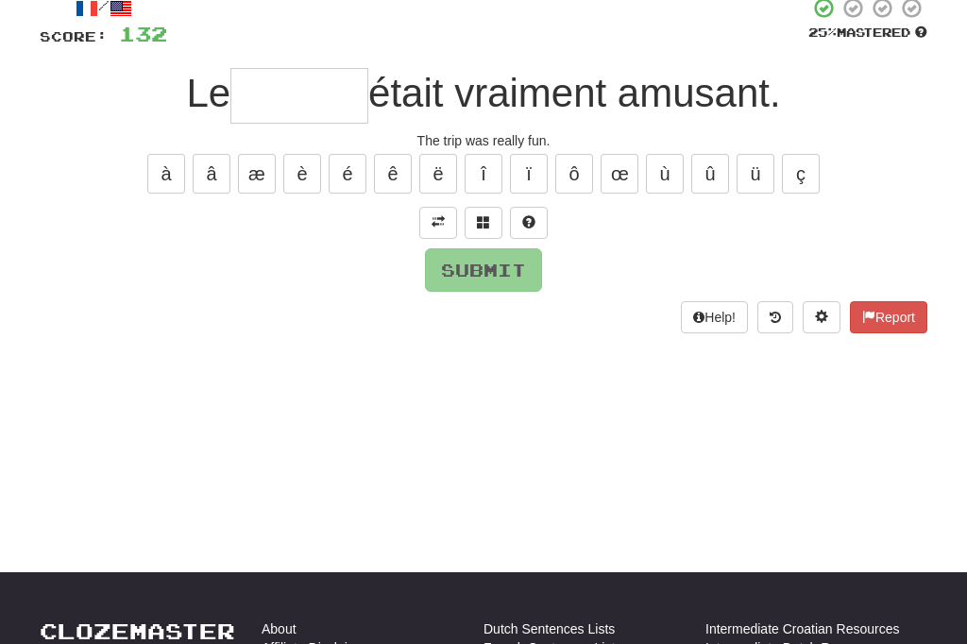
click at [281, 92] on input "text" at bounding box center [300, 96] width 138 height 56
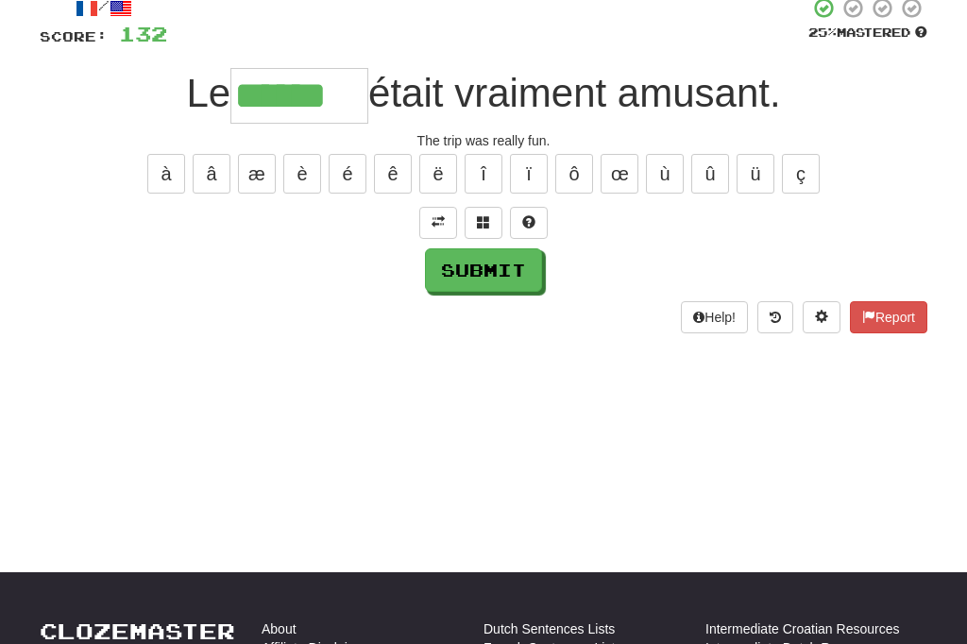
type input "******"
click at [466, 269] on button "Submit" at bounding box center [483, 269] width 117 height 43
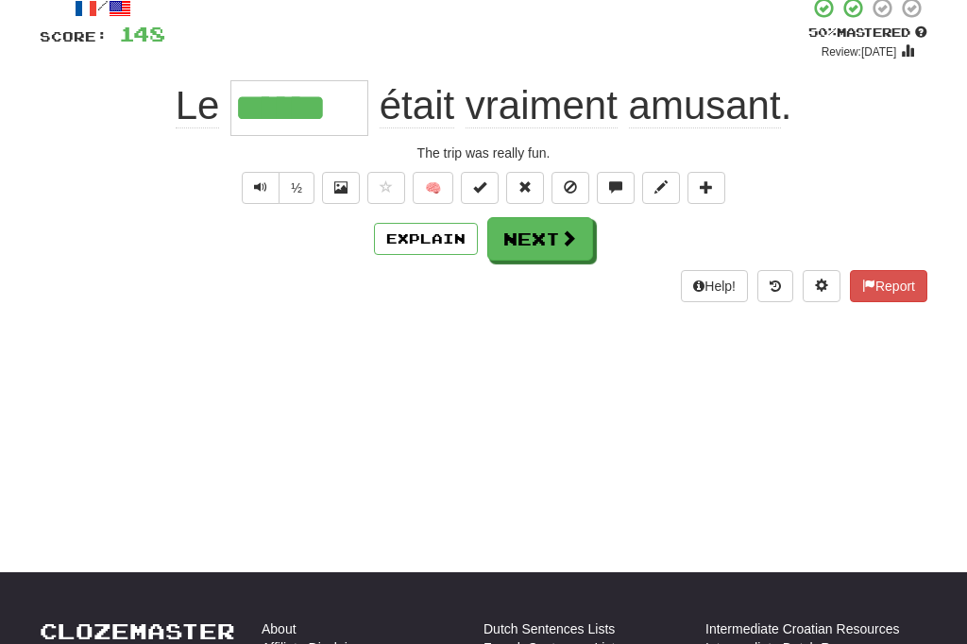
click at [549, 252] on button "Next" at bounding box center [541, 238] width 106 height 43
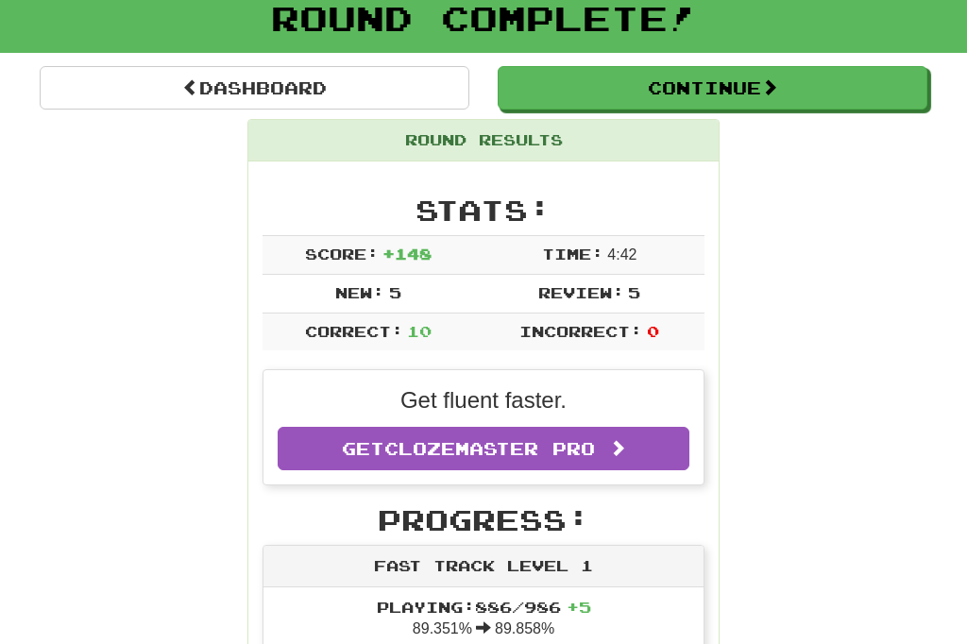
click at [236, 85] on link "Dashboard" at bounding box center [255, 87] width 430 height 43
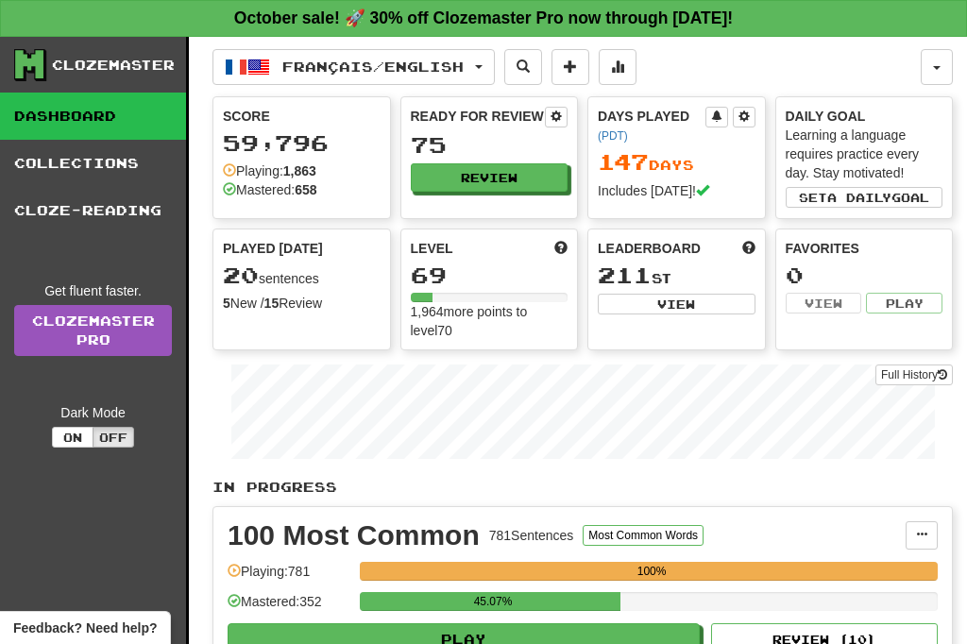
click at [468, 173] on button "Review" at bounding box center [490, 177] width 158 height 28
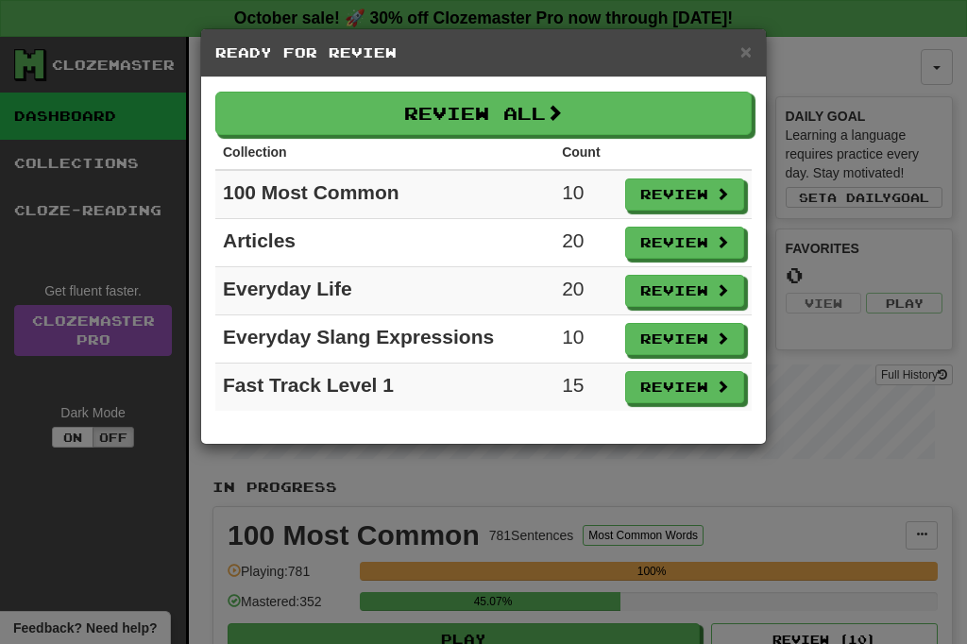
click at [680, 247] on button "Review" at bounding box center [684, 243] width 119 height 32
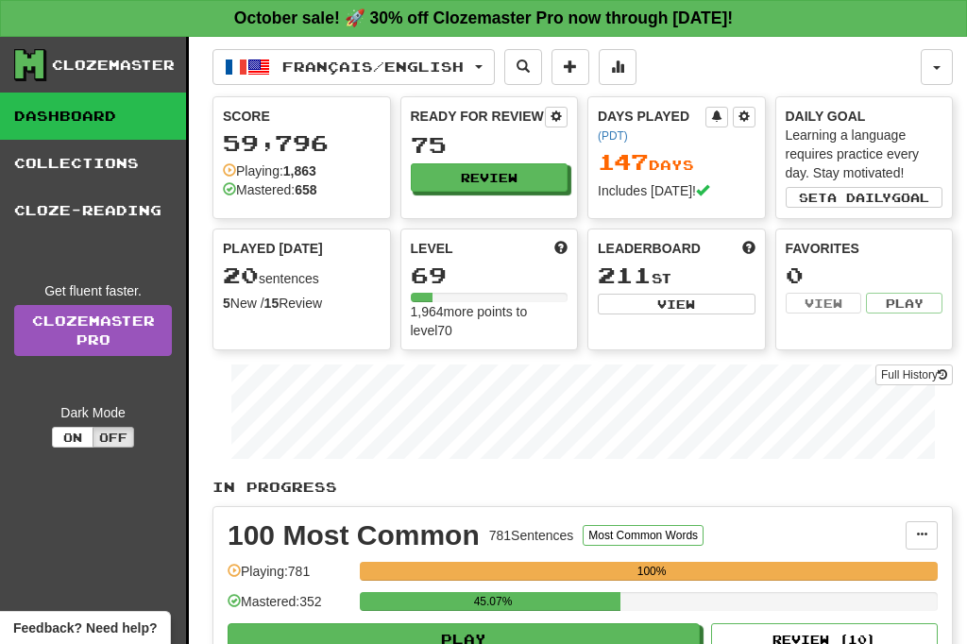
select select "**"
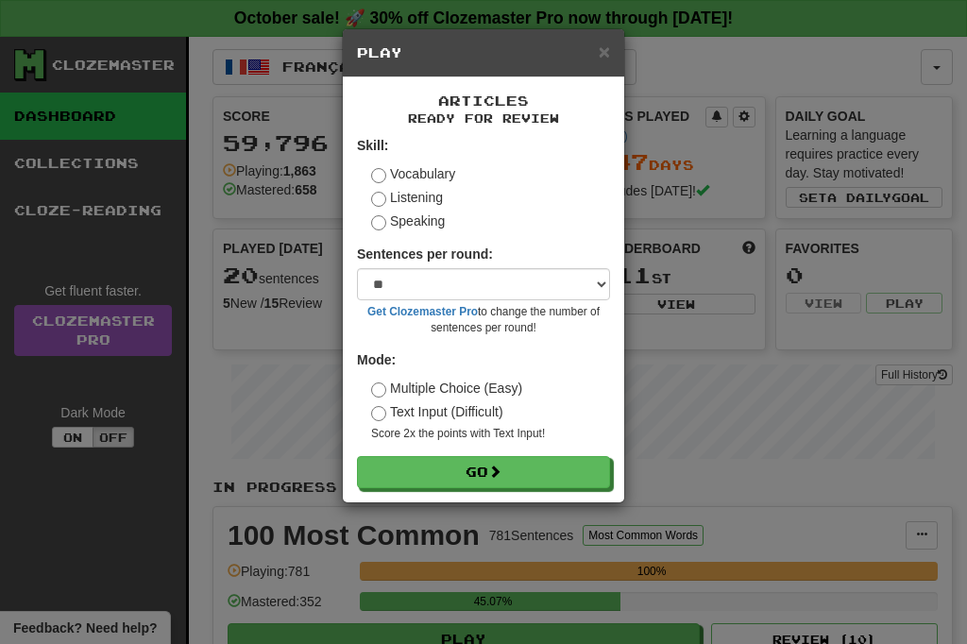
click at [470, 480] on button "Go" at bounding box center [483, 472] width 253 height 32
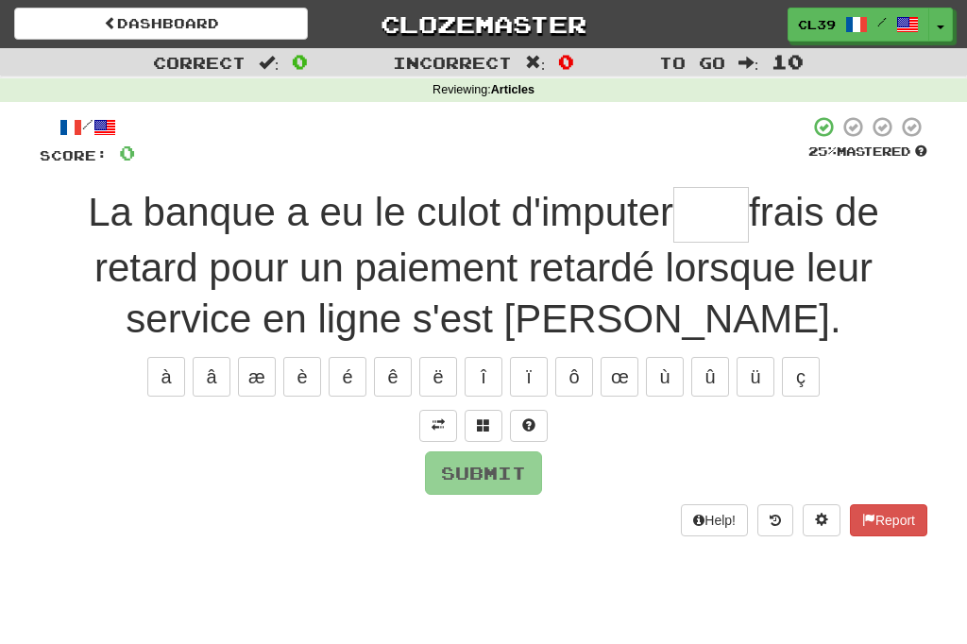
click at [437, 419] on span at bounding box center [438, 425] width 13 height 13
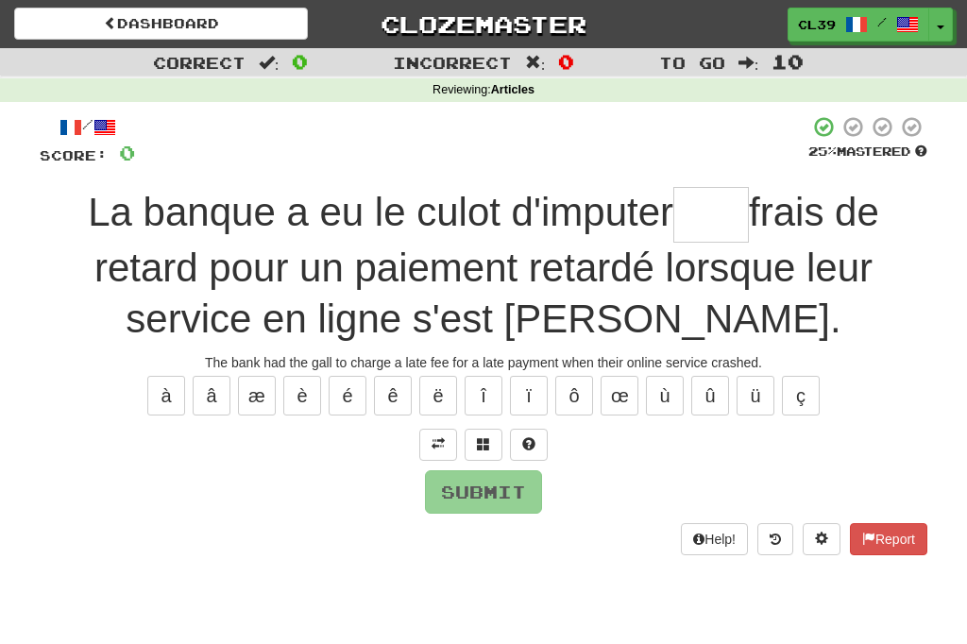
click at [713, 217] on input "text" at bounding box center [712, 215] width 76 height 56
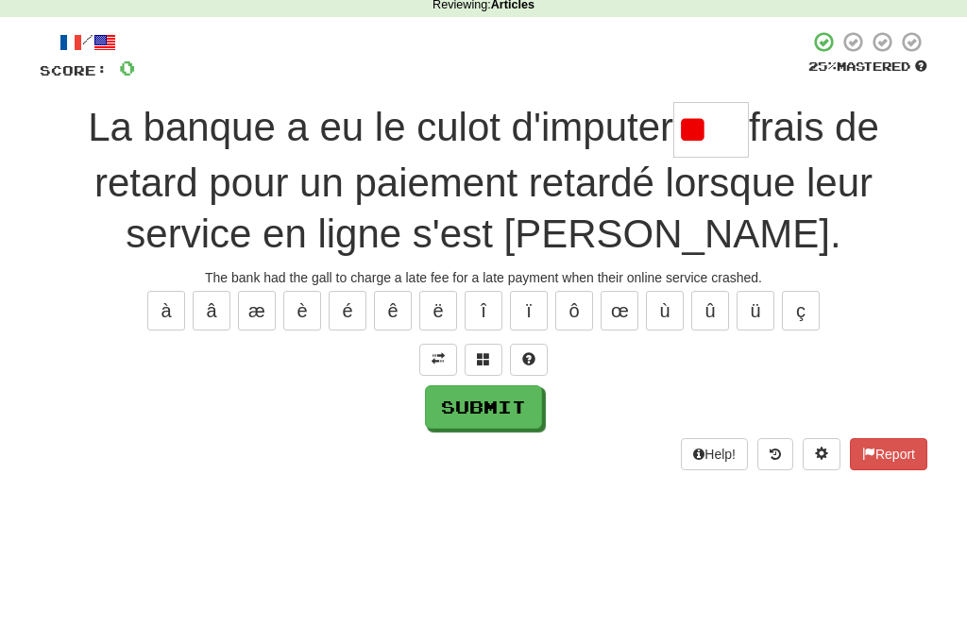
type input "*"
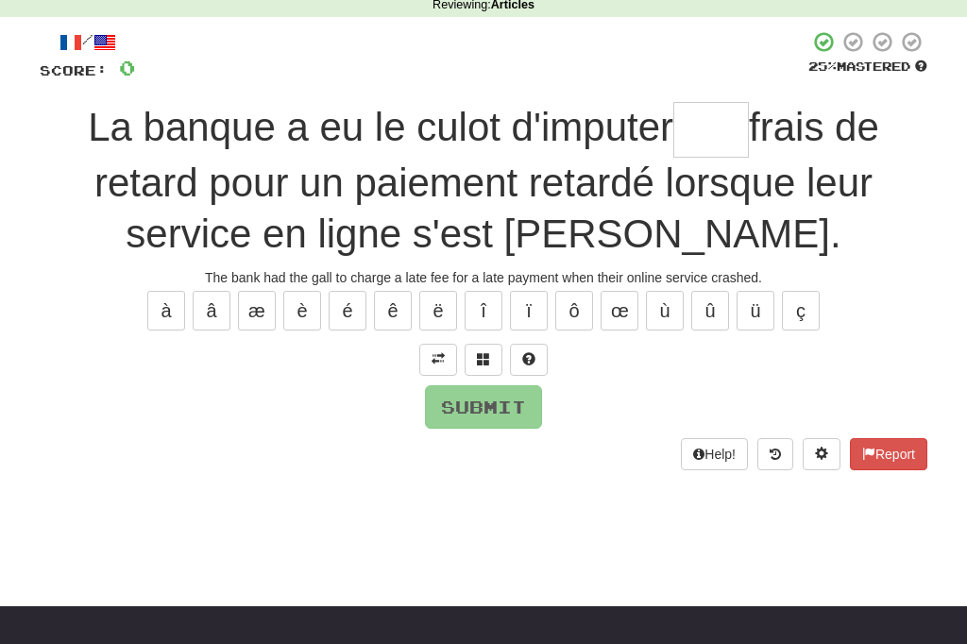
click at [660, 314] on button "ù" at bounding box center [665, 311] width 38 height 40
type input "*"
click at [700, 133] on input "text" at bounding box center [712, 130] width 76 height 56
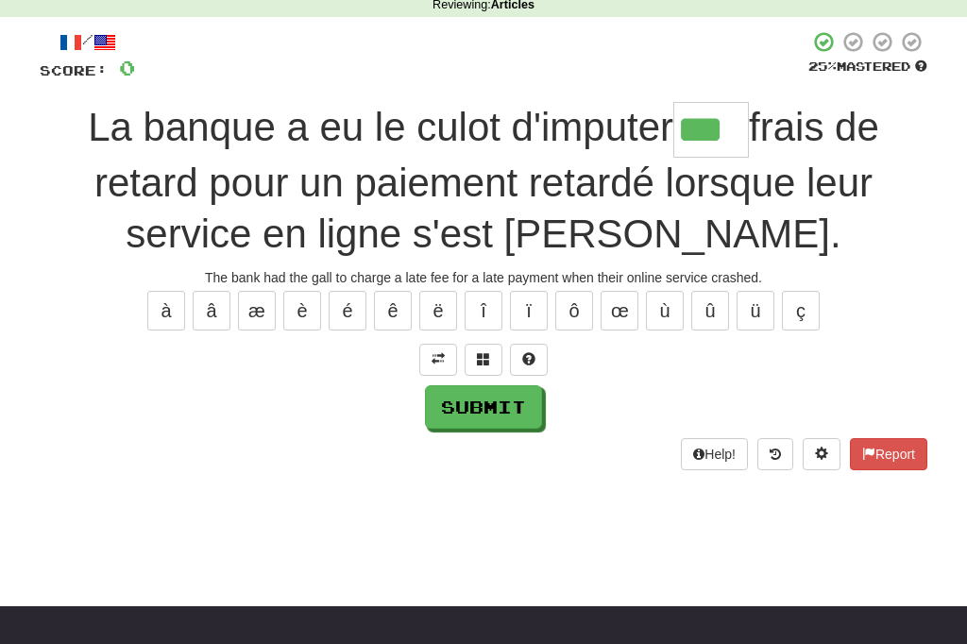
type input "***"
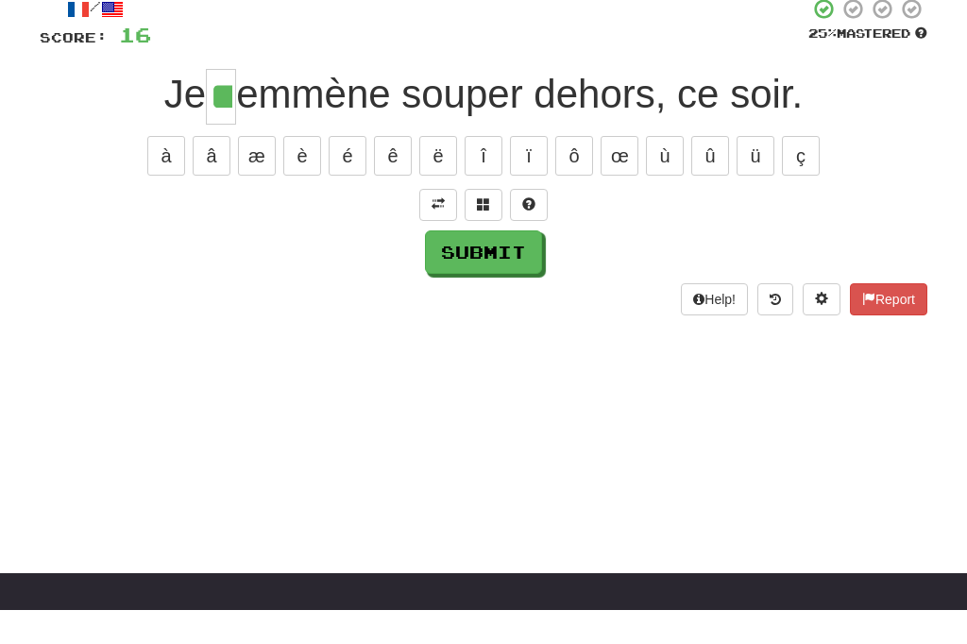
type input "**"
click at [436, 223] on button at bounding box center [438, 239] width 38 height 32
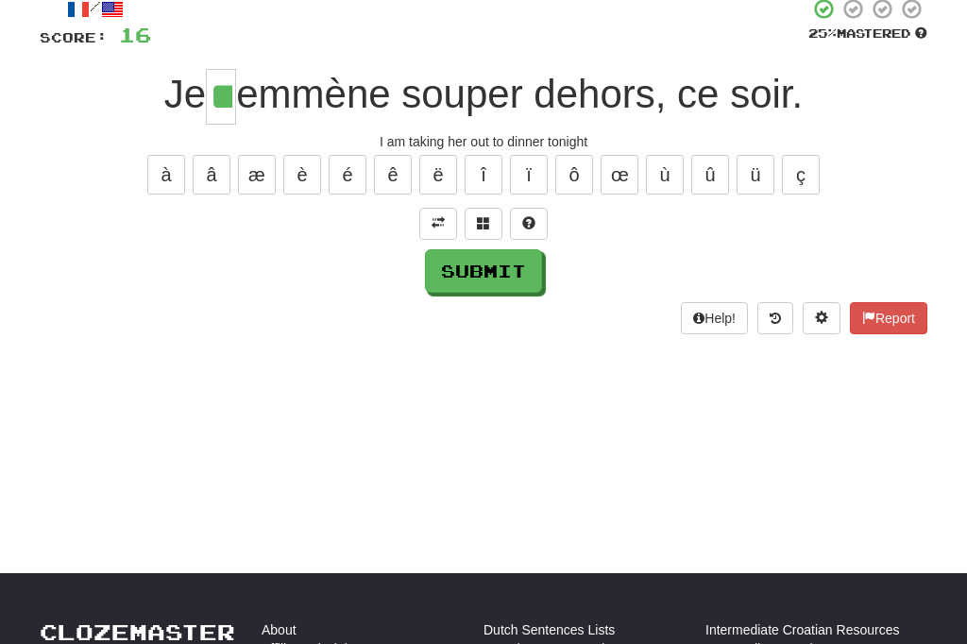
click at [444, 231] on button at bounding box center [438, 224] width 38 height 32
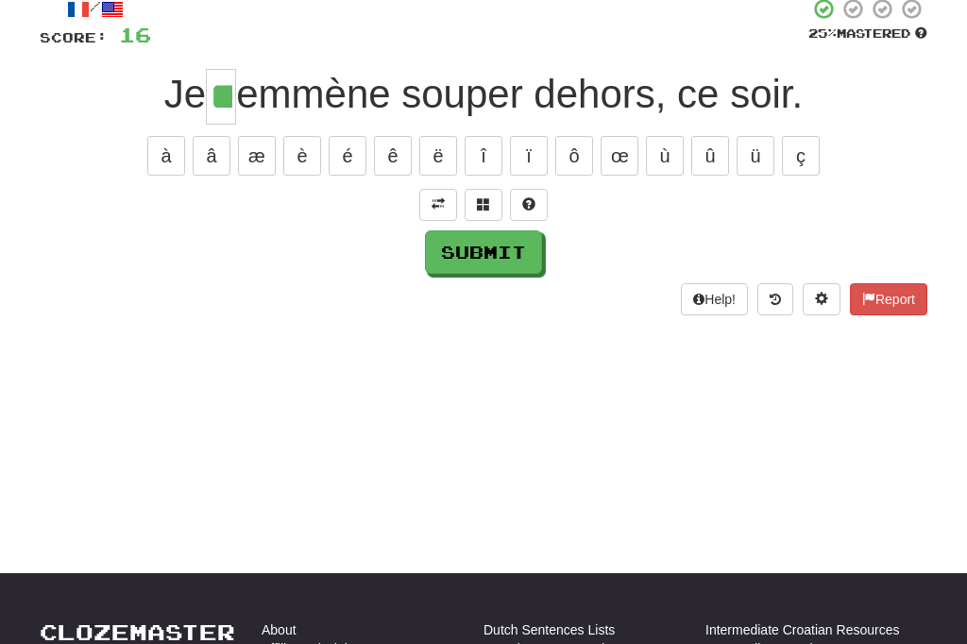
click at [469, 252] on button "Submit" at bounding box center [483, 252] width 117 height 43
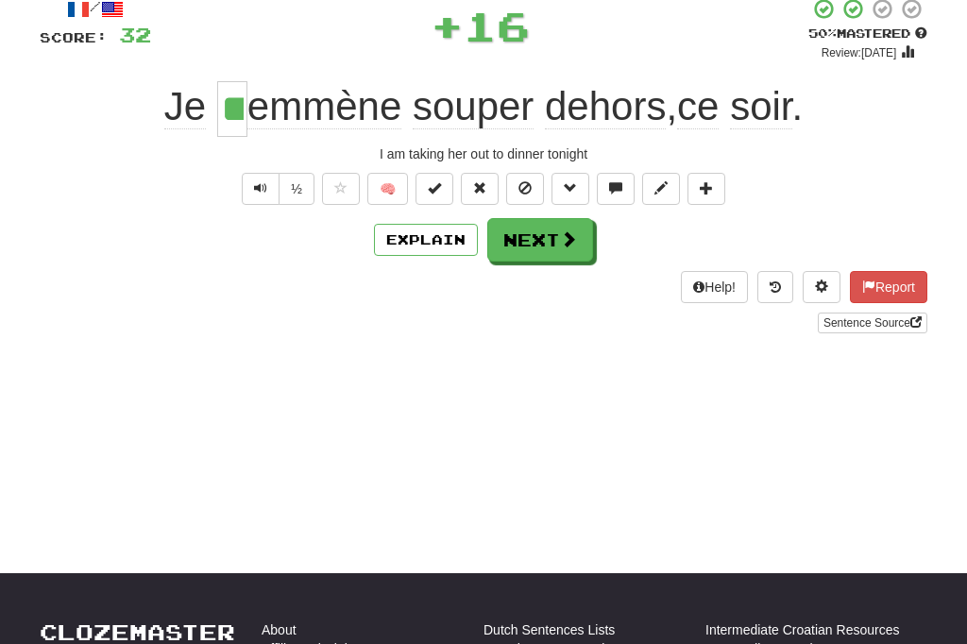
click at [419, 245] on button "Explain" at bounding box center [426, 240] width 104 height 32
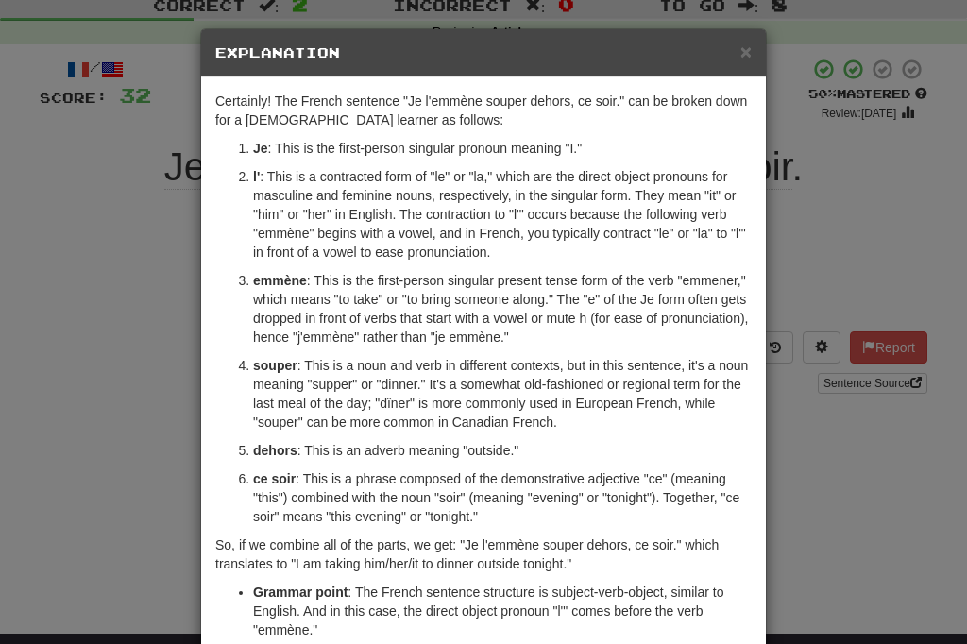
scroll to position [0, 0]
click at [735, 61] on h5 "Explanation" at bounding box center [483, 52] width 537 height 19
click at [745, 55] on span "×" at bounding box center [746, 52] width 11 height 22
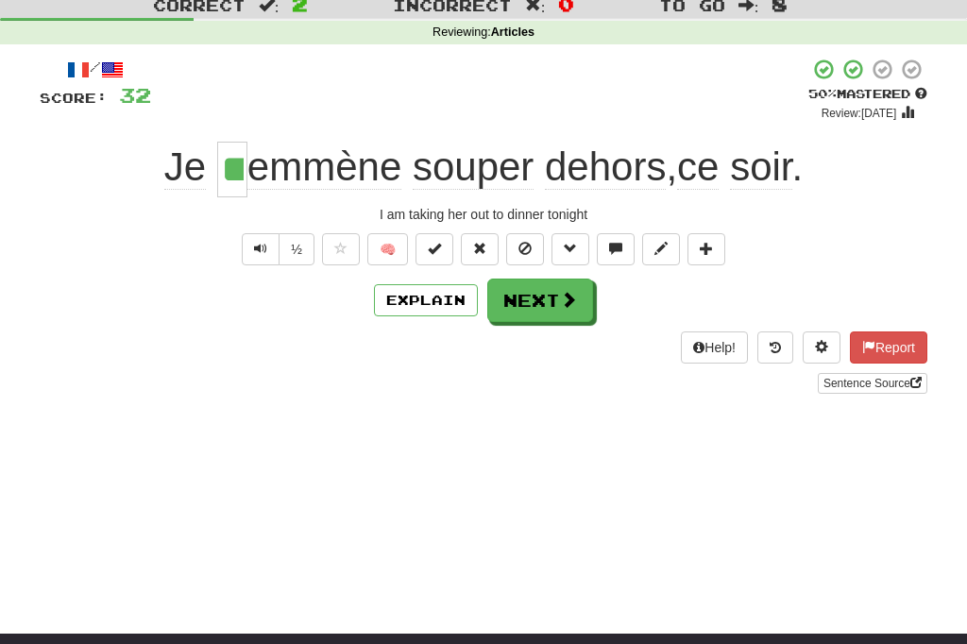
click at [546, 306] on button "Next" at bounding box center [541, 300] width 106 height 43
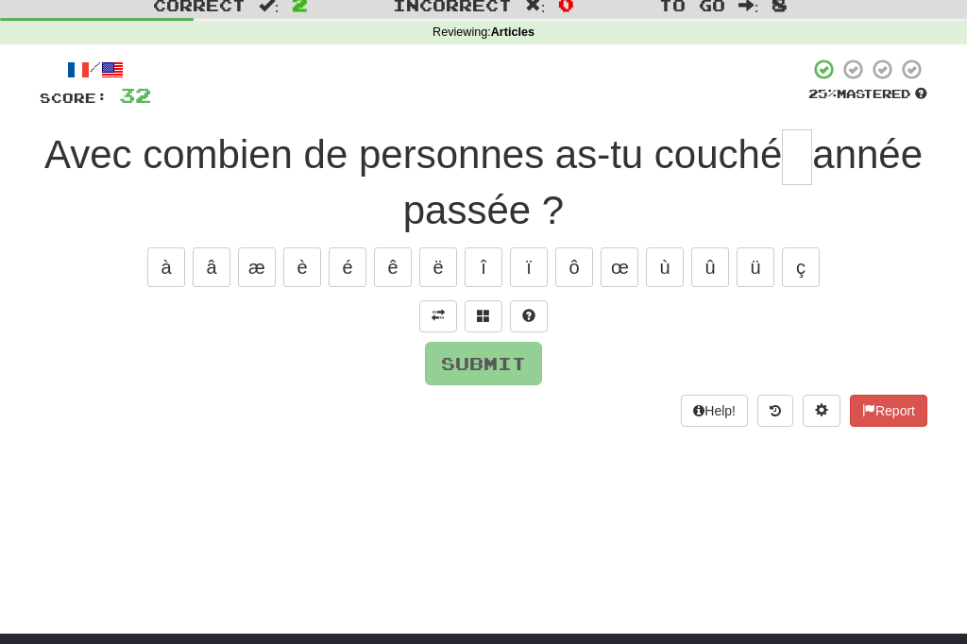
scroll to position [57, 0]
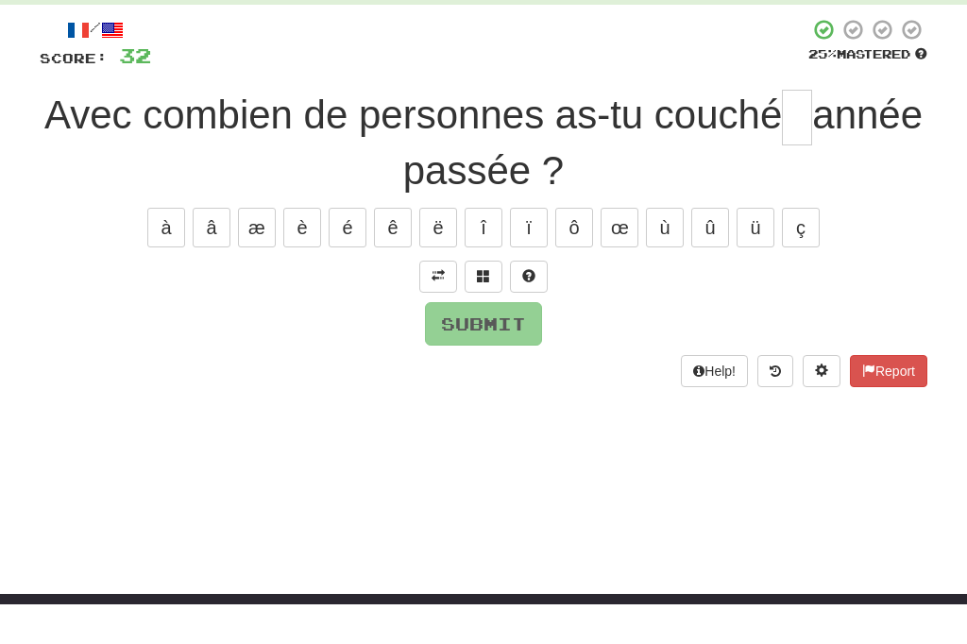
type input "*"
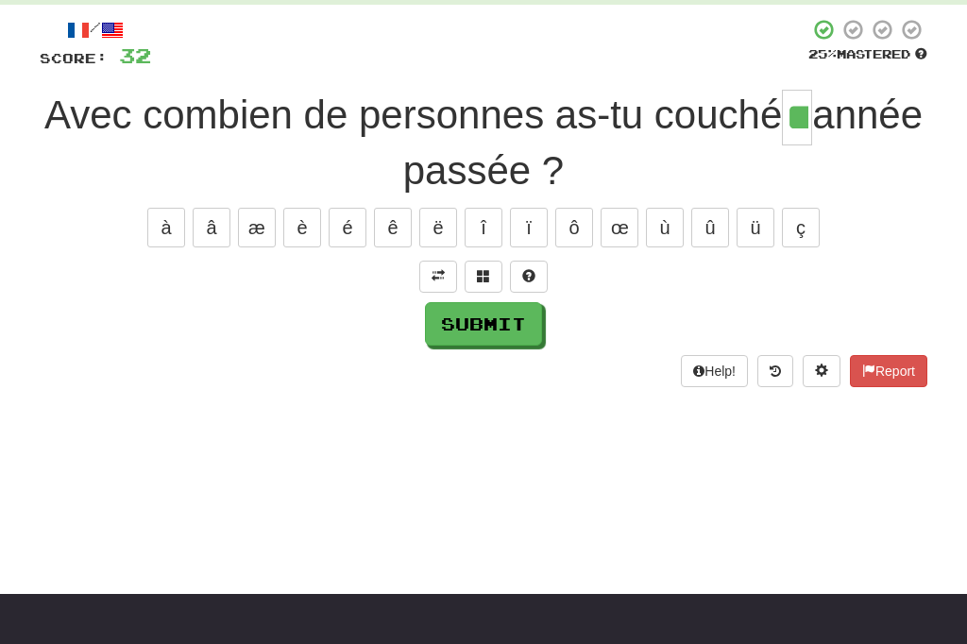
type input "**"
click at [462, 323] on button "Submit" at bounding box center [483, 323] width 117 height 43
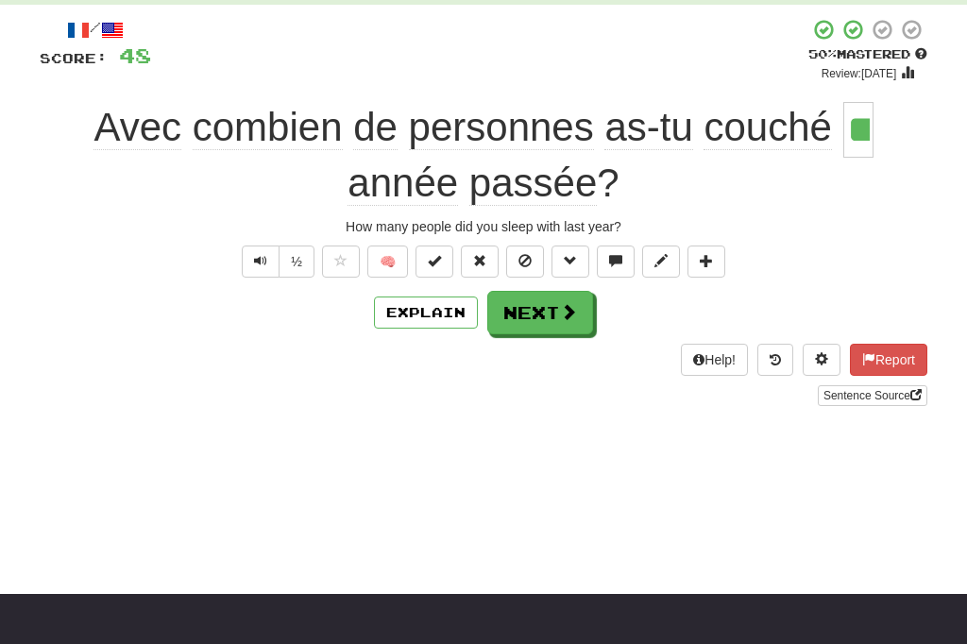
click at [534, 326] on button "Next" at bounding box center [541, 312] width 106 height 43
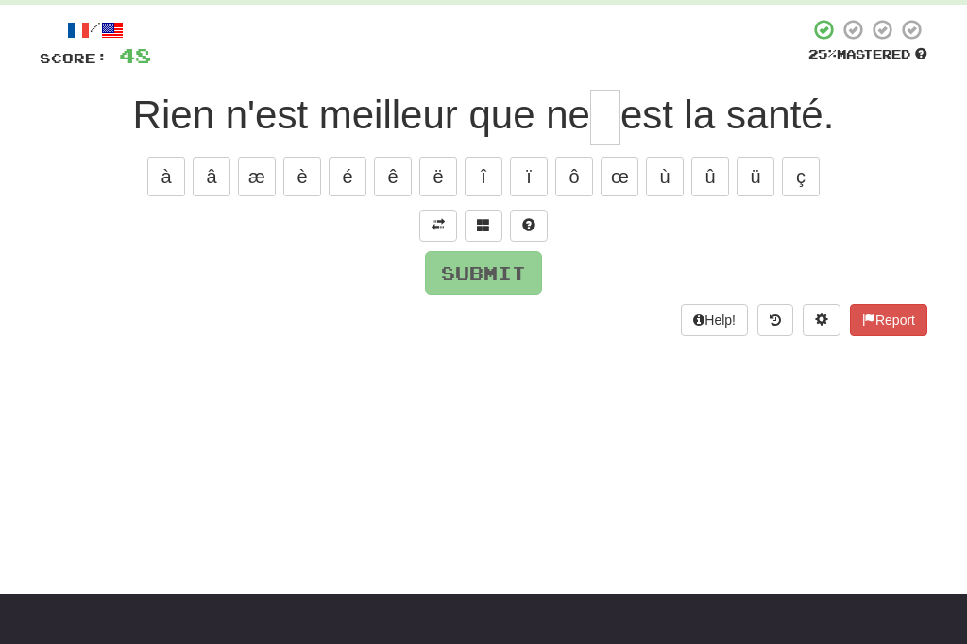
click at [429, 221] on button at bounding box center [438, 226] width 38 height 32
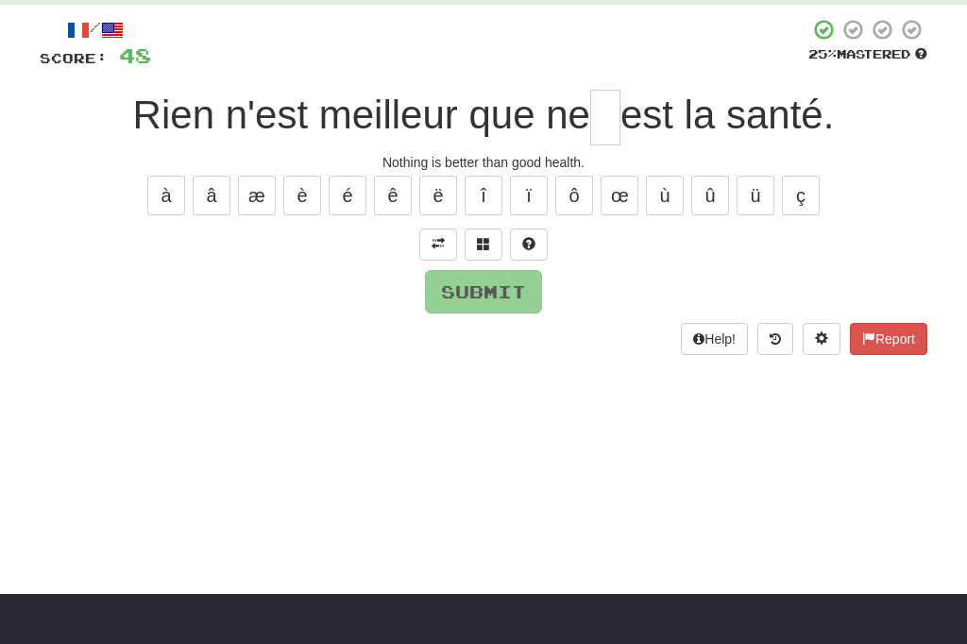
click at [617, 111] on input "text" at bounding box center [606, 118] width 30 height 56
type input "**"
click at [474, 278] on button "Submit" at bounding box center [483, 291] width 117 height 43
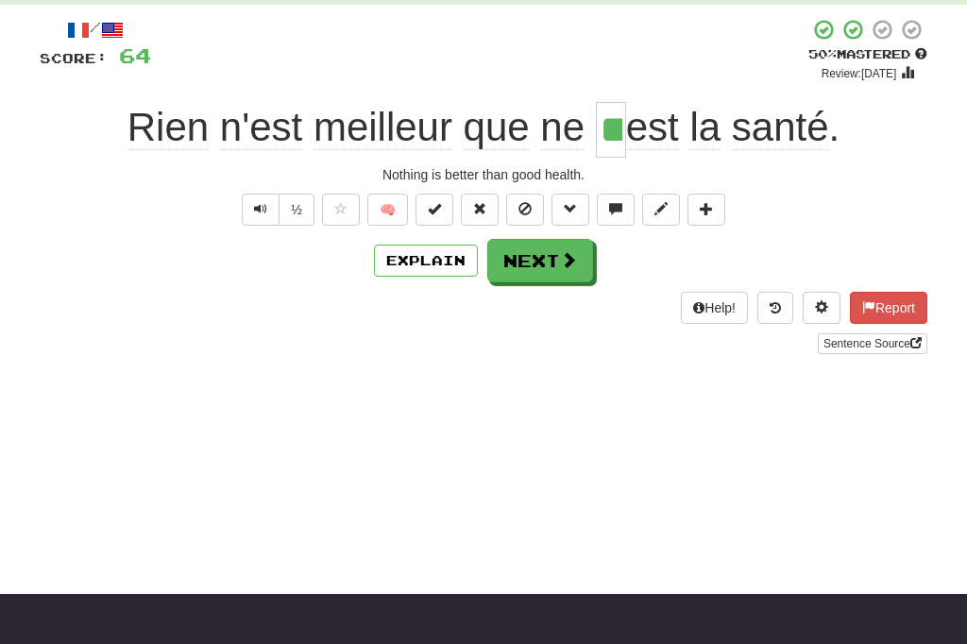
click at [548, 267] on button "Next" at bounding box center [541, 260] width 106 height 43
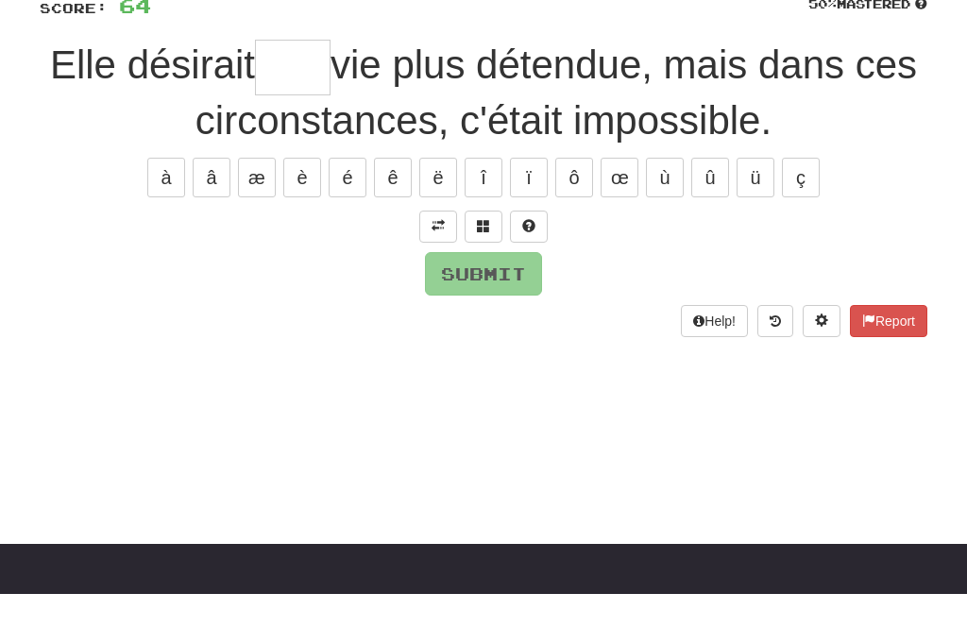
type input "*"
click at [296, 208] on button "è" at bounding box center [302, 228] width 38 height 40
type input "*"
click at [341, 208] on button "é" at bounding box center [348, 228] width 38 height 40
type input "*"
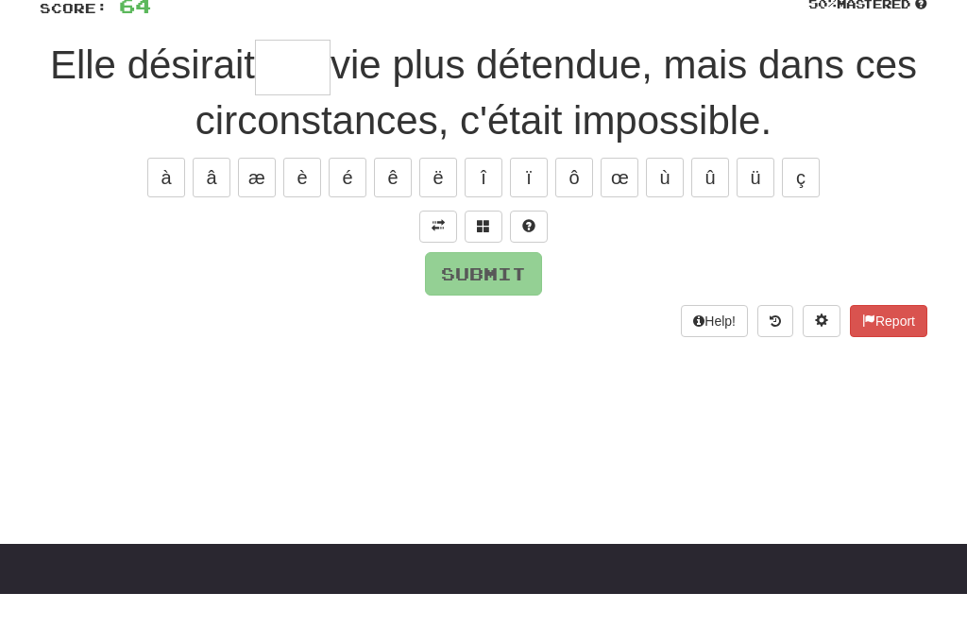
click at [384, 208] on button "ê" at bounding box center [393, 228] width 38 height 40
type input "*"
click at [436, 208] on button "ë" at bounding box center [438, 228] width 38 height 40
type input "*"
click at [444, 269] on span at bounding box center [438, 275] width 13 height 13
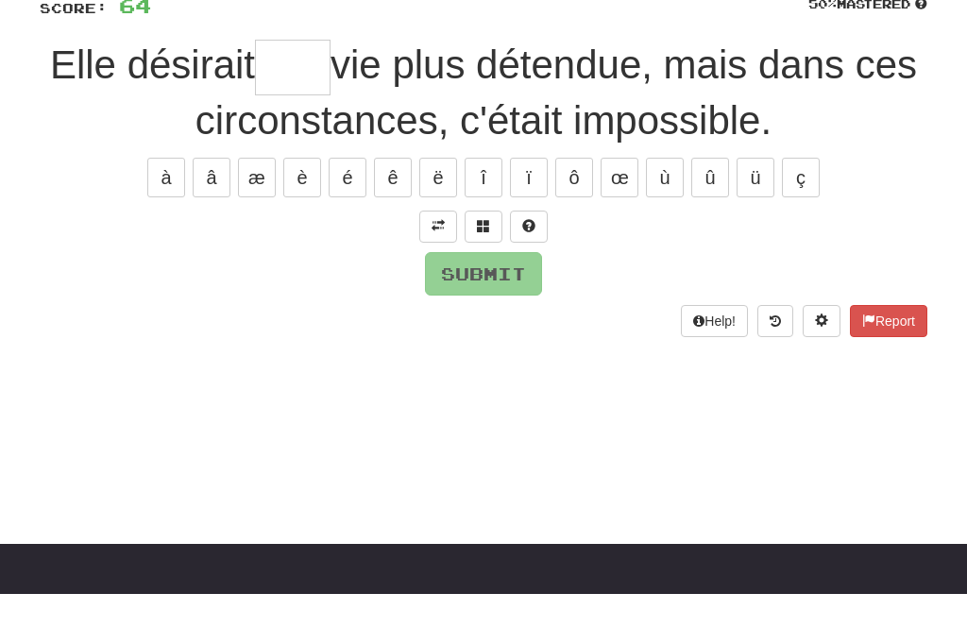
scroll to position [147, 0]
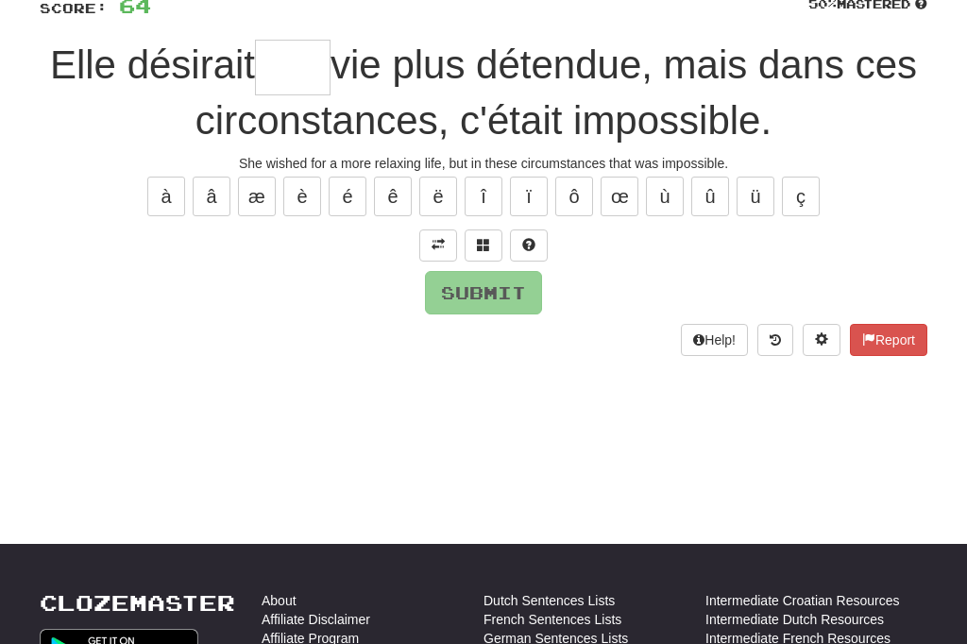
click at [327, 59] on input "text" at bounding box center [293, 68] width 76 height 56
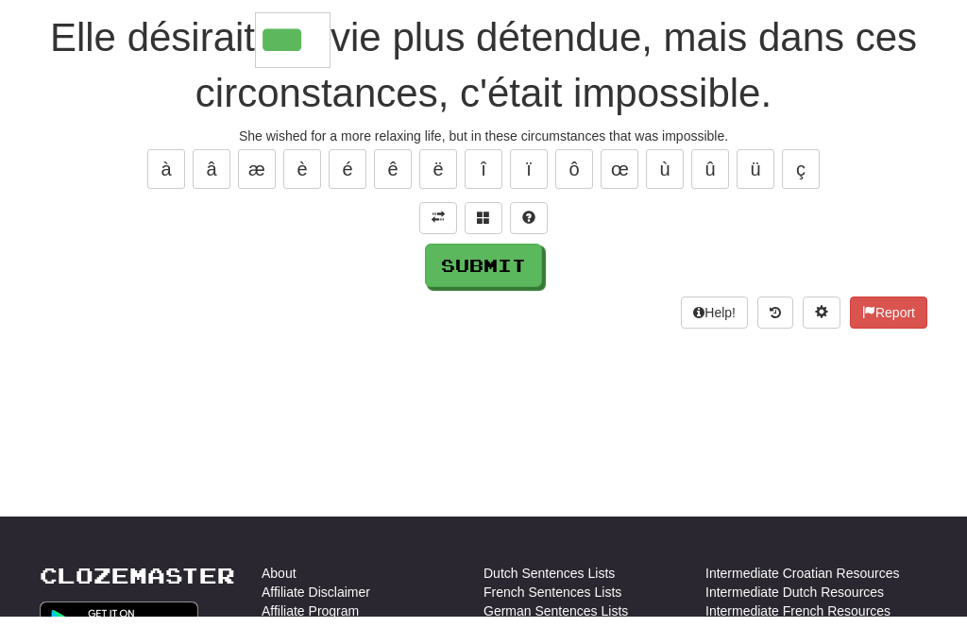
type input "***"
click at [478, 271] on button "Submit" at bounding box center [483, 292] width 117 height 43
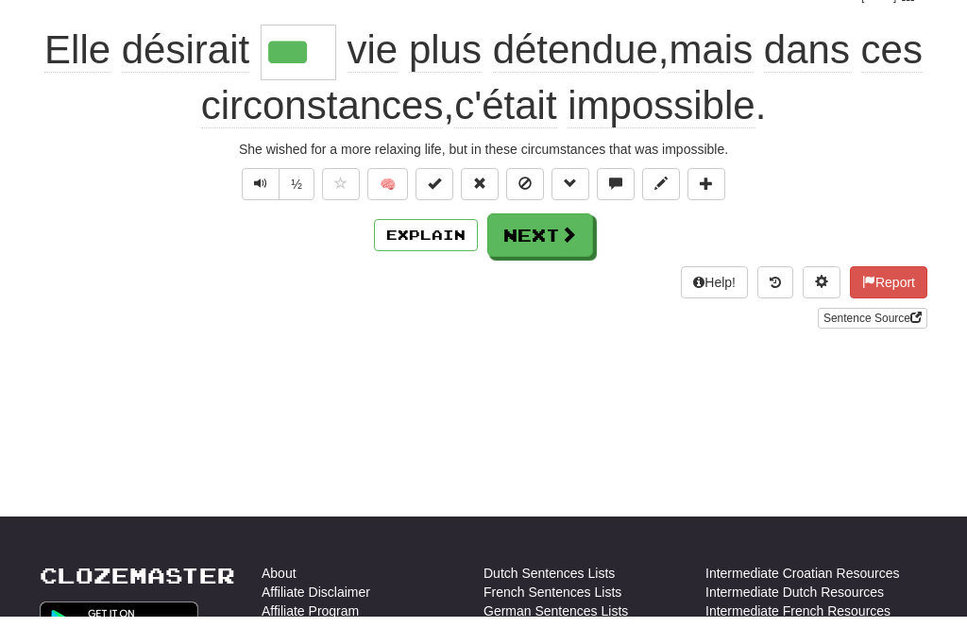
scroll to position [175, 0]
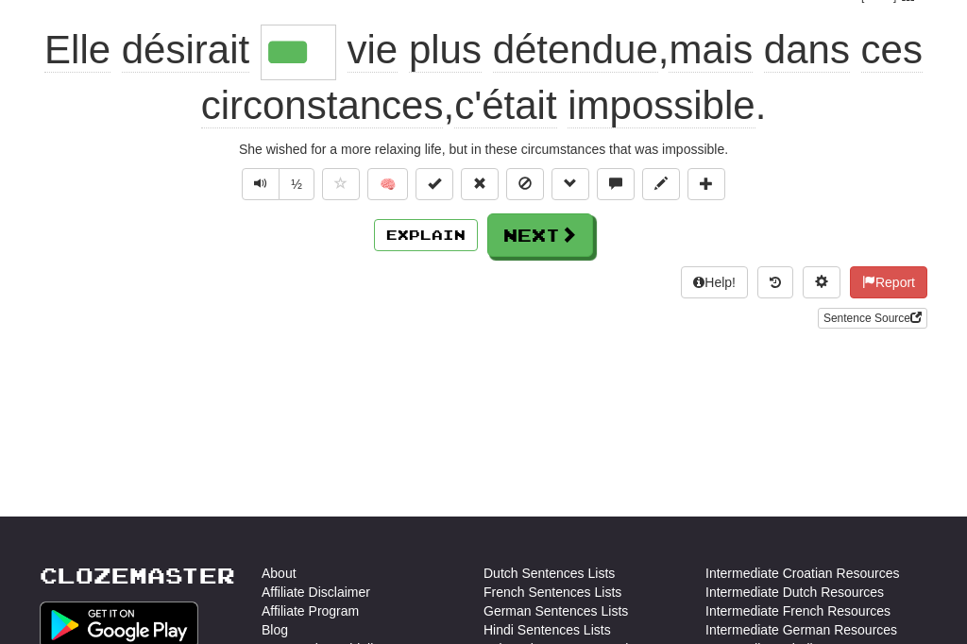
click at [546, 234] on button "Next" at bounding box center [541, 235] width 106 height 43
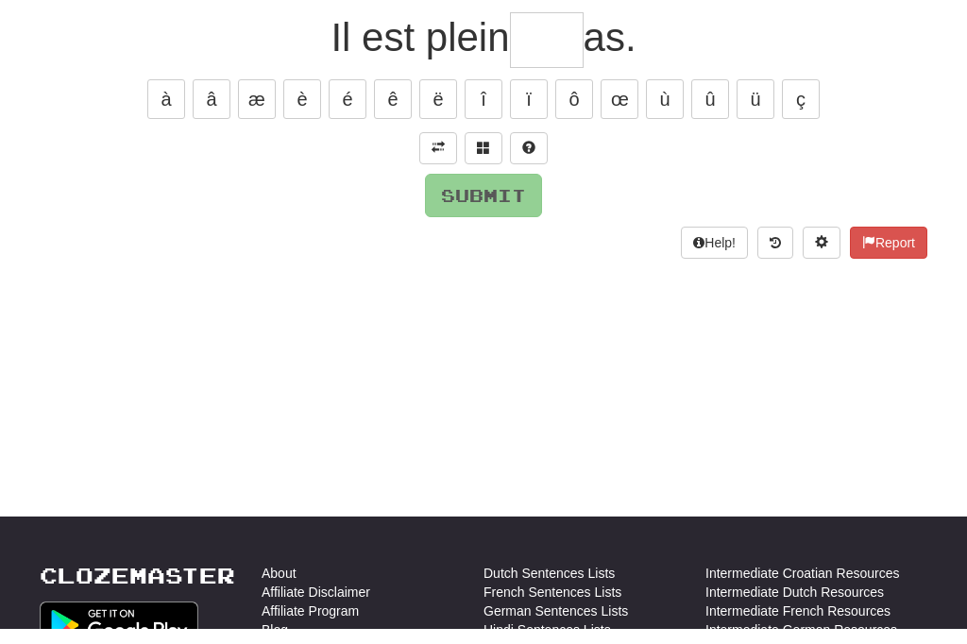
scroll to position [159, 0]
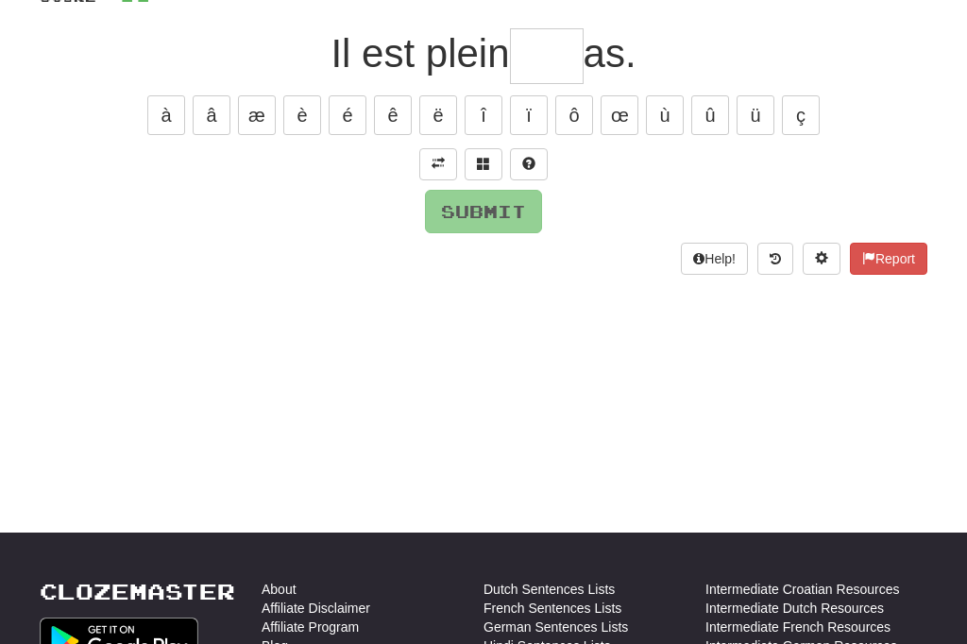
click at [433, 161] on span at bounding box center [438, 163] width 13 height 13
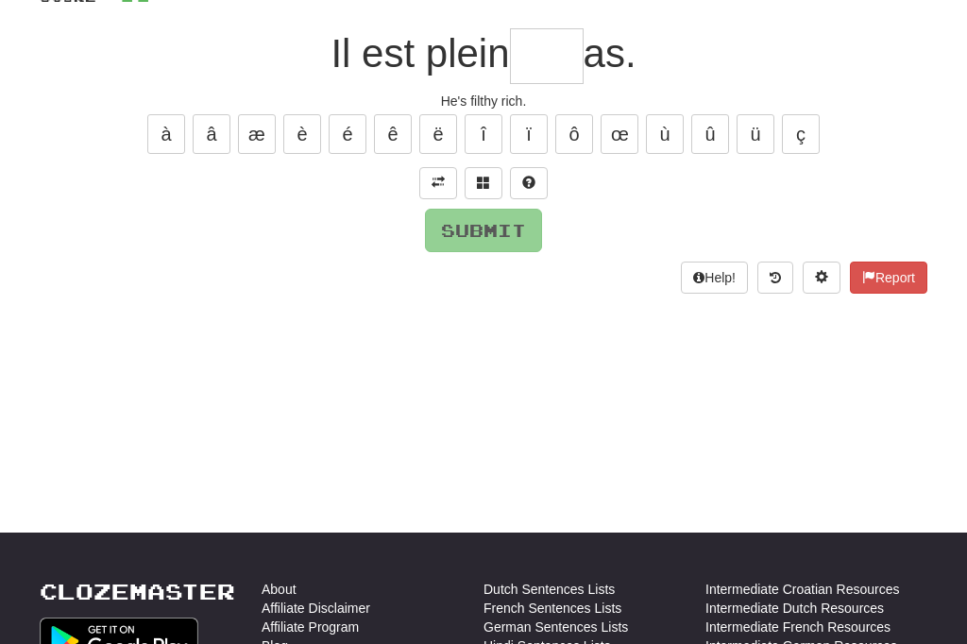
click at [543, 60] on input "text" at bounding box center [547, 56] width 74 height 56
click at [534, 190] on button at bounding box center [529, 183] width 38 height 32
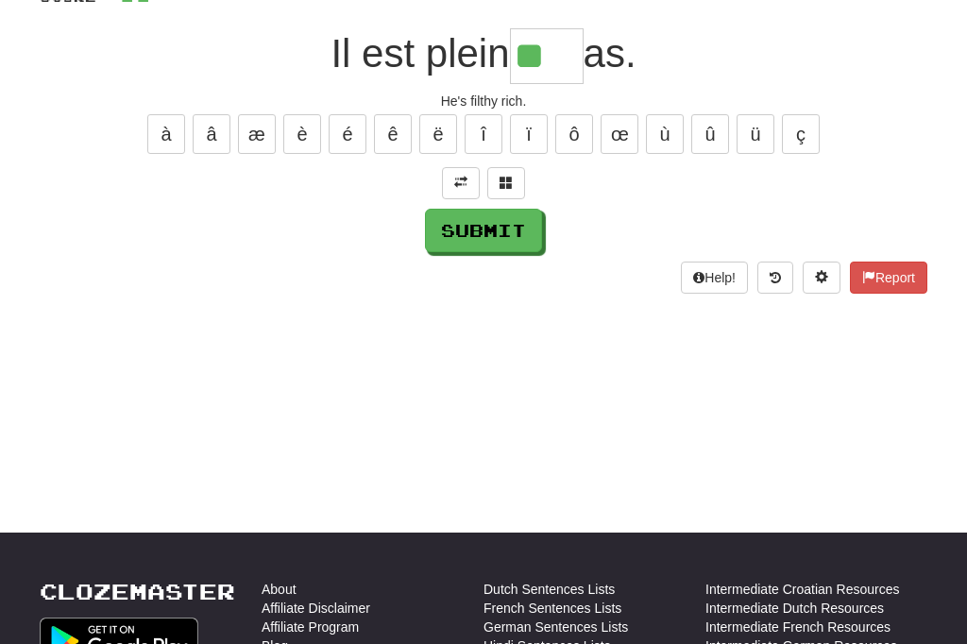
click at [462, 238] on button "Submit" at bounding box center [483, 230] width 117 height 43
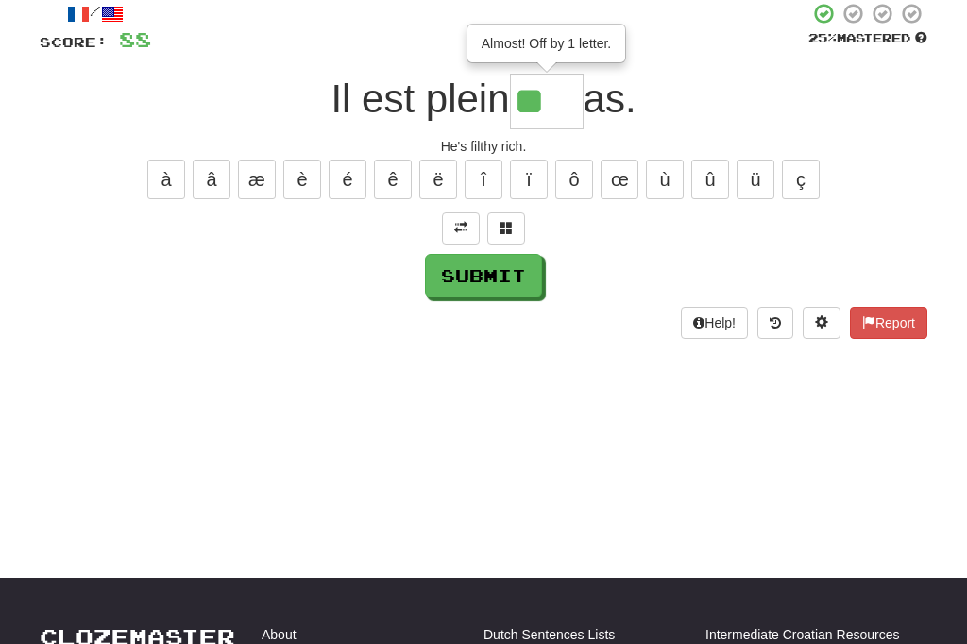
scroll to position [110, 0]
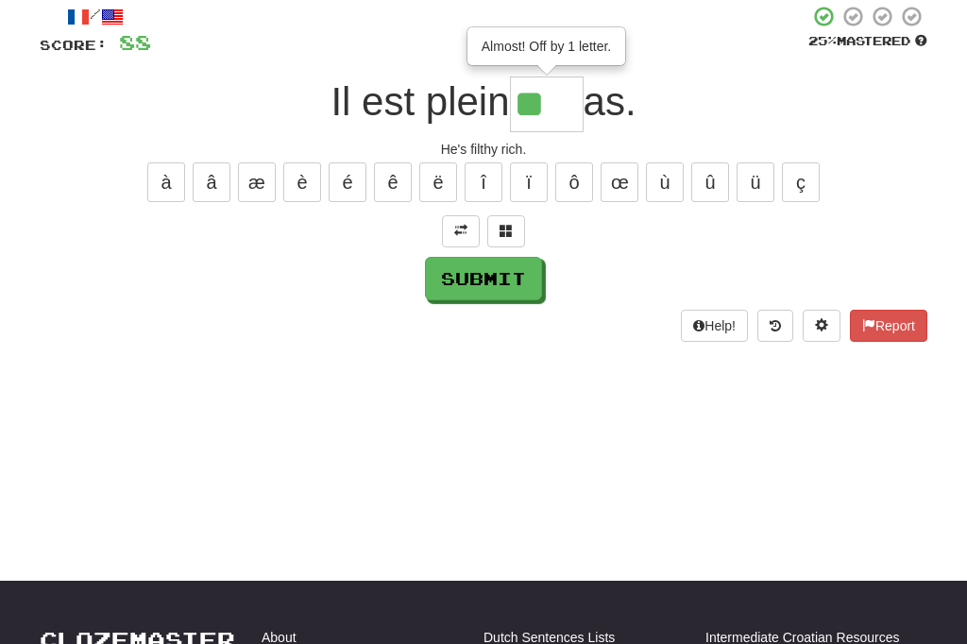
click at [571, 111] on input "**" at bounding box center [547, 105] width 74 height 56
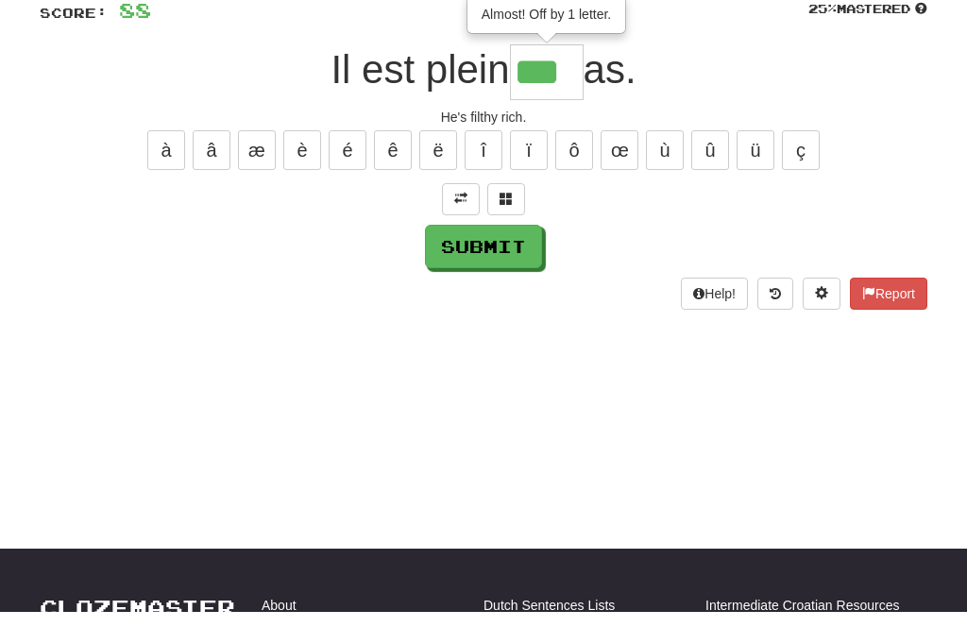
type input "***"
click at [484, 258] on button "Submit" at bounding box center [483, 279] width 117 height 43
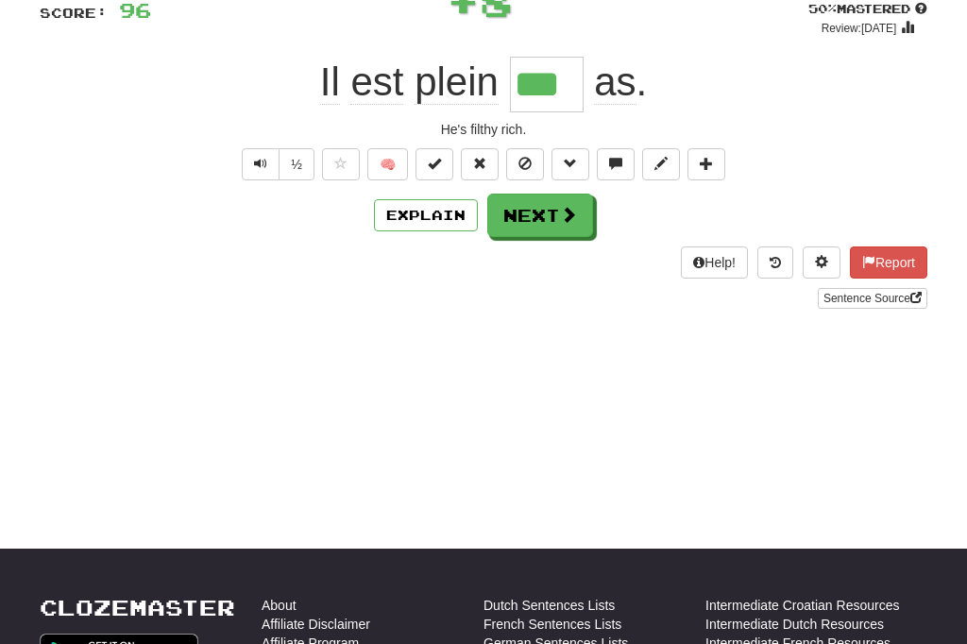
click at [437, 213] on button "Explain" at bounding box center [426, 215] width 104 height 32
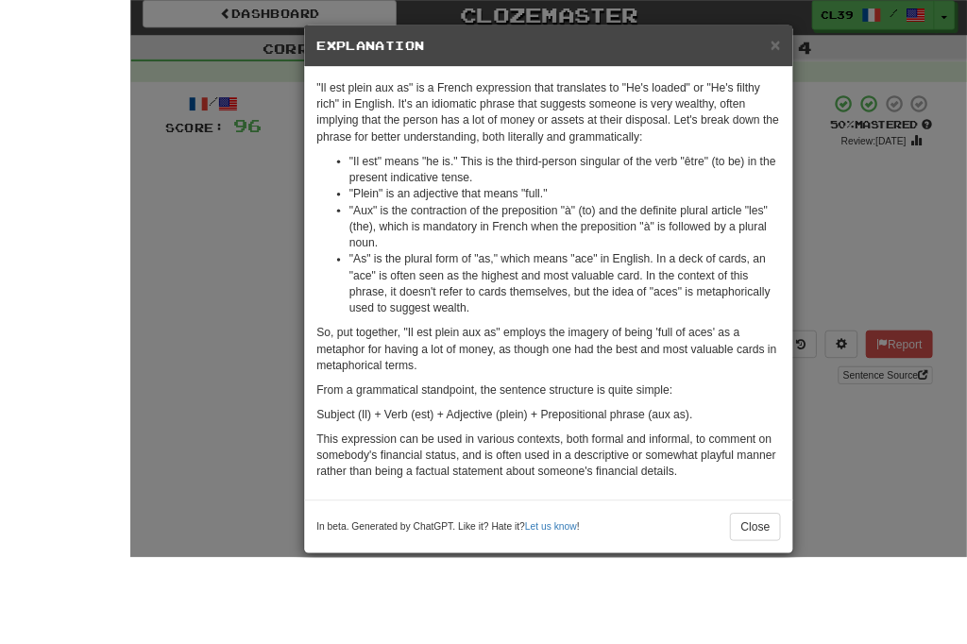
scroll to position [82, 0]
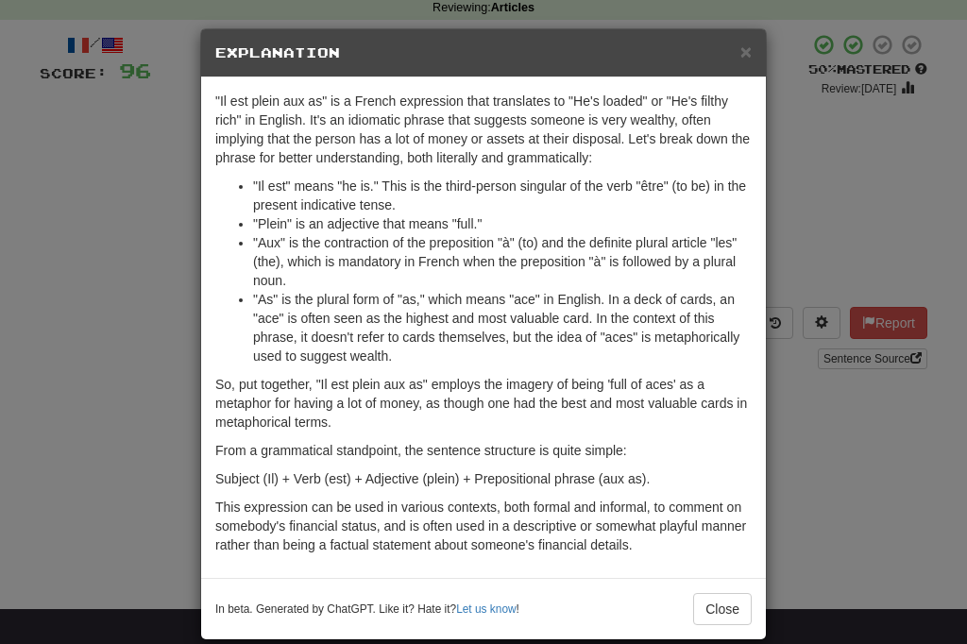
click at [732, 68] on div "× Explanation" at bounding box center [483, 53] width 565 height 48
click at [741, 62] on span "×" at bounding box center [746, 52] width 11 height 22
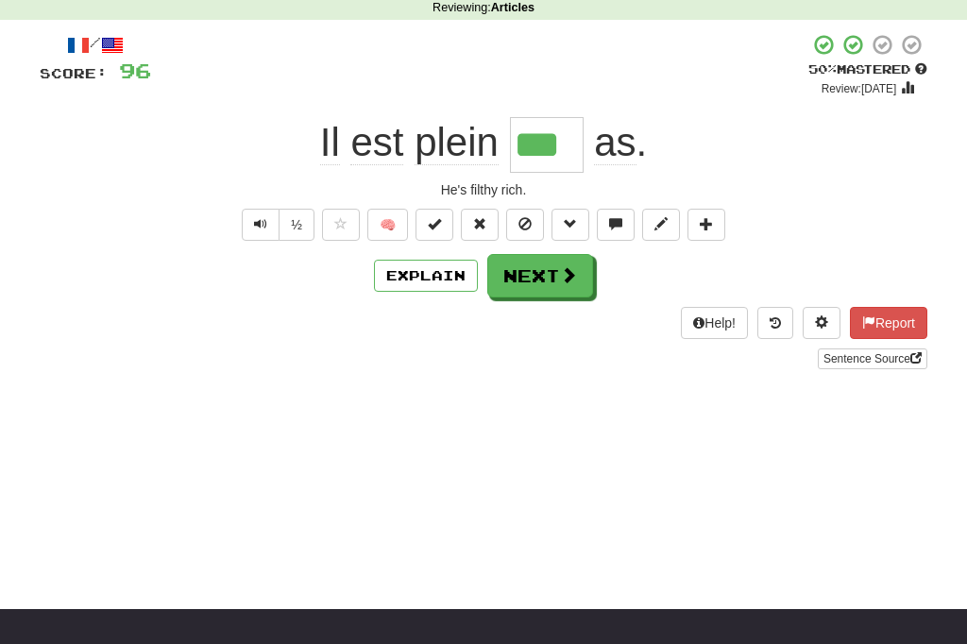
click at [548, 278] on button "Next" at bounding box center [541, 275] width 106 height 43
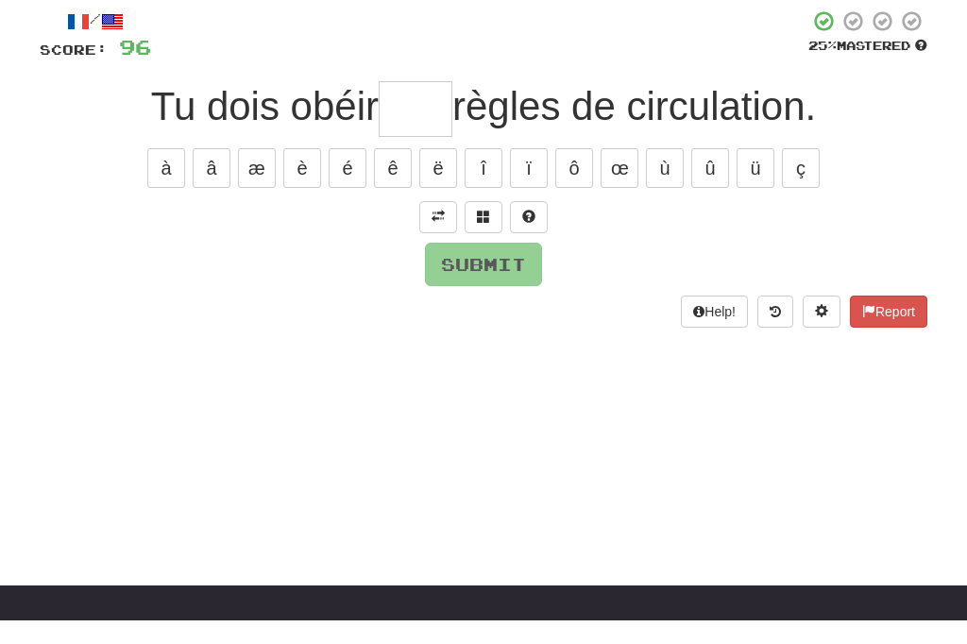
click at [433, 233] on span at bounding box center [438, 239] width 13 height 13
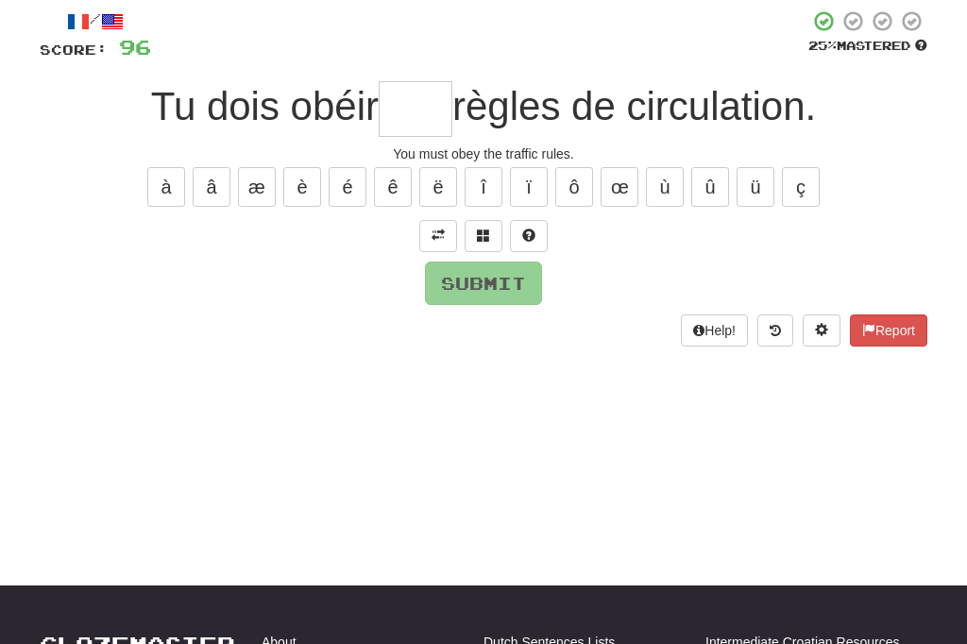
click at [403, 102] on input "text" at bounding box center [416, 109] width 74 height 56
type input "*"
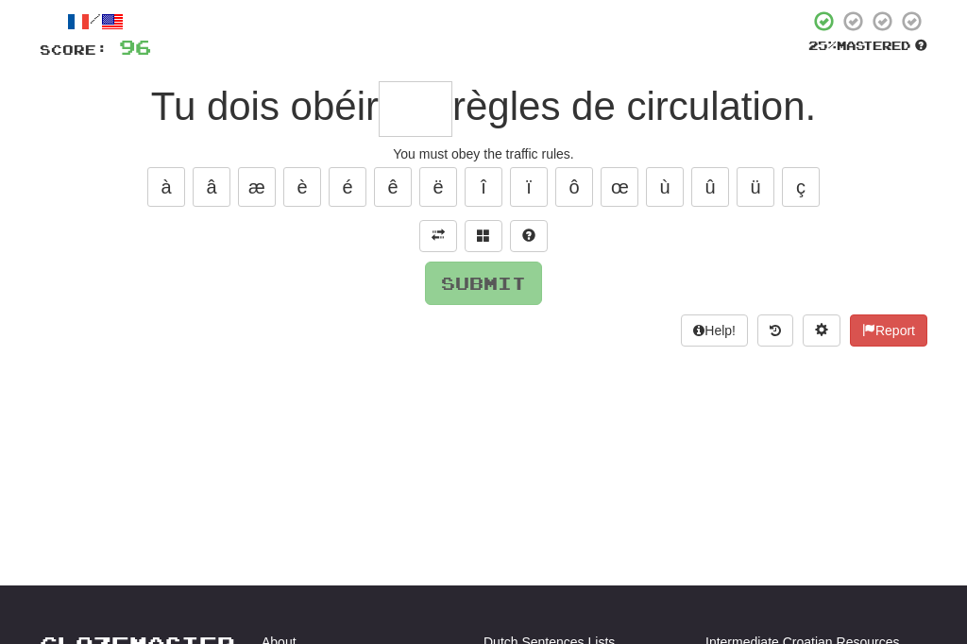
type input "*"
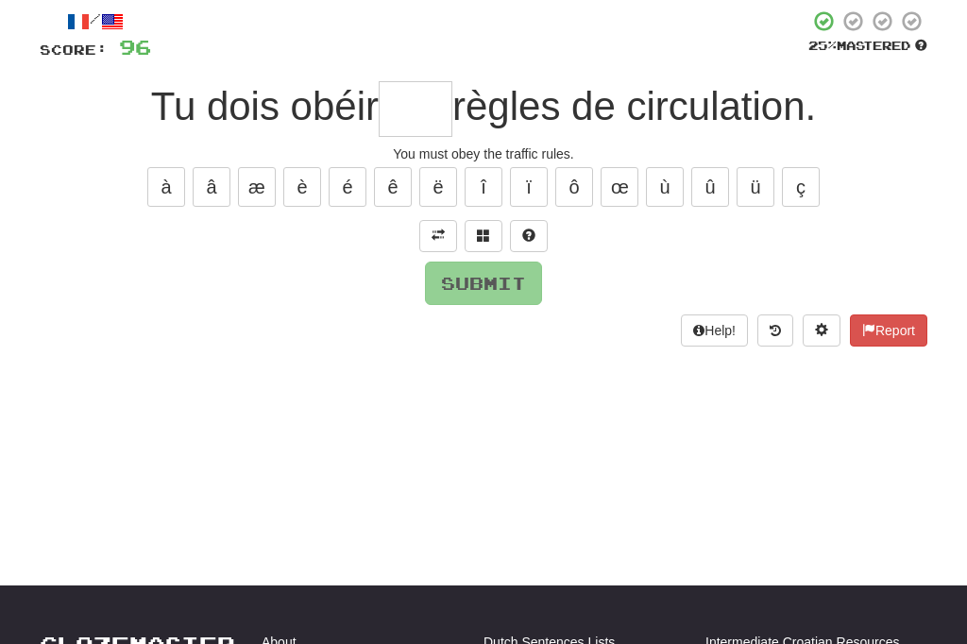
type input "*"
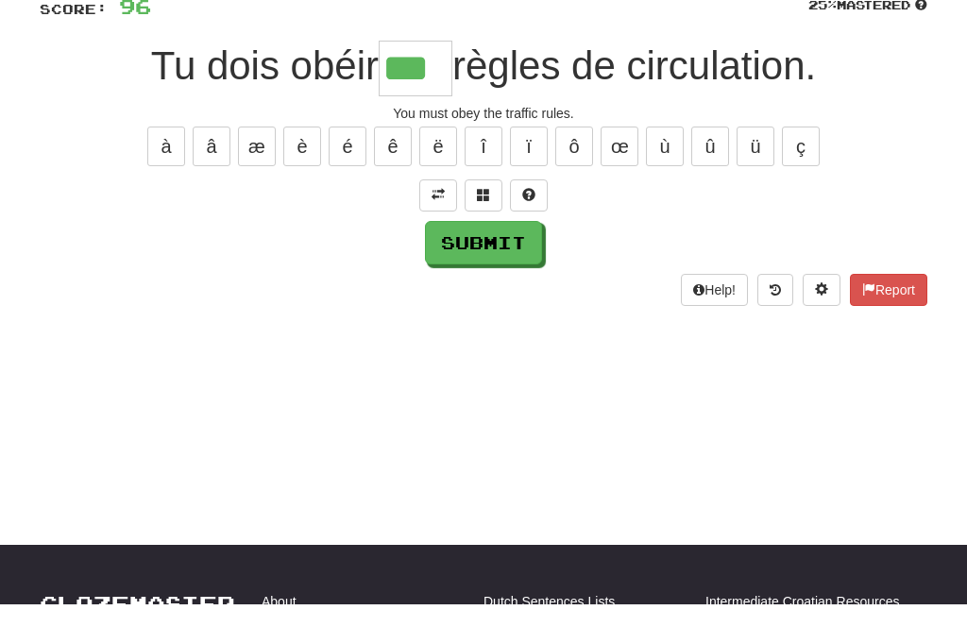
type input "***"
click at [474, 262] on button "Submit" at bounding box center [483, 283] width 117 height 43
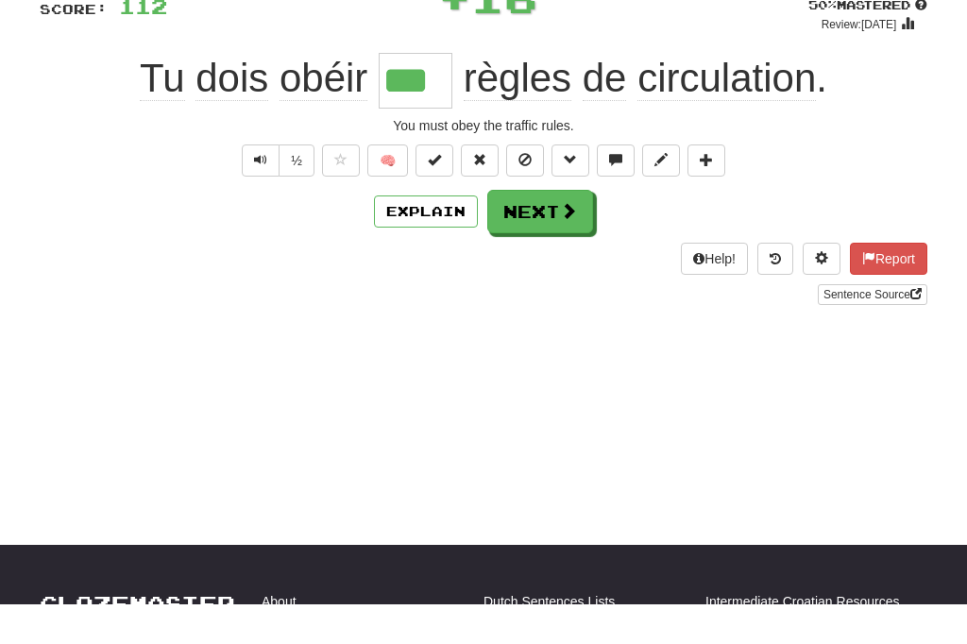
scroll to position [146, 0]
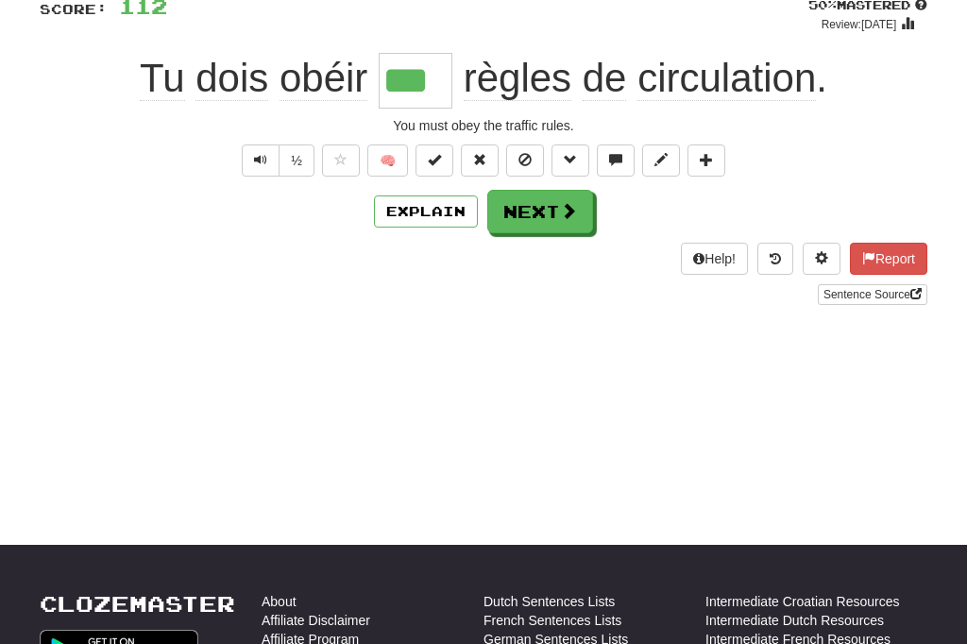
click at [559, 222] on button "Next" at bounding box center [541, 211] width 106 height 43
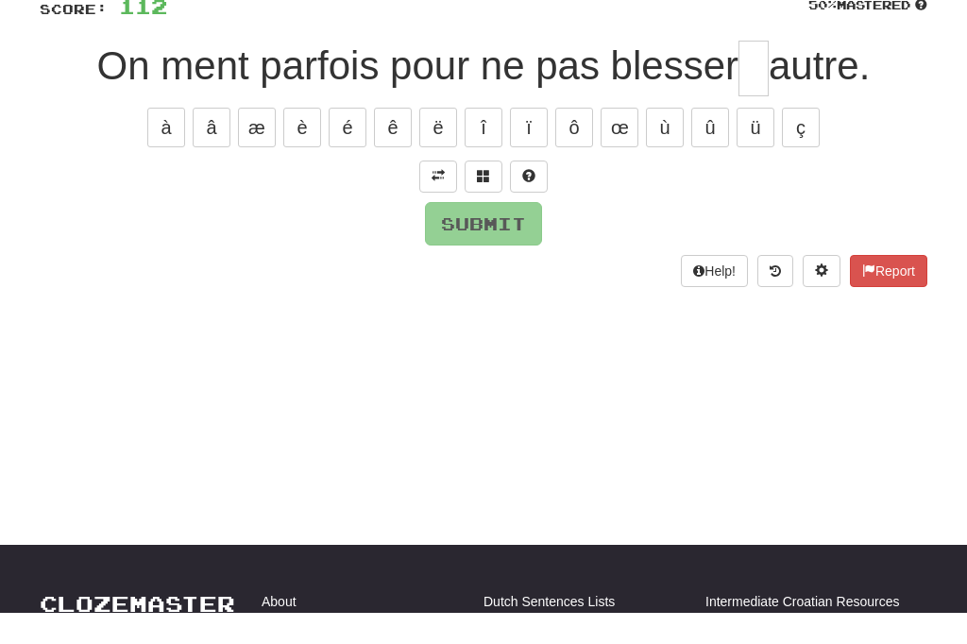
scroll to position [113, 0]
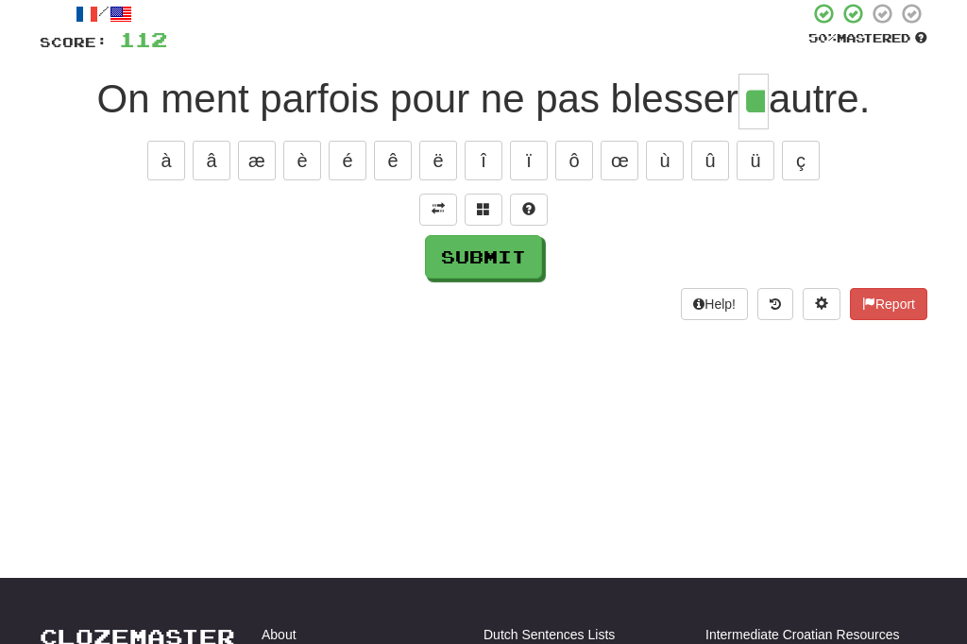
type input "**"
click at [443, 209] on span at bounding box center [438, 208] width 13 height 13
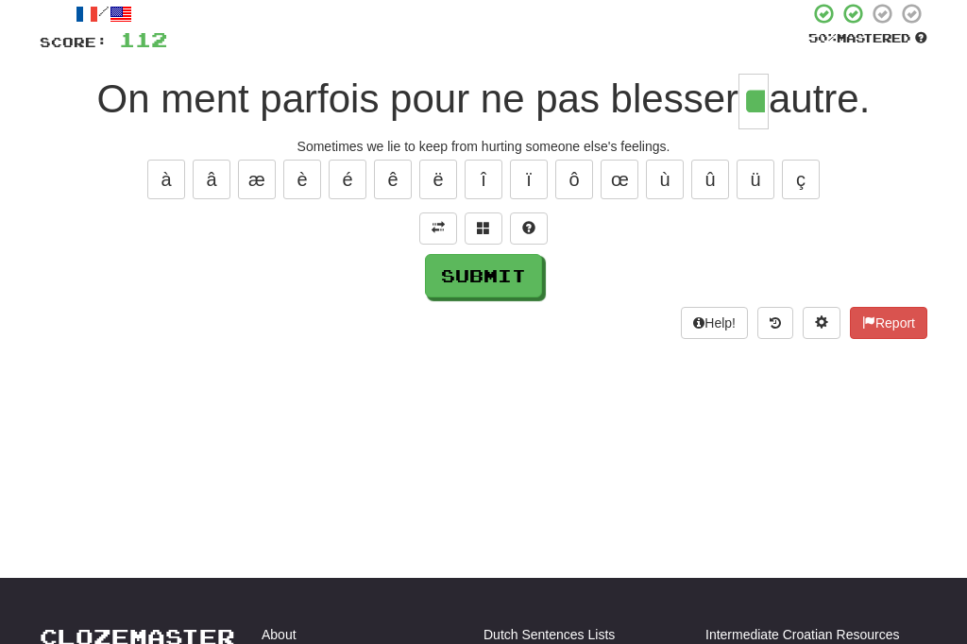
click at [473, 276] on button "Submit" at bounding box center [483, 275] width 117 height 43
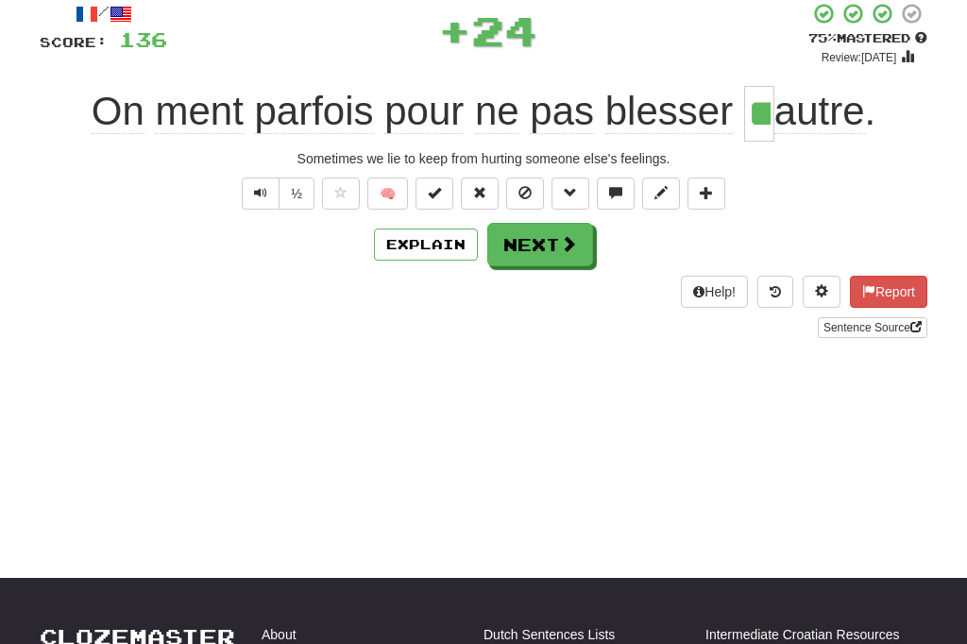
click at [421, 250] on button "Explain" at bounding box center [426, 245] width 104 height 32
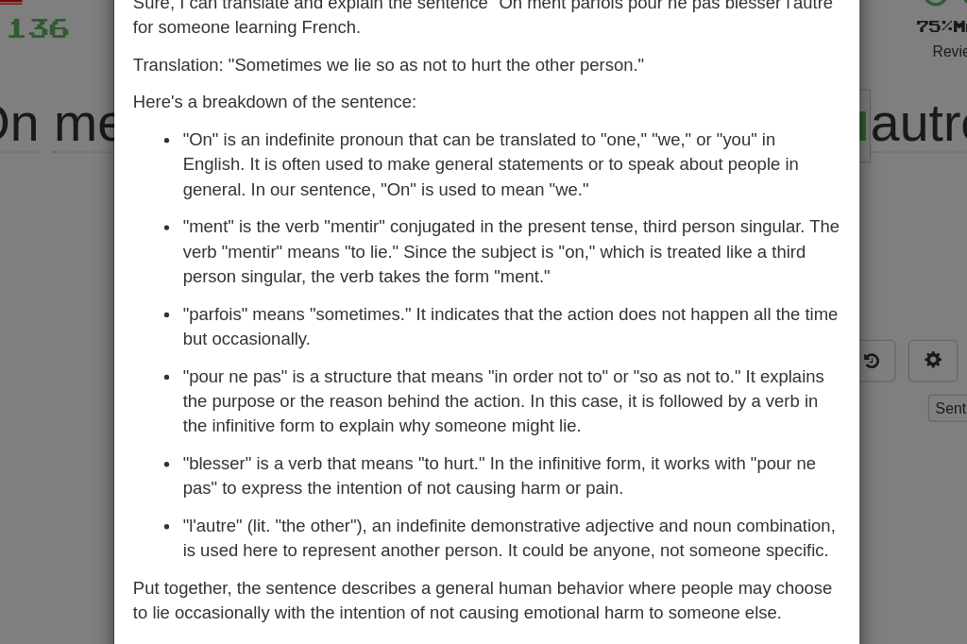
scroll to position [62, 0]
click at [693, 569] on button "Close" at bounding box center [722, 585] width 59 height 32
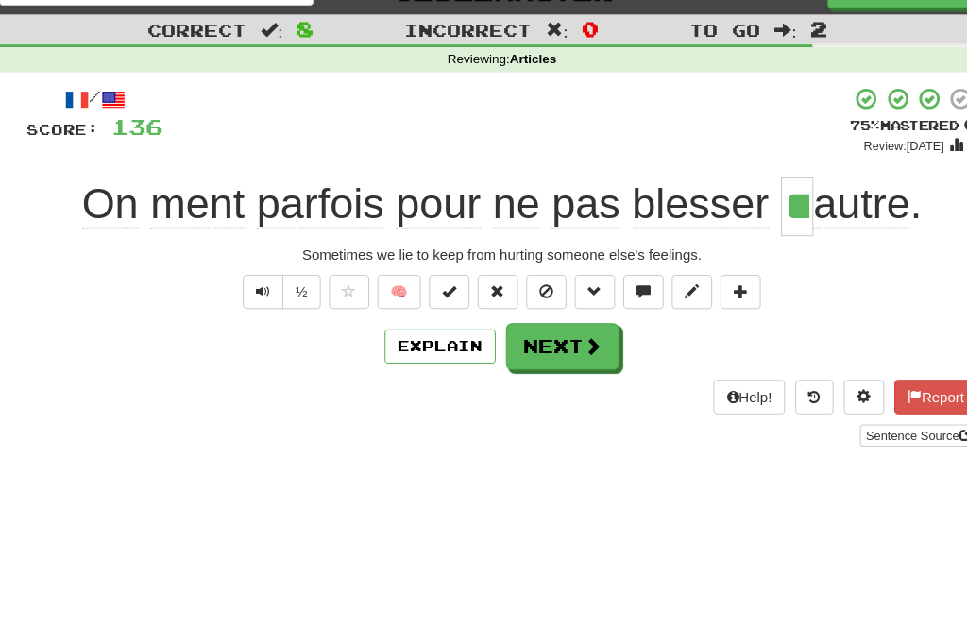
scroll to position [0, 0]
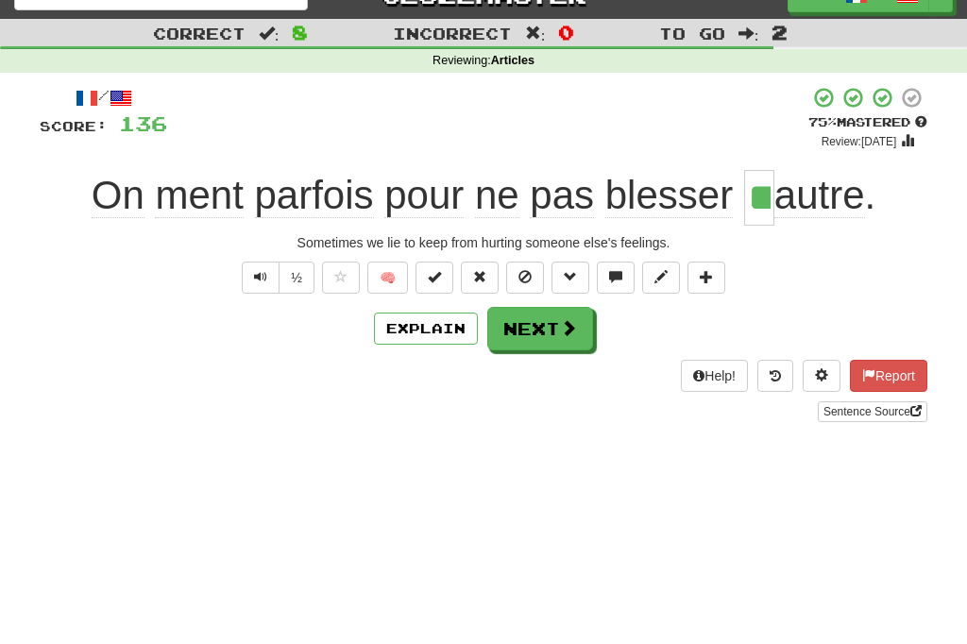
click at [548, 331] on button "Next" at bounding box center [541, 328] width 106 height 43
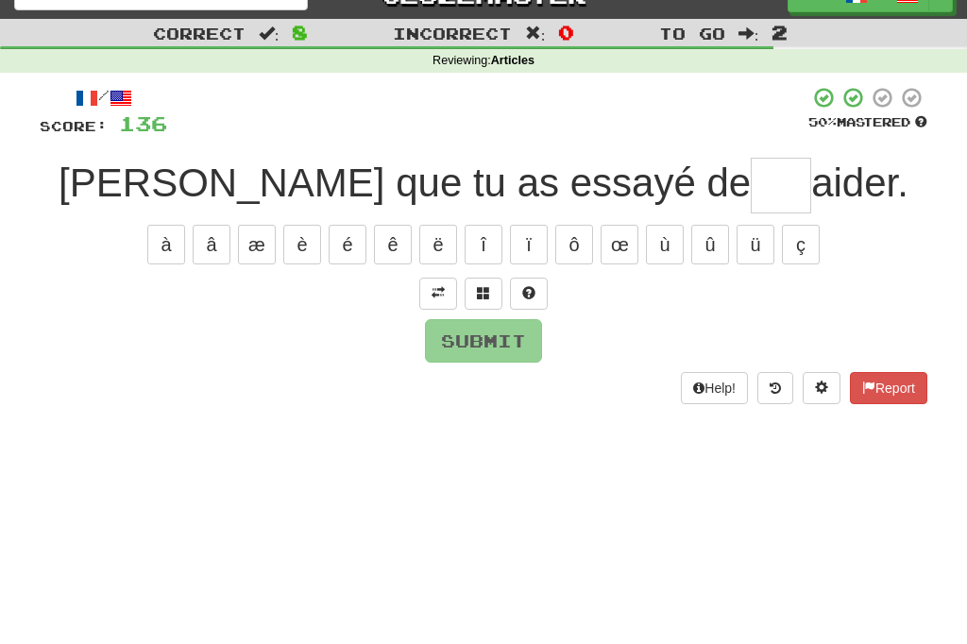
scroll to position [19, 0]
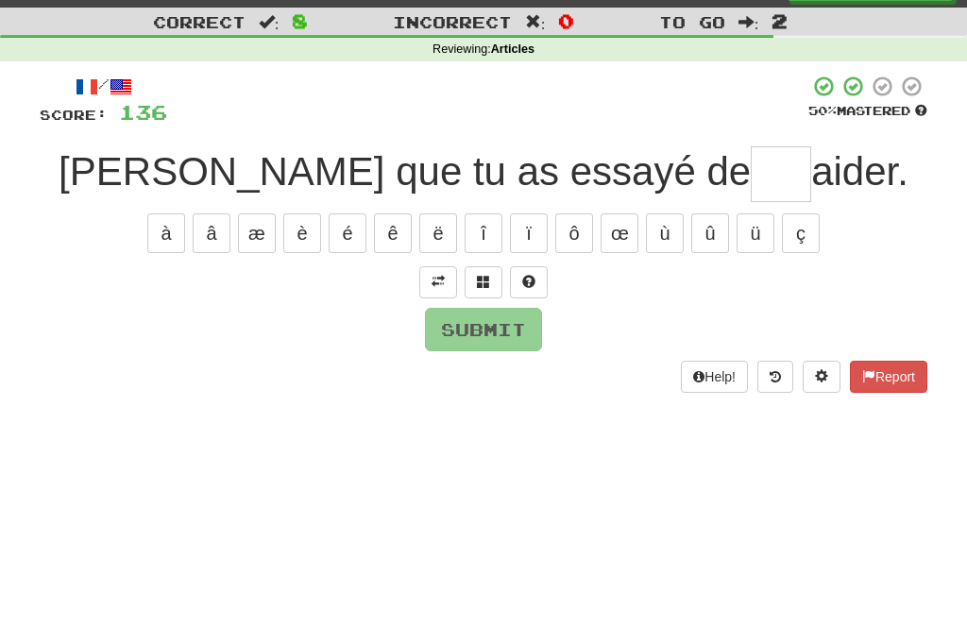
type input "*"
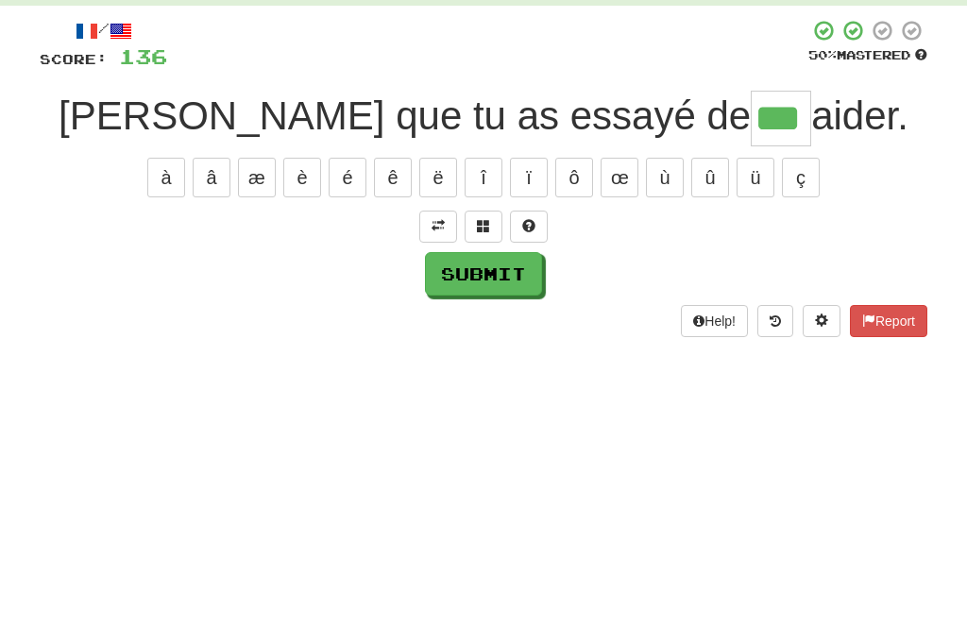
type input "***"
click at [471, 330] on button "Submit" at bounding box center [483, 351] width 117 height 43
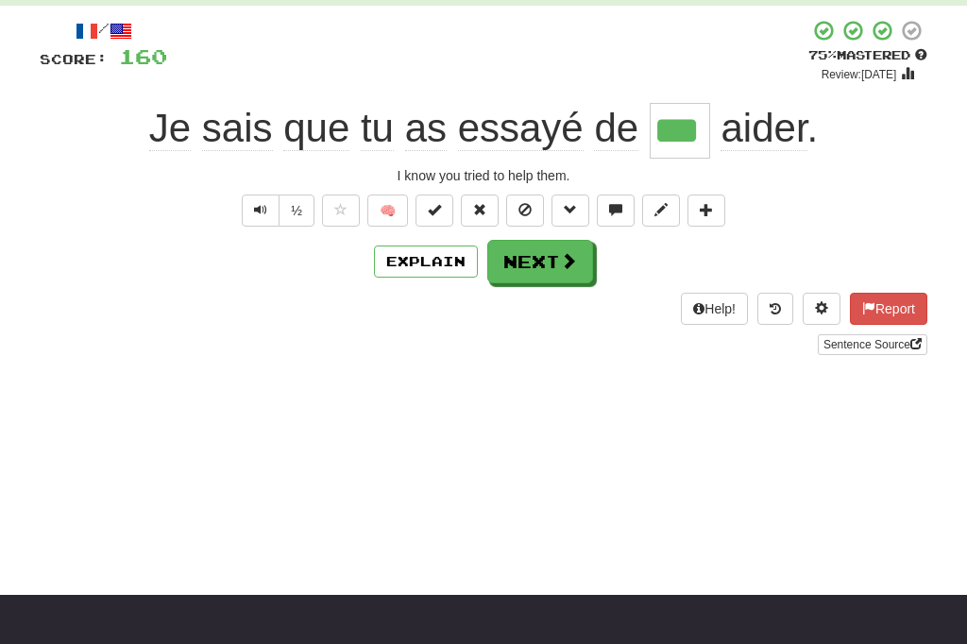
click at [248, 208] on button "Text-to-speech controls" at bounding box center [261, 211] width 38 height 32
click at [553, 265] on button "Next" at bounding box center [541, 261] width 106 height 43
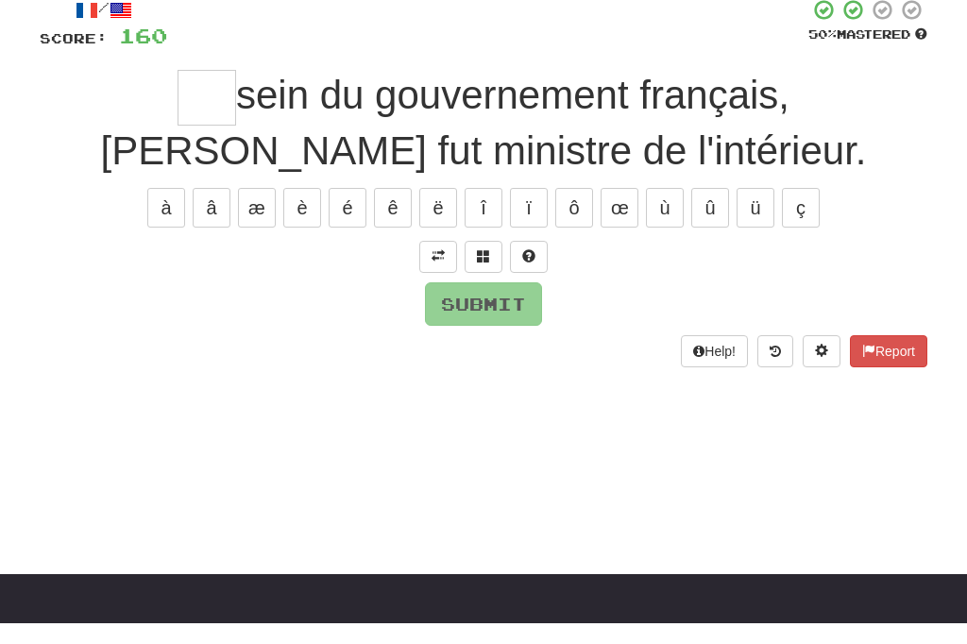
click at [430, 262] on button at bounding box center [438, 278] width 38 height 32
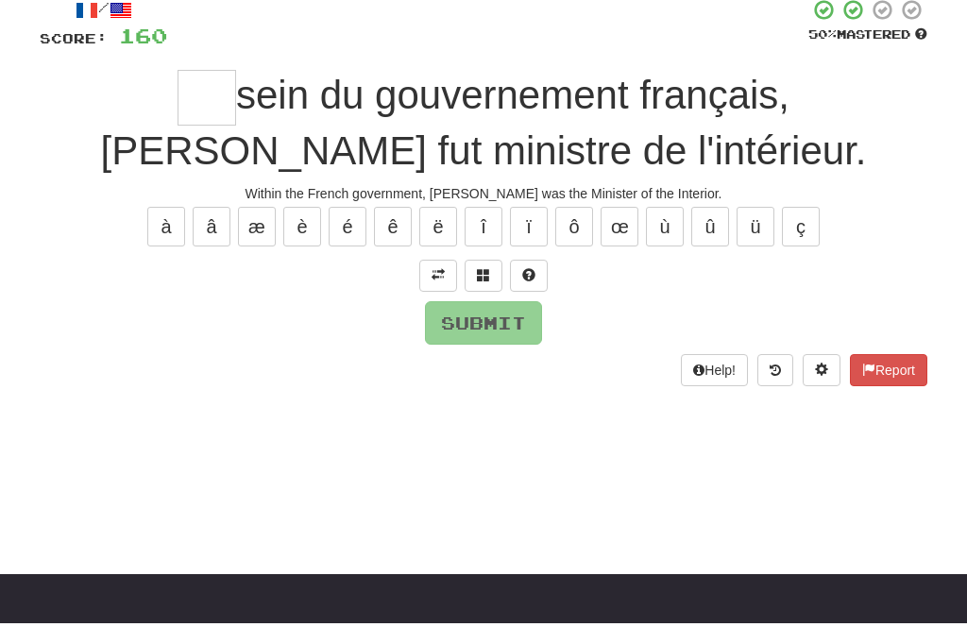
scroll to position [117, 0]
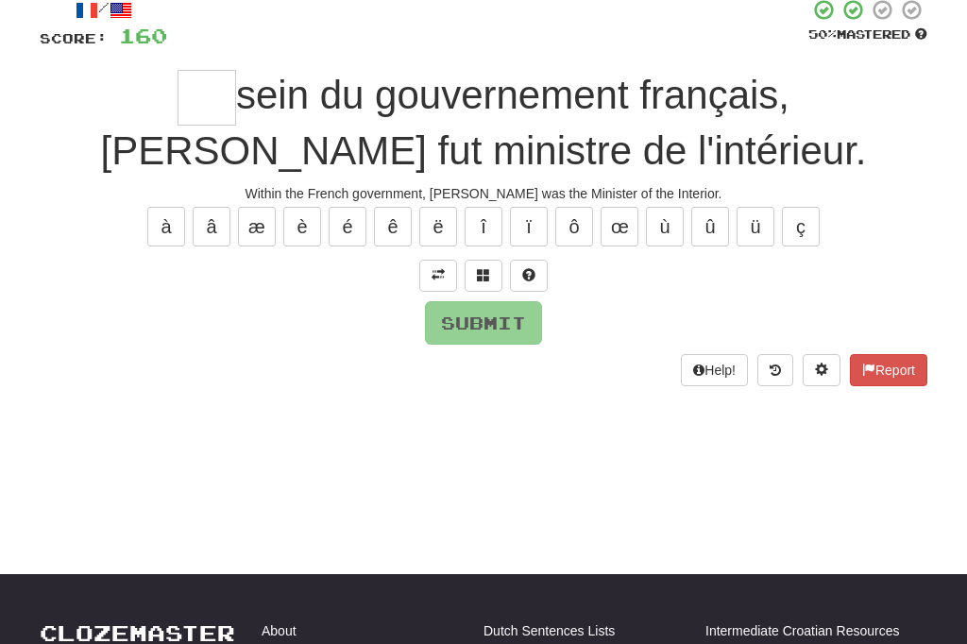
click at [178, 96] on input "text" at bounding box center [207, 98] width 59 height 56
type input "*"
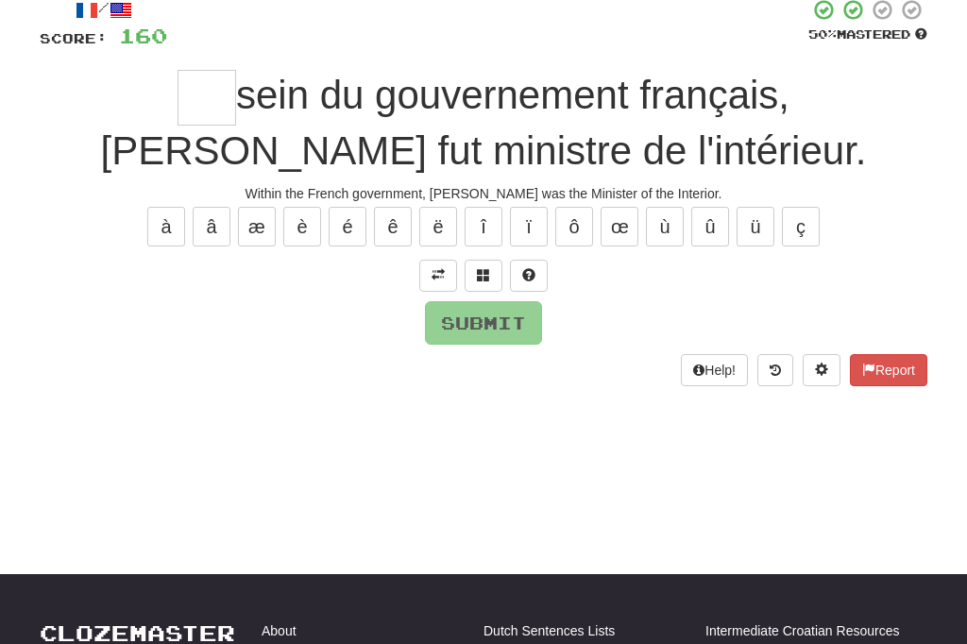
type input "*"
click at [484, 321] on button "Submit" at bounding box center [483, 322] width 117 height 43
type input "**"
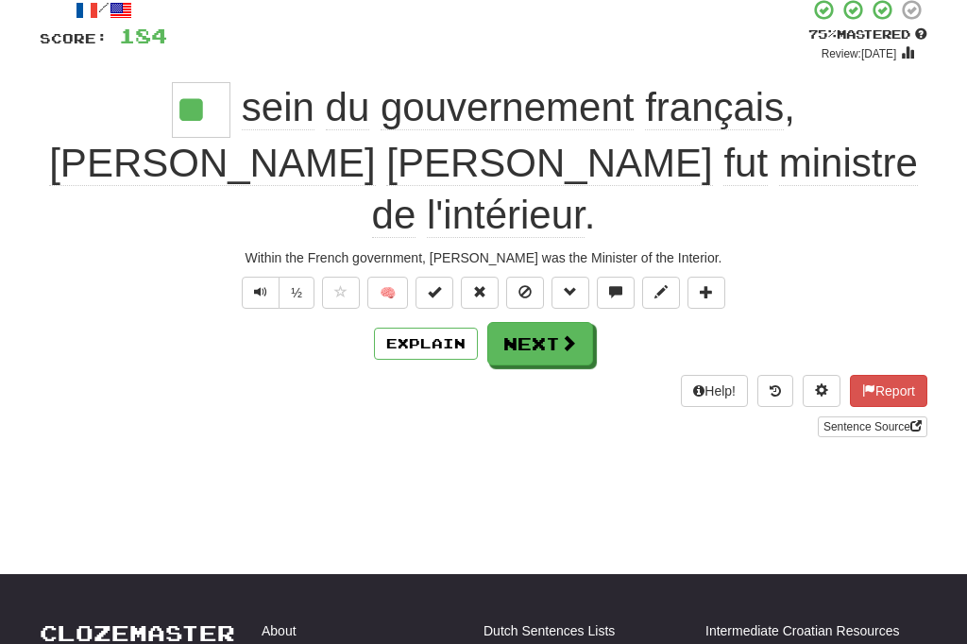
click at [421, 328] on button "Explain" at bounding box center [426, 344] width 104 height 32
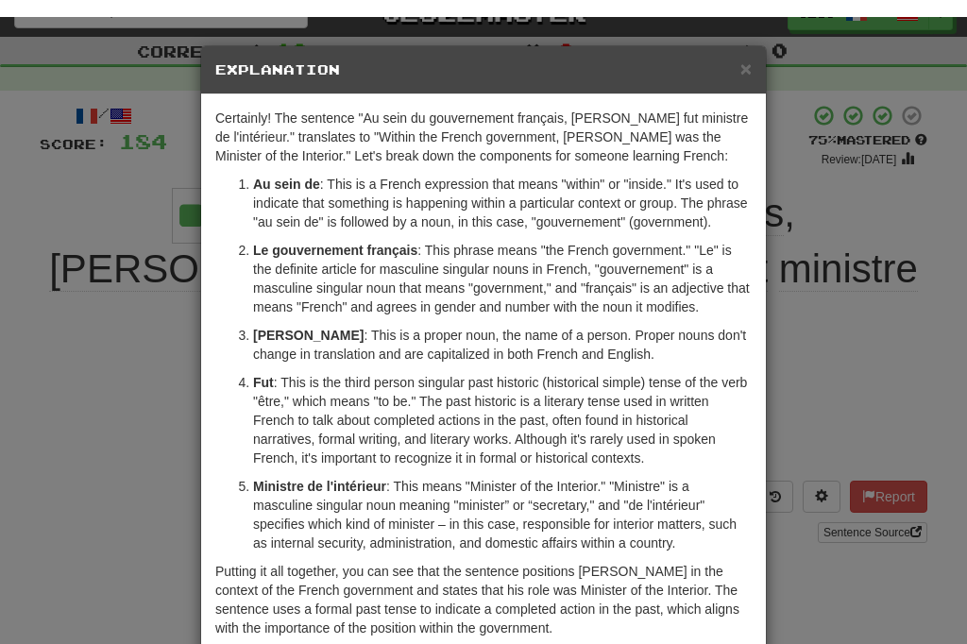
scroll to position [0, 0]
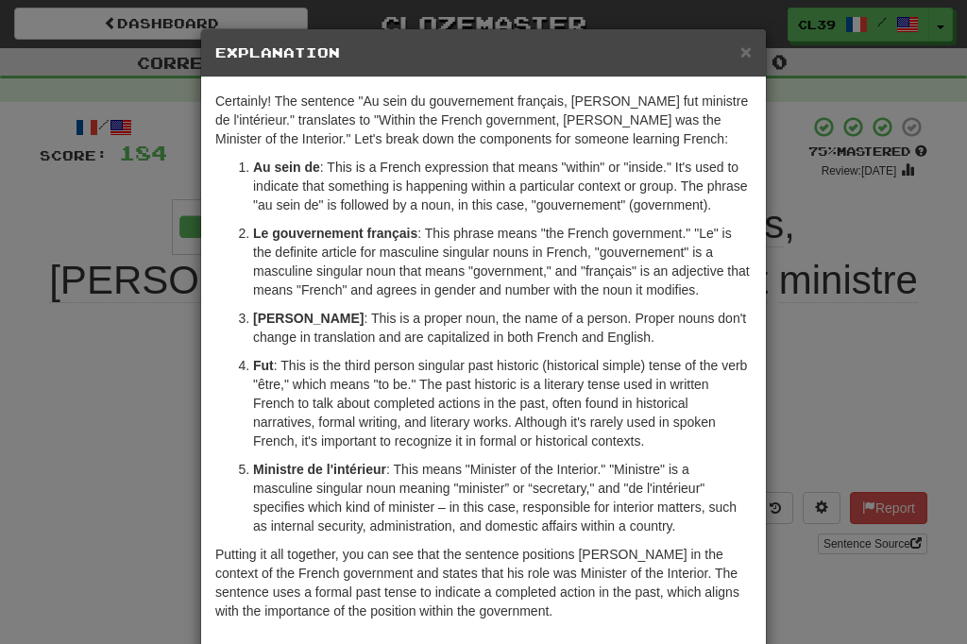
click at [744, 60] on span "×" at bounding box center [746, 52] width 11 height 22
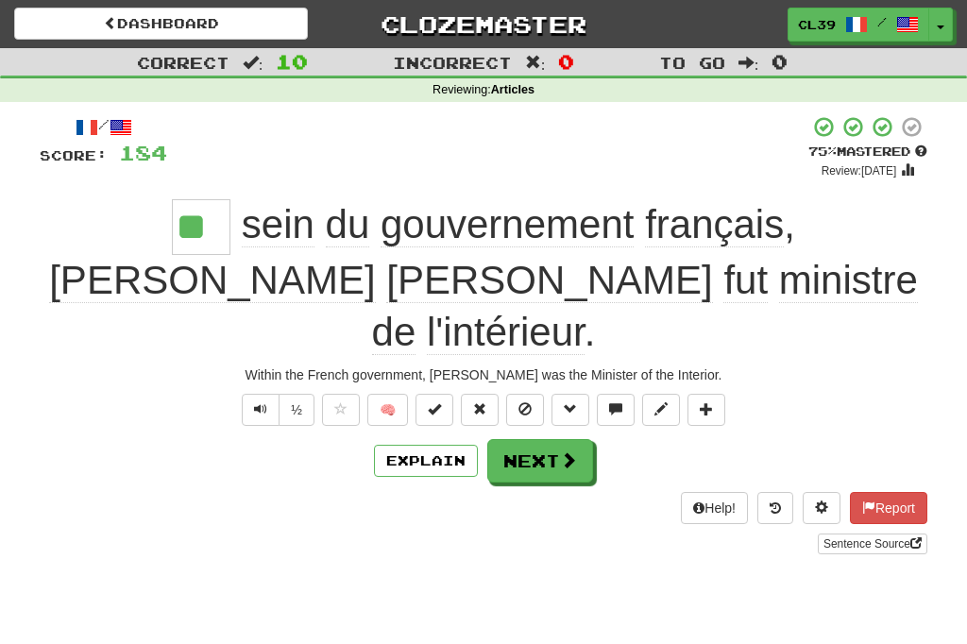
click at [558, 439] on button "Next" at bounding box center [541, 460] width 106 height 43
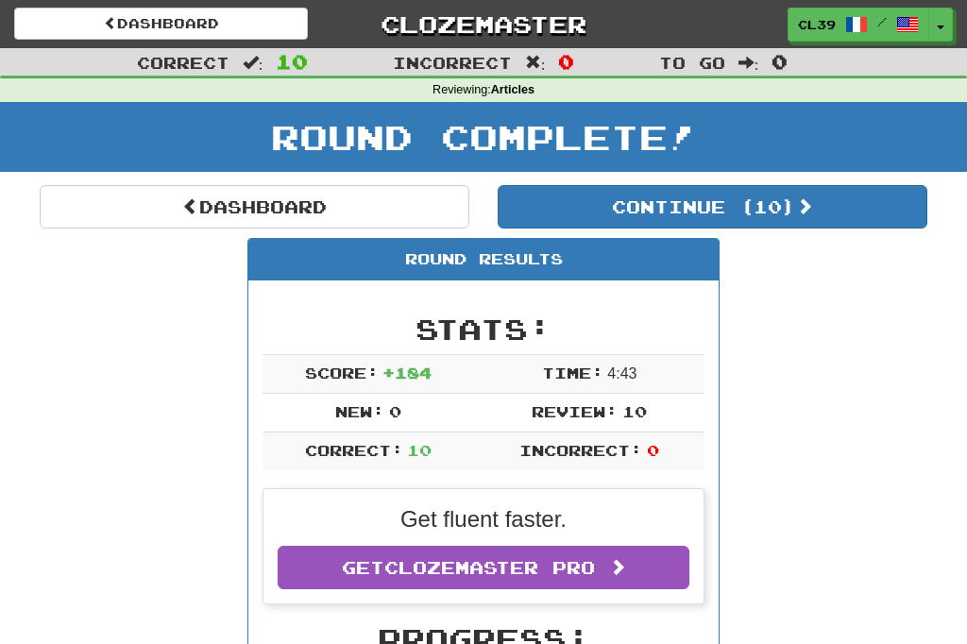
click at [129, 28] on link "Dashboard" at bounding box center [161, 24] width 294 height 32
